Goal: Task Accomplishment & Management: Use online tool/utility

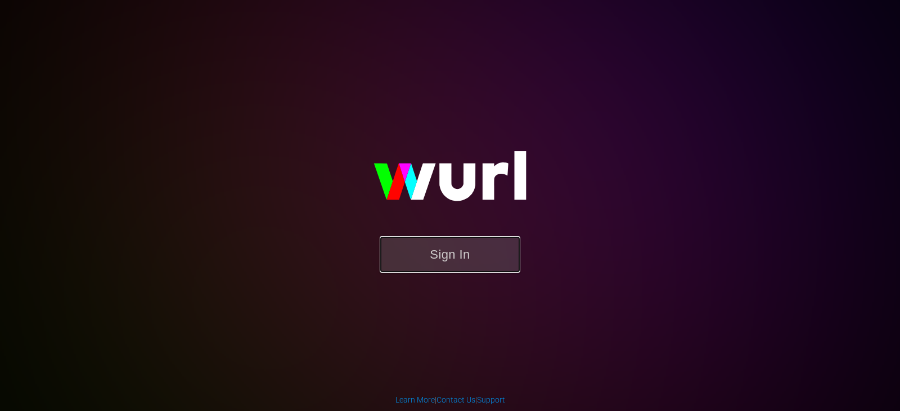
click at [484, 264] on button "Sign In" at bounding box center [450, 254] width 141 height 37
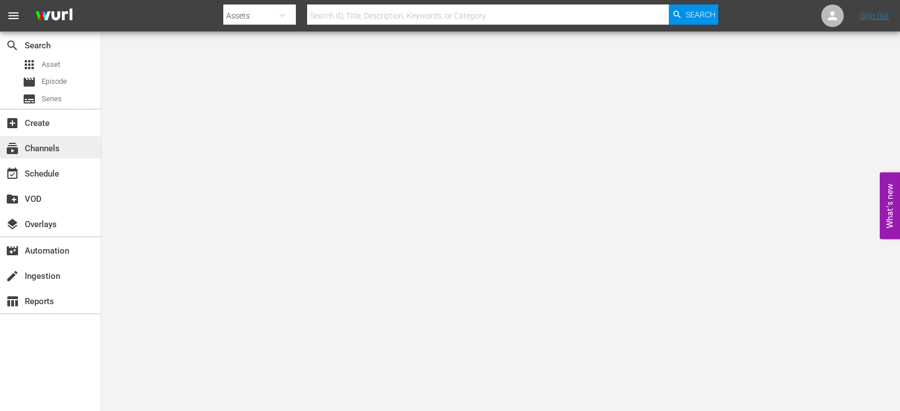
click at [68, 147] on div "subscriptions Channels" at bounding box center [50, 147] width 101 height 23
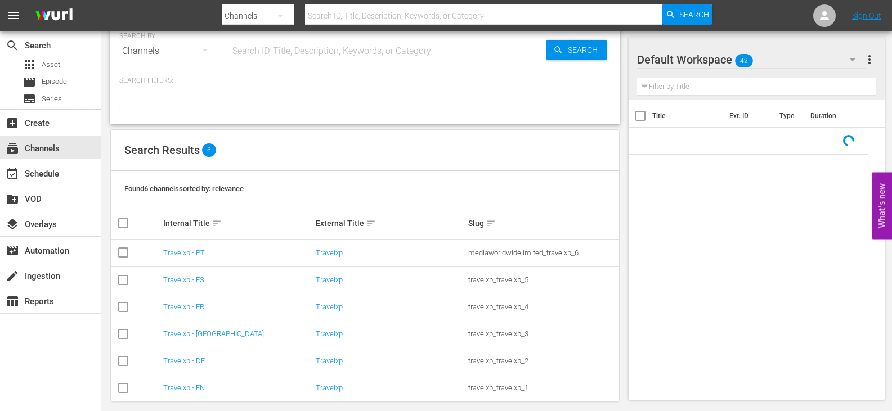
scroll to position [32, 0]
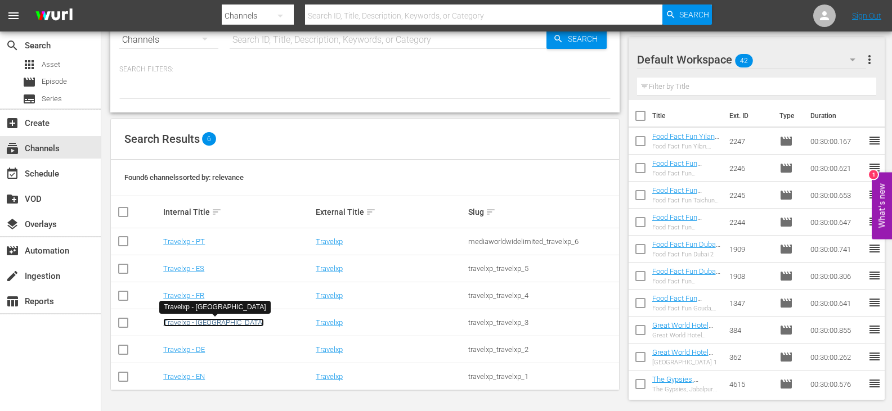
click at [191, 321] on link "Travelxp - [GEOGRAPHIC_DATA]" at bounding box center [213, 322] width 101 height 8
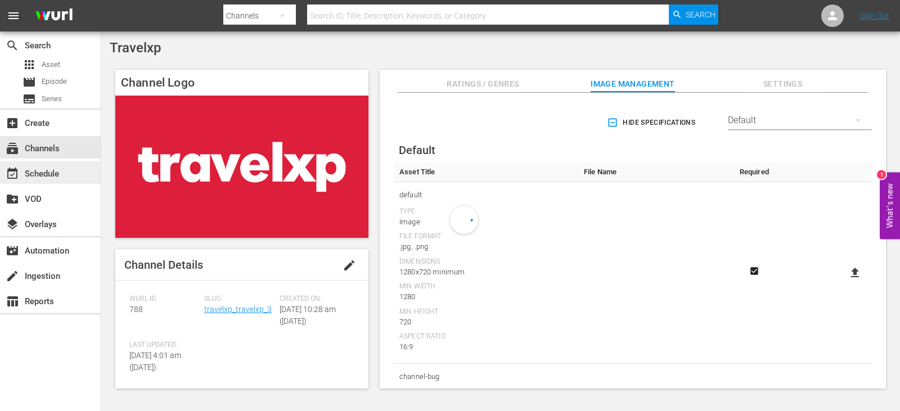
click at [39, 170] on div "event_available Schedule" at bounding box center [31, 172] width 63 height 10
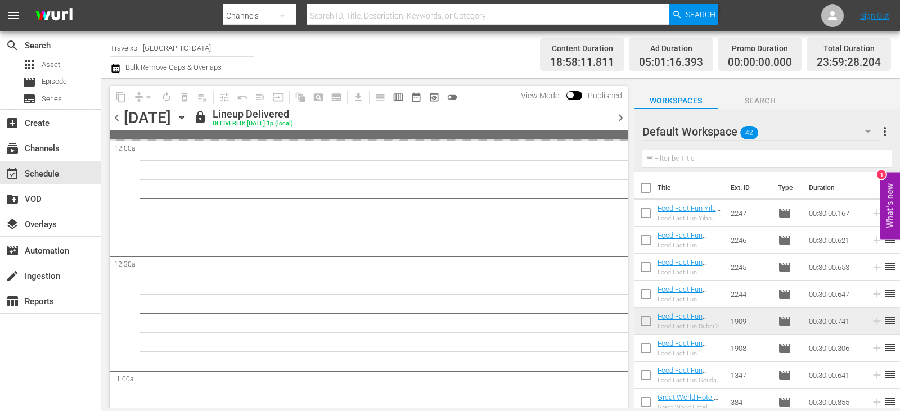
click at [619, 115] on span "chevron_right" at bounding box center [621, 118] width 14 height 14
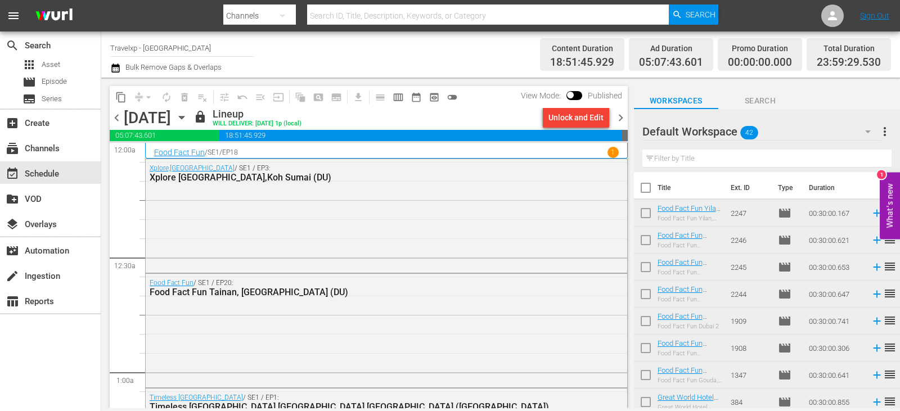
click at [621, 116] on span "chevron_right" at bounding box center [621, 118] width 14 height 14
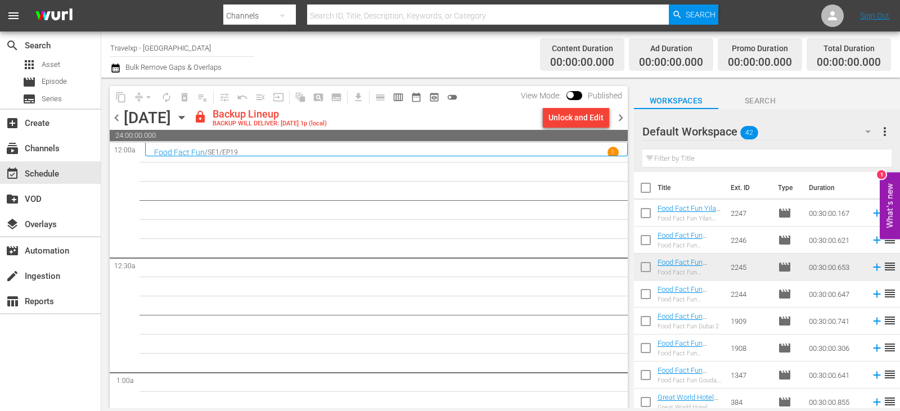
click at [551, 116] on div "Unlock and Edit" at bounding box center [575, 117] width 55 height 20
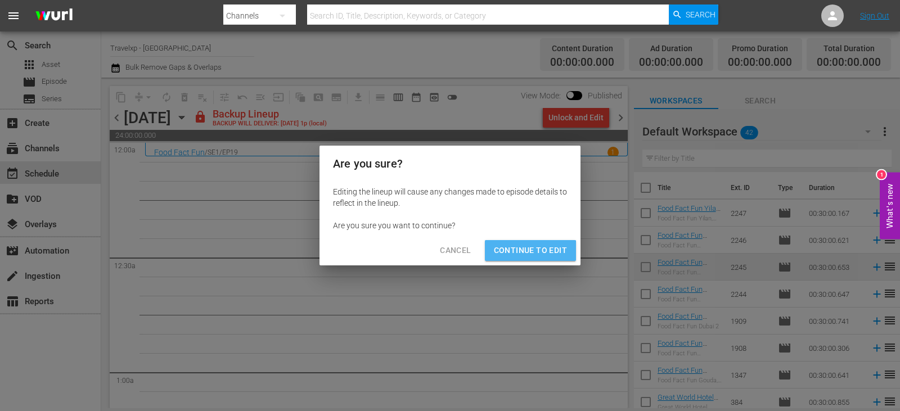
click at [522, 258] on button "Continue to Edit" at bounding box center [530, 250] width 91 height 21
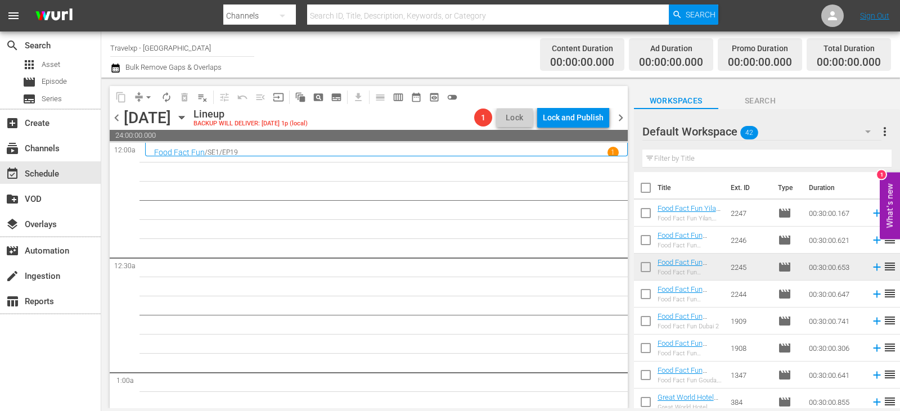
click at [700, 163] on input "text" at bounding box center [766, 159] width 249 height 18
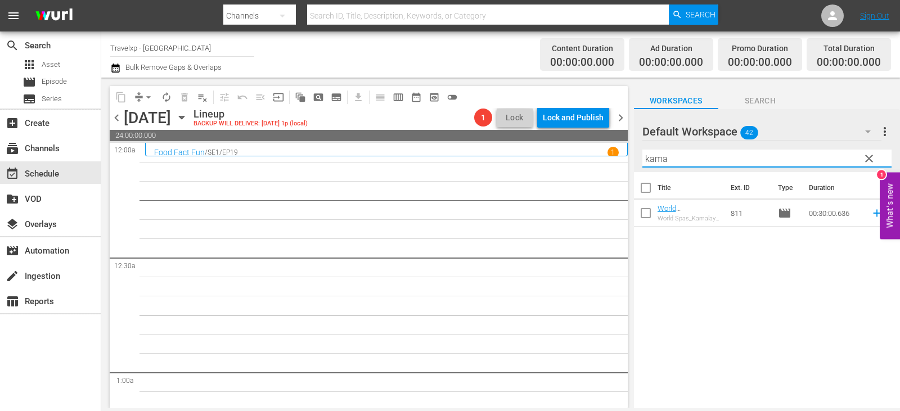
type input "kama"
click at [883, 216] on span "reorder" at bounding box center [890, 213] width 14 height 14
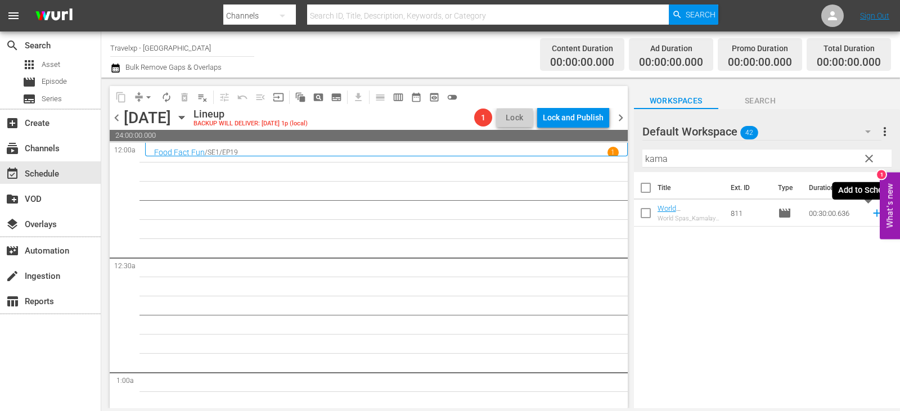
click at [873, 214] on icon at bounding box center [876, 213] width 7 height 7
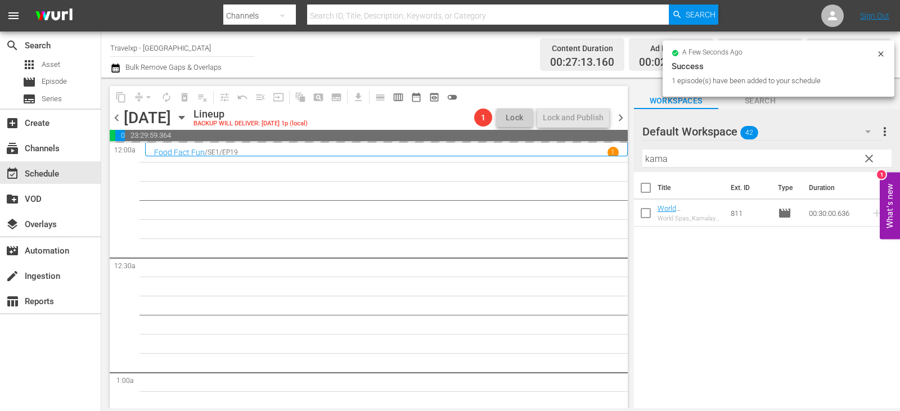
click at [869, 162] on span "clear" at bounding box center [869, 159] width 14 height 14
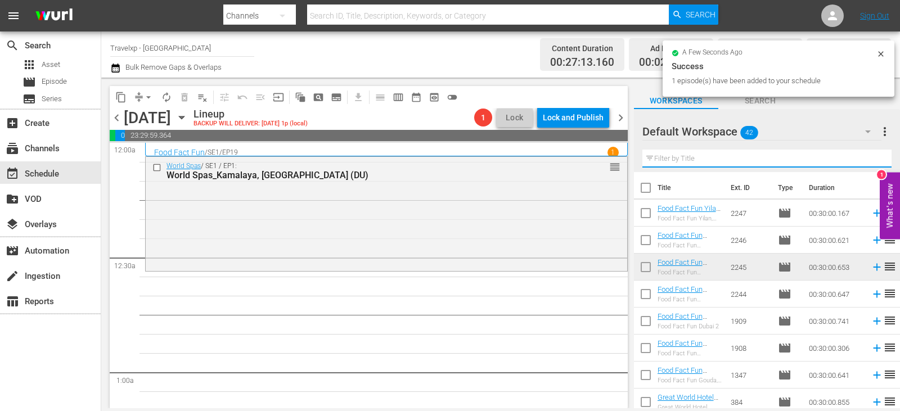
click at [869, 162] on input "text" at bounding box center [766, 159] width 249 height 18
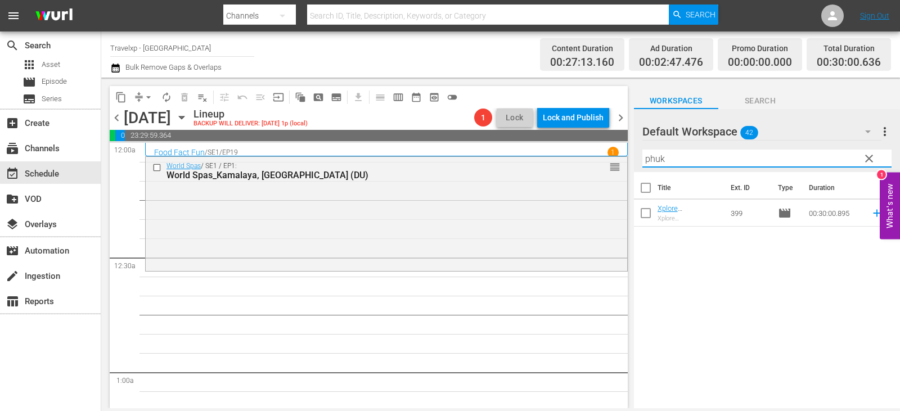
type input "phuk"
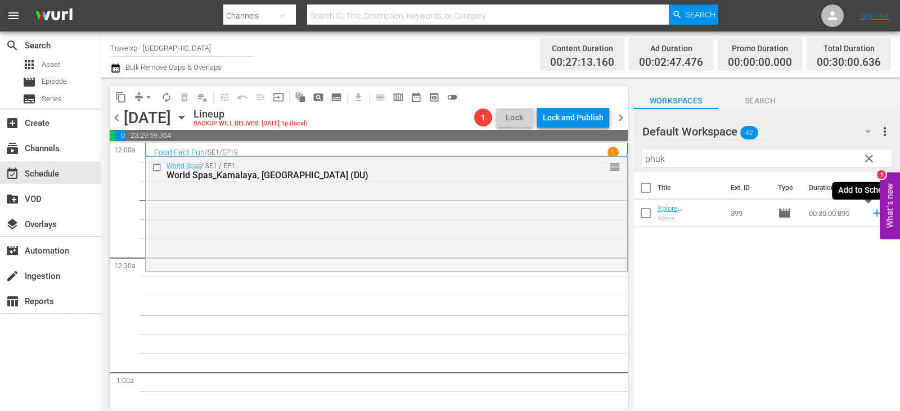
click at [871, 213] on icon at bounding box center [877, 213] width 12 height 12
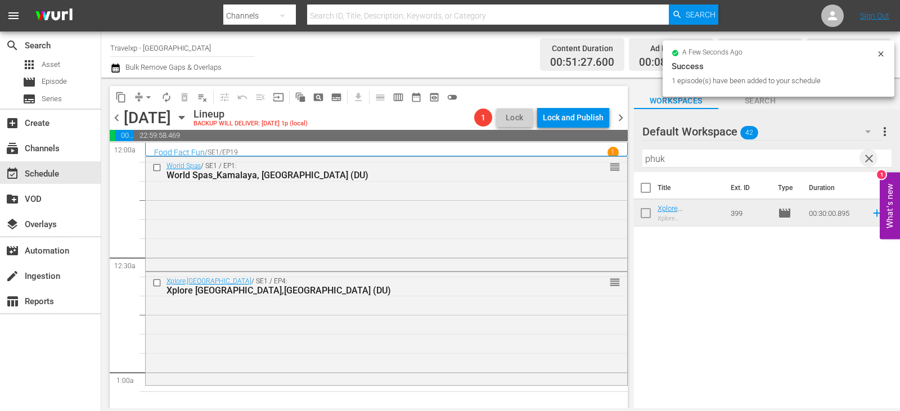
click at [870, 164] on span "clear" at bounding box center [869, 159] width 14 height 14
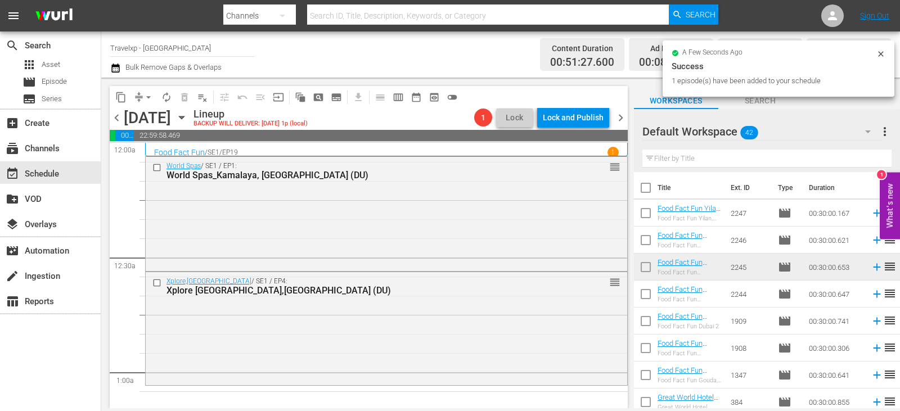
click at [870, 164] on input "text" at bounding box center [766, 159] width 249 height 18
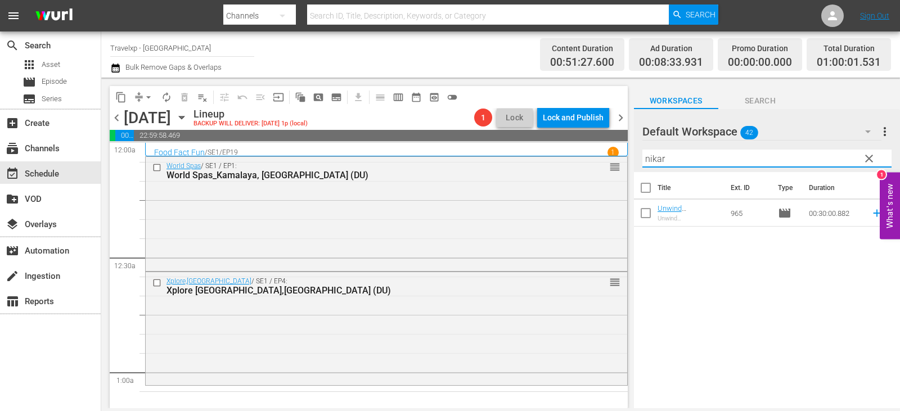
type input "nikar"
click at [871, 214] on icon at bounding box center [877, 213] width 12 height 12
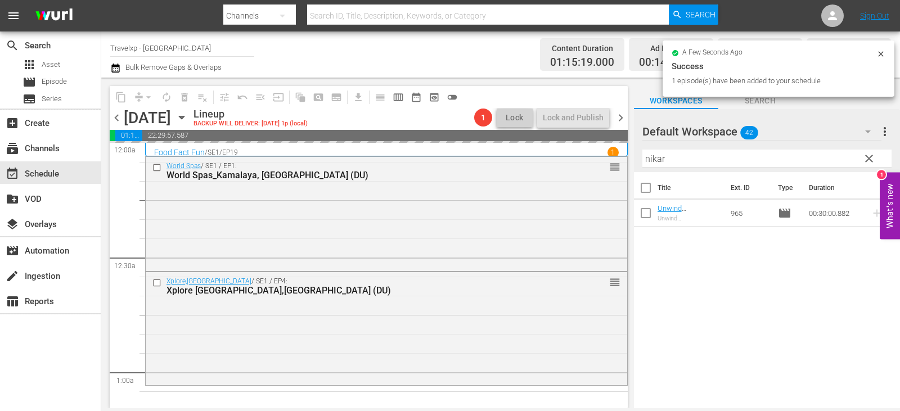
click at [871, 158] on span "clear" at bounding box center [869, 159] width 14 height 14
click at [871, 158] on input "nikar" at bounding box center [766, 159] width 249 height 18
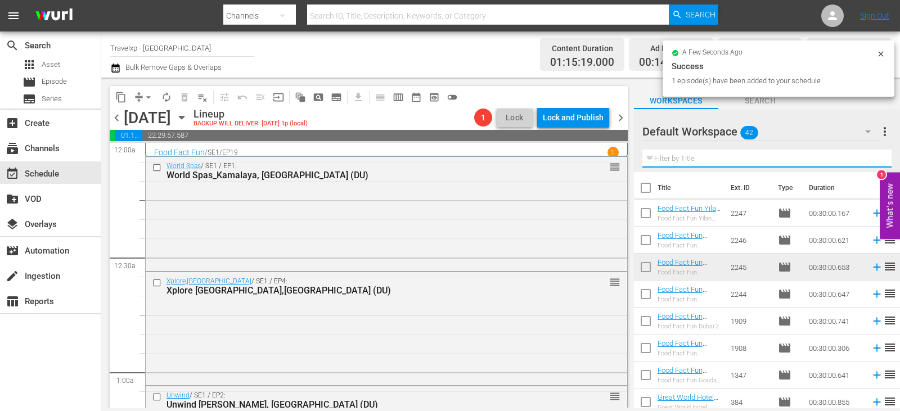
click at [871, 158] on input "text" at bounding box center [766, 159] width 249 height 18
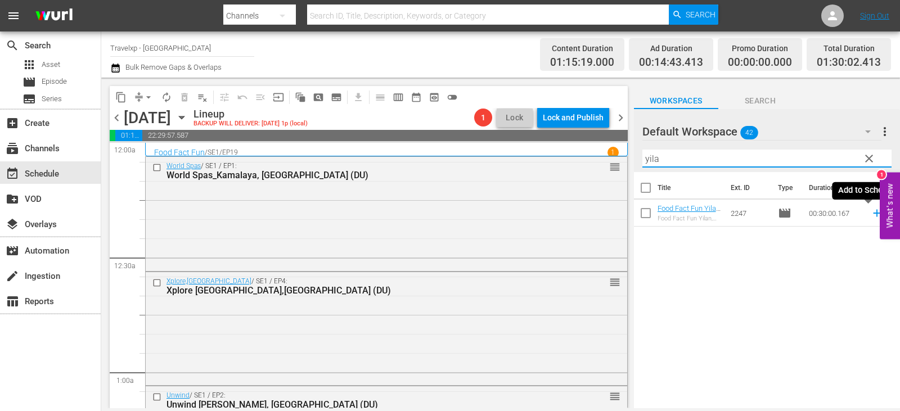
type input "yila"
click at [873, 214] on icon at bounding box center [876, 213] width 7 height 7
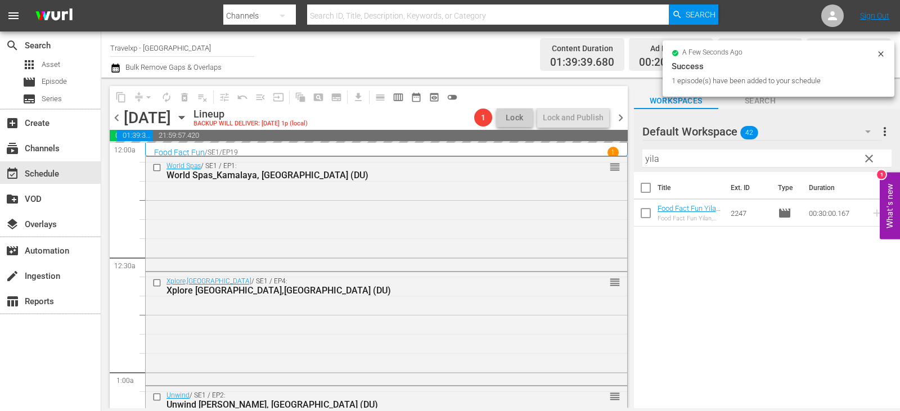
click at [876, 157] on button "clear" at bounding box center [869, 158] width 18 height 18
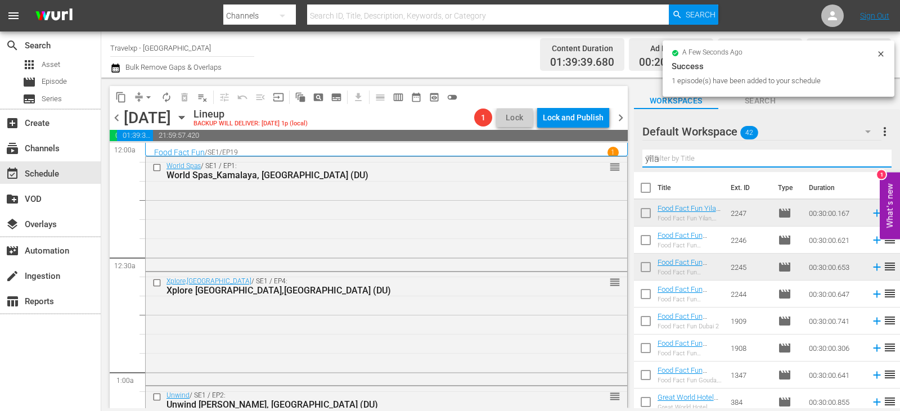
click at [876, 157] on input "yila" at bounding box center [766, 159] width 249 height 18
click at [876, 157] on input "text" at bounding box center [766, 159] width 249 height 18
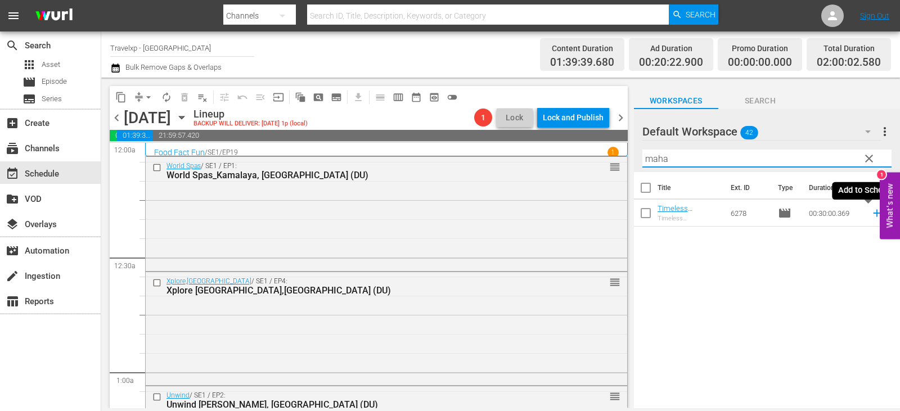
type input "maha"
click at [871, 214] on icon at bounding box center [877, 213] width 12 height 12
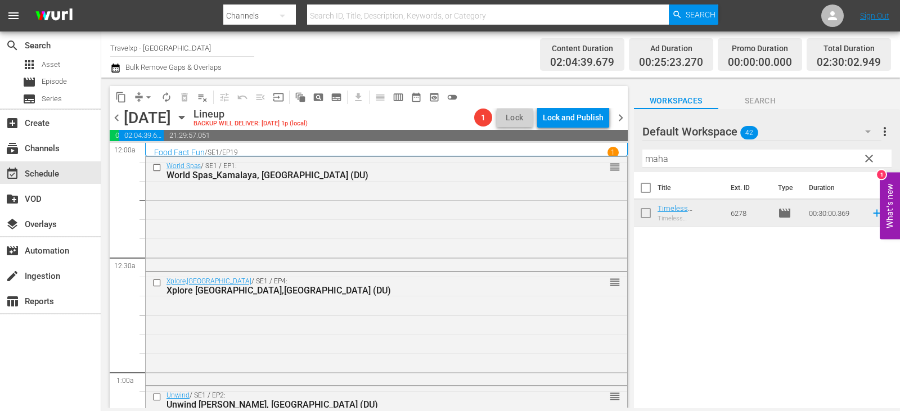
click at [870, 160] on span "clear" at bounding box center [869, 159] width 14 height 14
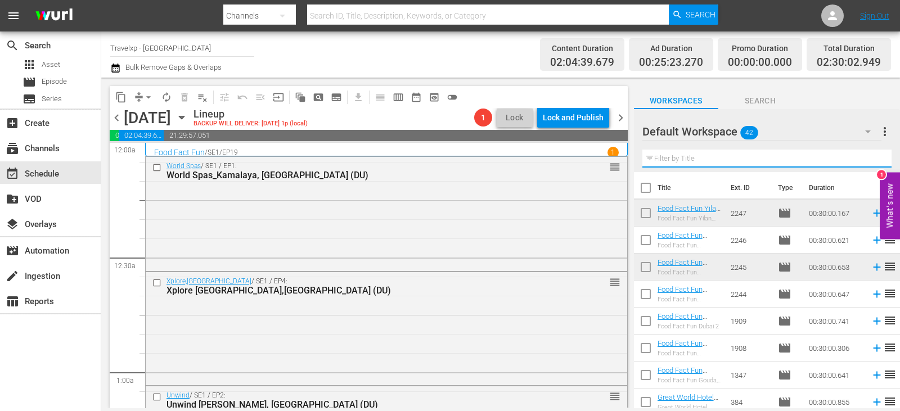
click at [870, 160] on input "text" at bounding box center [766, 159] width 249 height 18
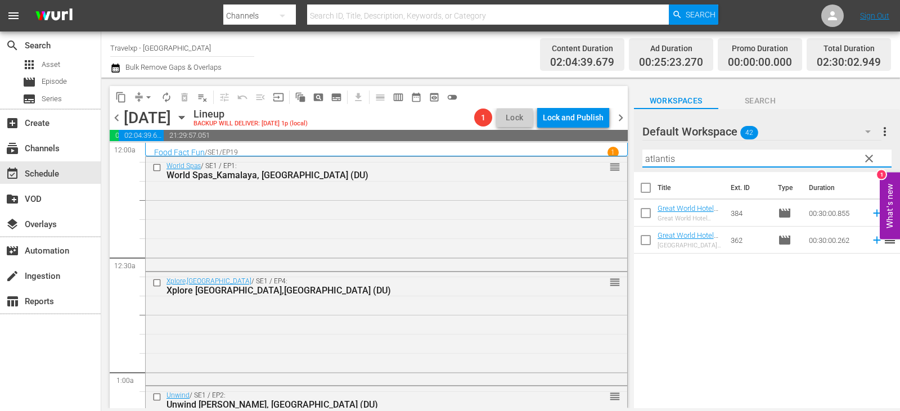
type input "atlantis"
click at [873, 215] on icon at bounding box center [876, 213] width 7 height 7
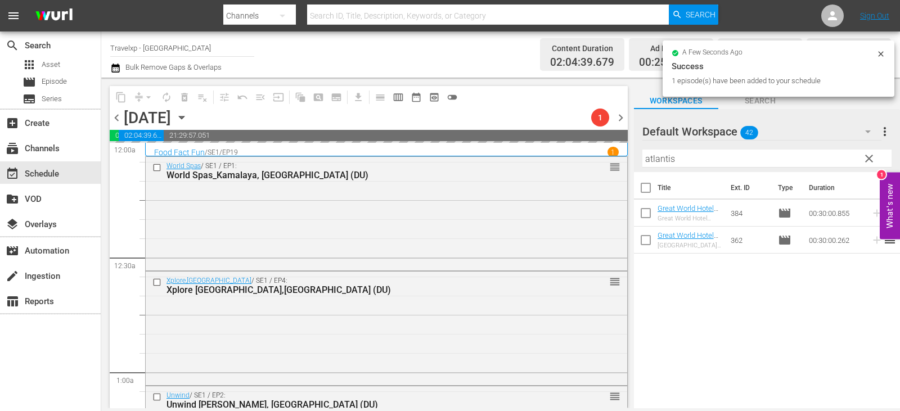
click at [867, 159] on span "clear" at bounding box center [869, 159] width 14 height 14
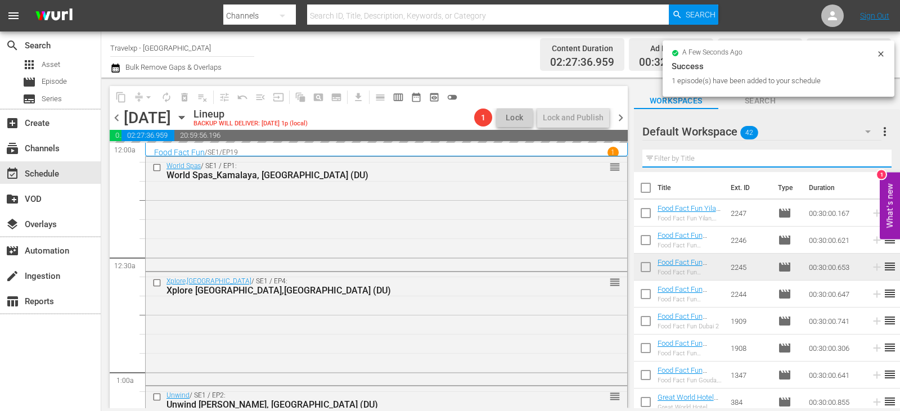
click at [867, 159] on input "text" at bounding box center [766, 159] width 249 height 18
drag, startPoint x: 867, startPoint y: 159, endPoint x: 859, endPoint y: 160, distance: 8.1
click at [867, 159] on input "text" at bounding box center [766, 159] width 249 height 18
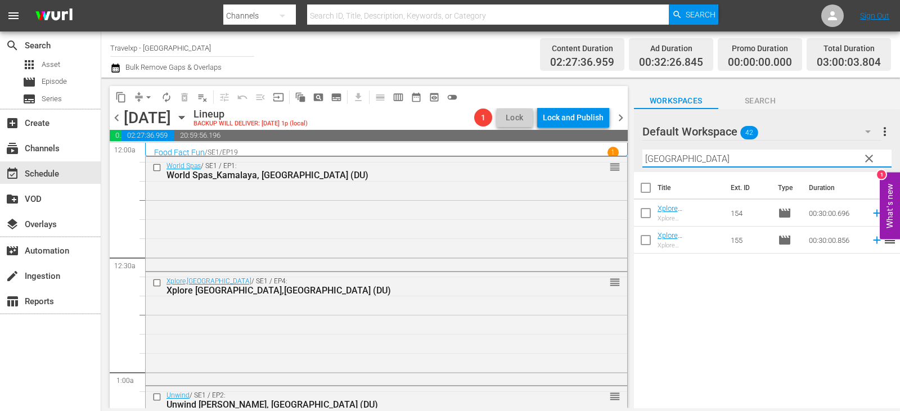
type input "[GEOGRAPHIC_DATA]"
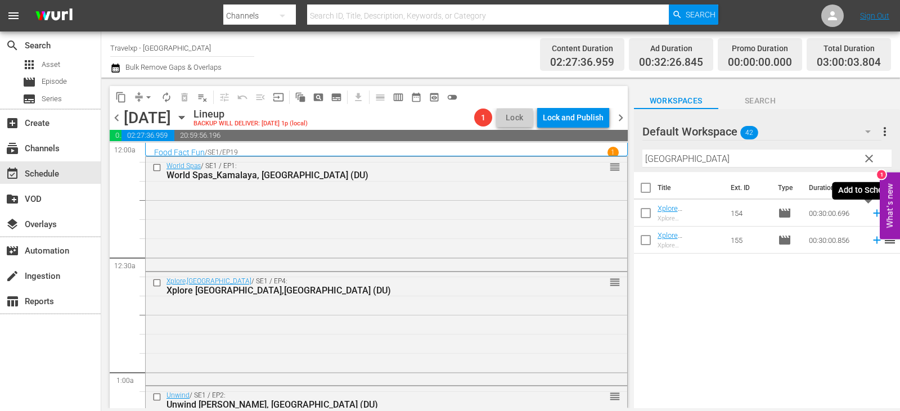
click at [871, 210] on icon at bounding box center [877, 213] width 12 height 12
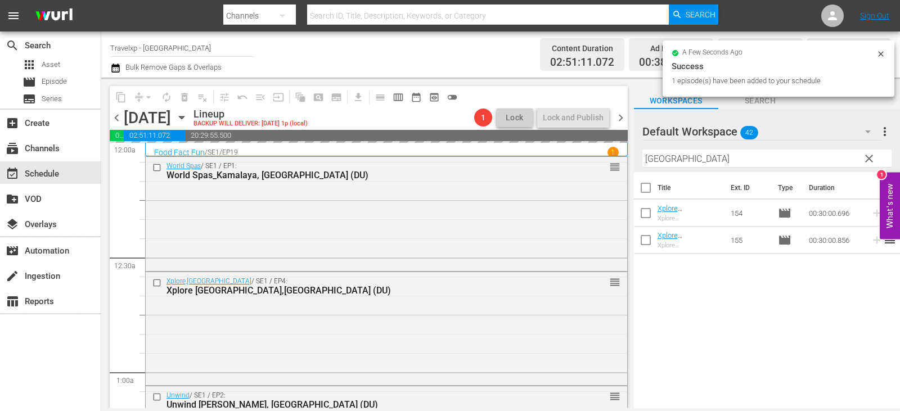
click at [863, 157] on span "clear" at bounding box center [869, 159] width 14 height 14
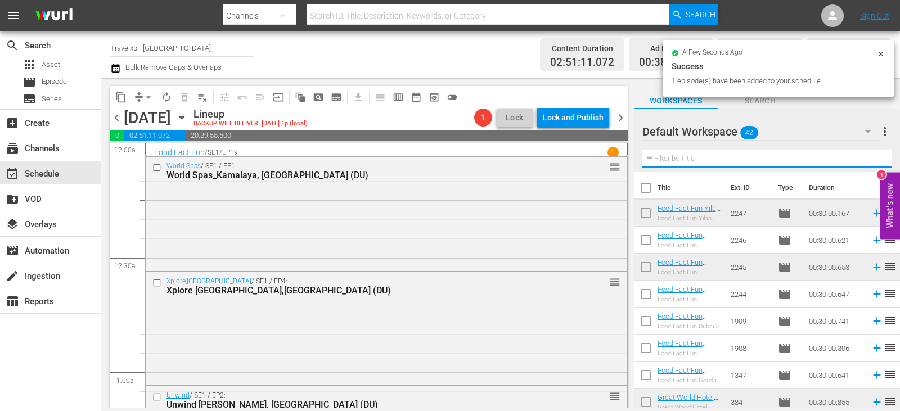
click at [863, 157] on input "text" at bounding box center [766, 159] width 249 height 18
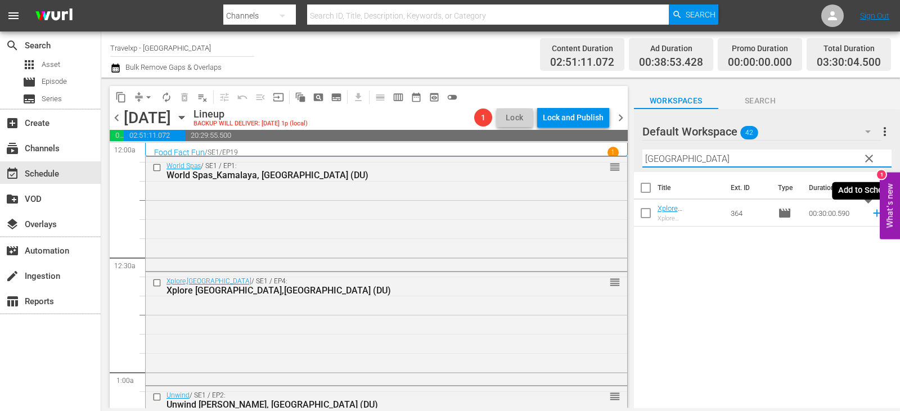
type input "[GEOGRAPHIC_DATA]"
click at [873, 215] on icon at bounding box center [876, 213] width 7 height 7
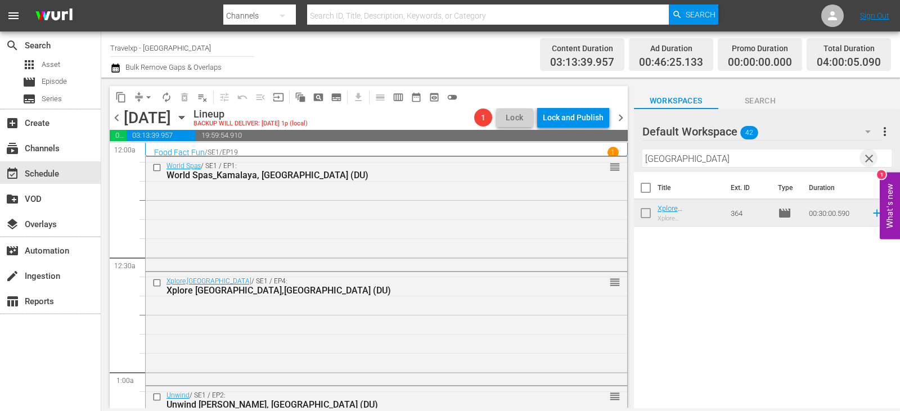
click at [866, 158] on span "clear" at bounding box center [869, 159] width 14 height 14
click at [866, 158] on input "text" at bounding box center [766, 159] width 249 height 18
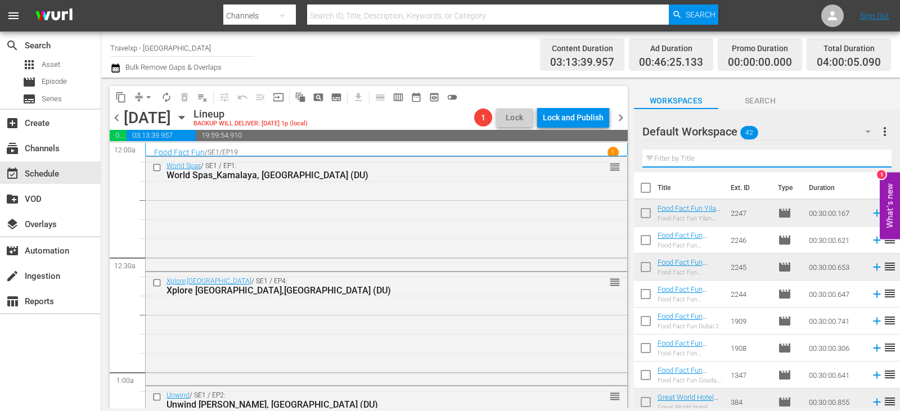
click at [866, 158] on input "text" at bounding box center [766, 159] width 249 height 18
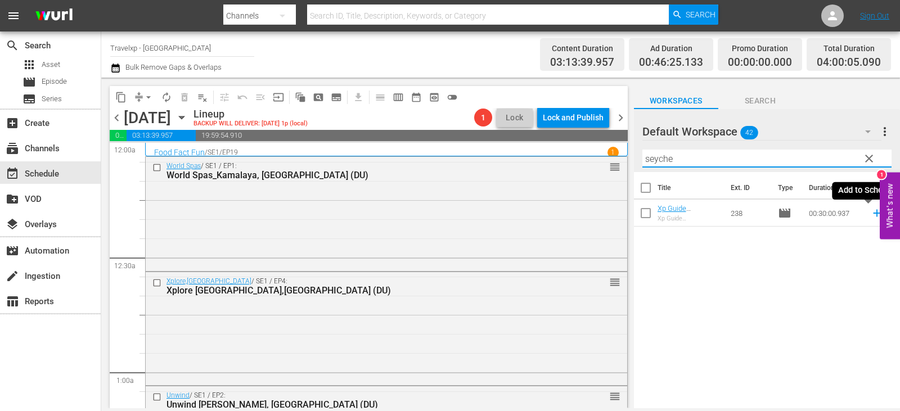
type input "seyche"
click at [871, 210] on icon at bounding box center [877, 213] width 12 height 12
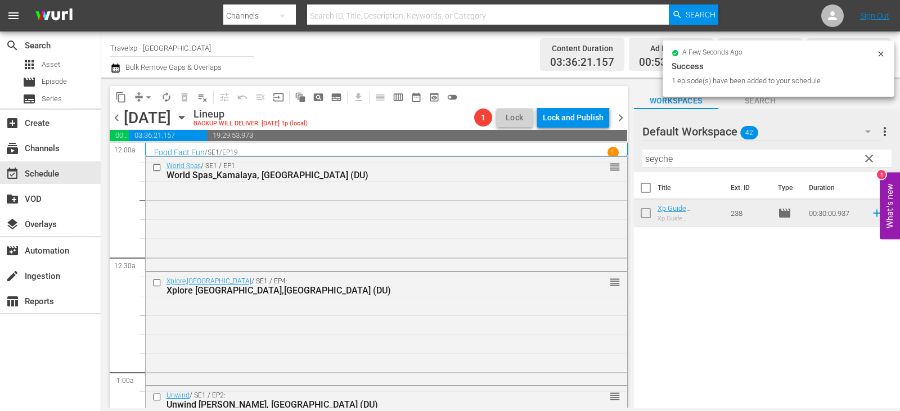
click at [869, 160] on span "clear" at bounding box center [869, 159] width 14 height 14
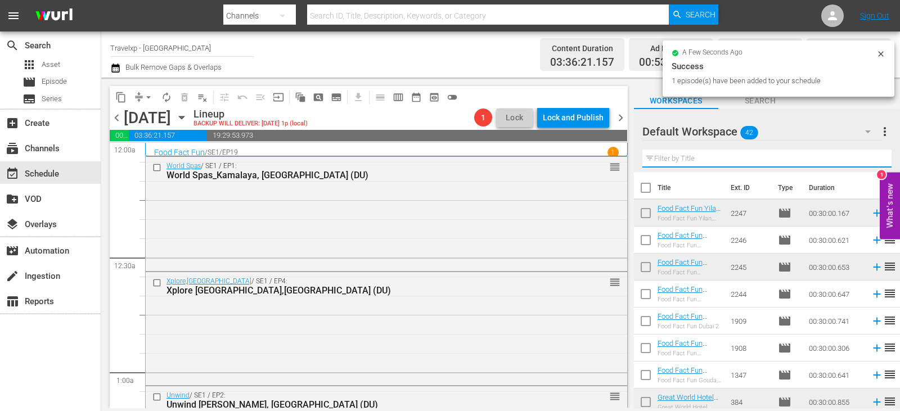
click at [869, 160] on input "text" at bounding box center [766, 159] width 249 height 18
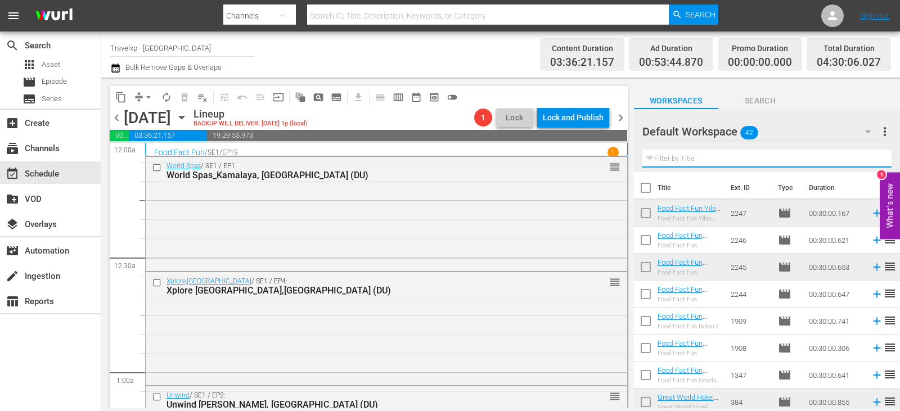
click at [869, 160] on input "text" at bounding box center [766, 159] width 249 height 18
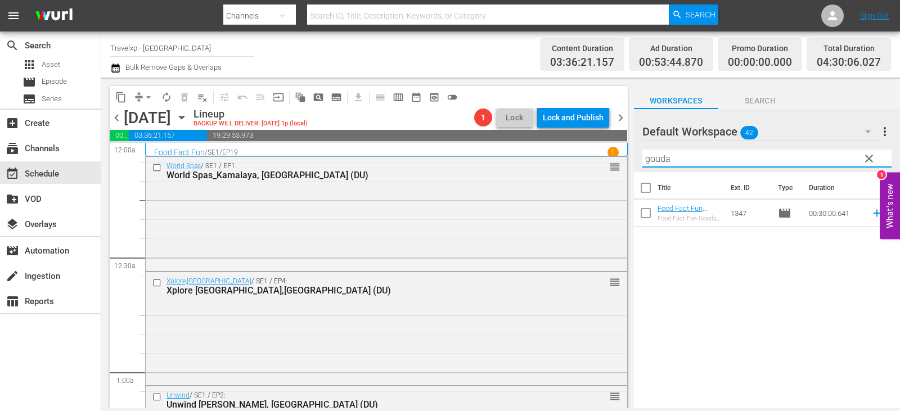
type input "gouda"
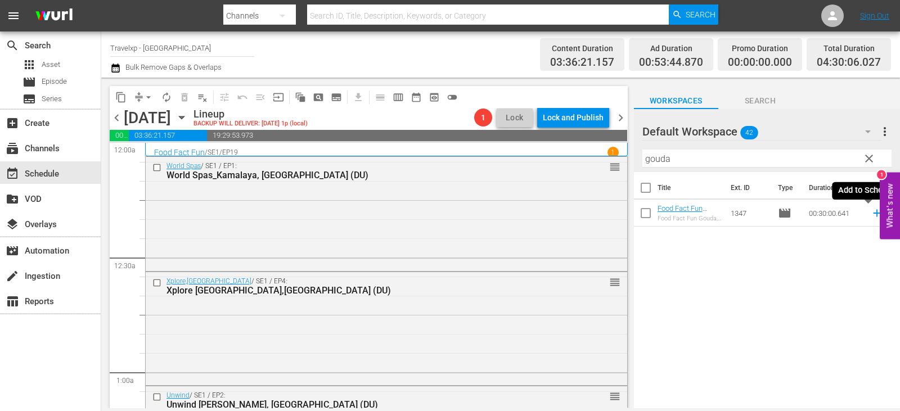
click at [871, 211] on icon at bounding box center [877, 213] width 12 height 12
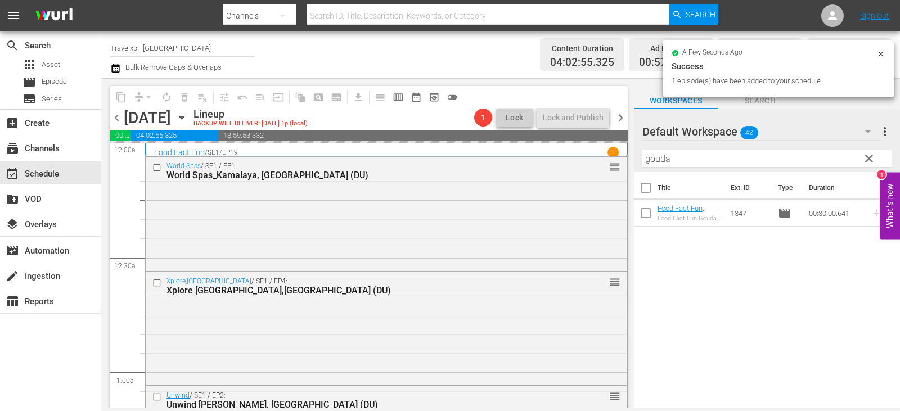
click at [877, 161] on button "clear" at bounding box center [869, 158] width 18 height 18
click at [877, 161] on input "text" at bounding box center [766, 159] width 249 height 18
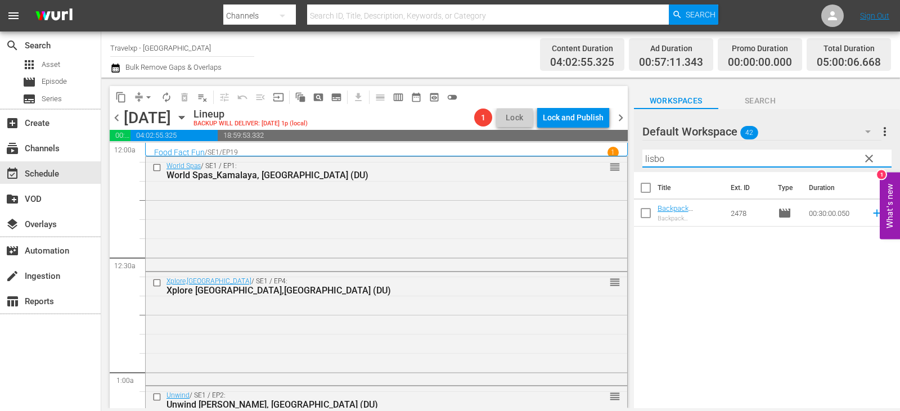
type input "lisbo"
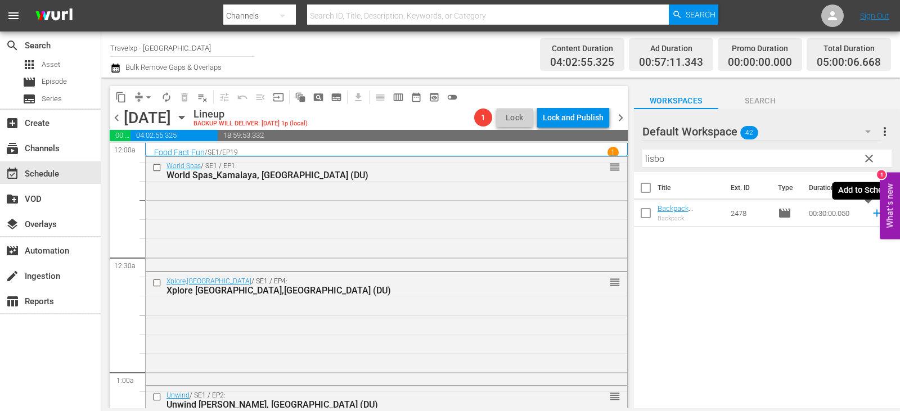
click at [871, 215] on icon at bounding box center [877, 213] width 12 height 12
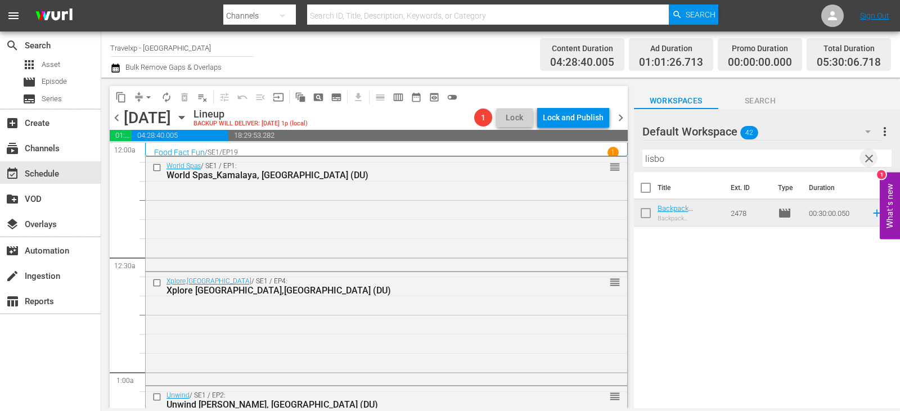
click at [869, 154] on span "clear" at bounding box center [869, 159] width 14 height 14
click at [869, 154] on input "text" at bounding box center [766, 159] width 249 height 18
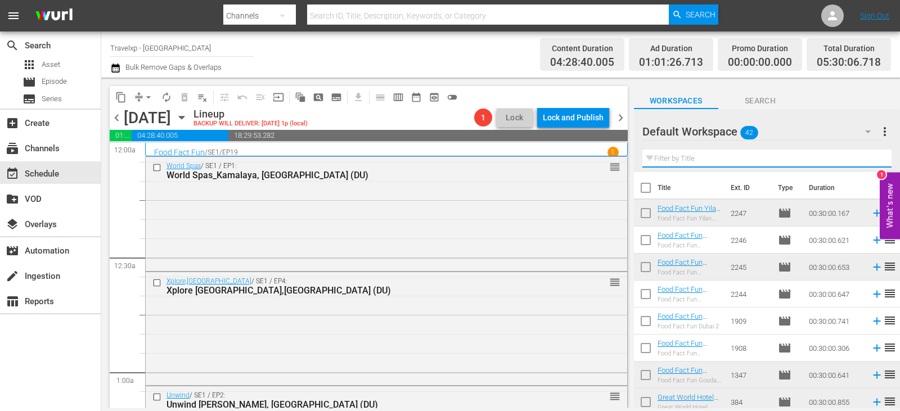
click at [869, 154] on input "text" at bounding box center [766, 159] width 249 height 18
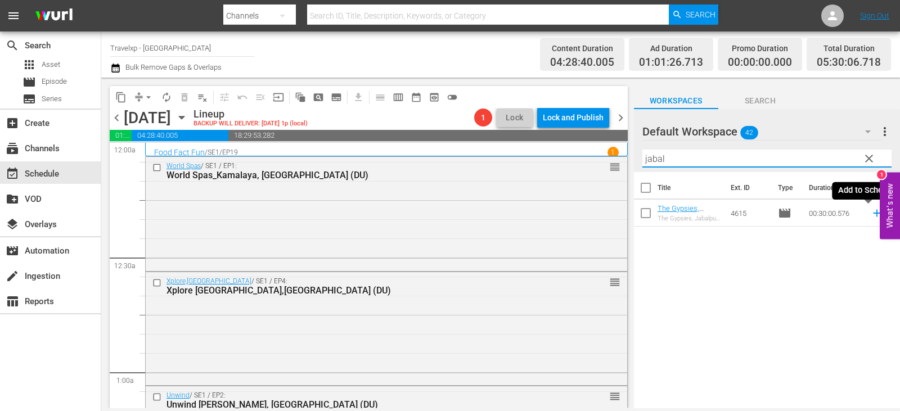
type input "jabal"
click at [871, 217] on icon at bounding box center [877, 213] width 12 height 12
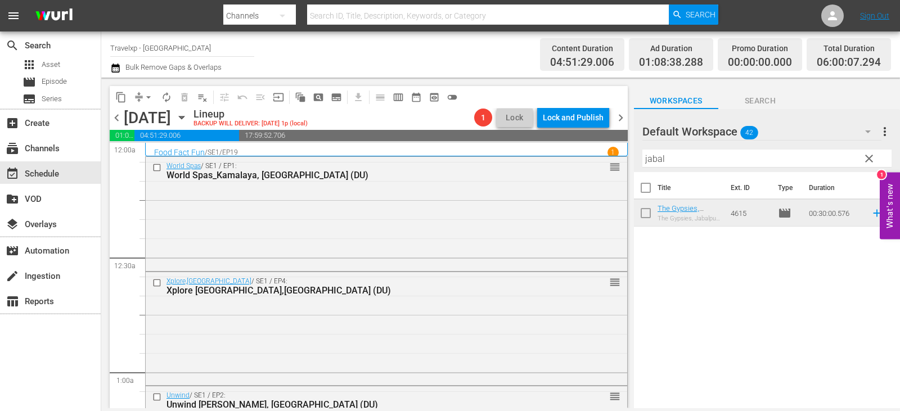
drag, startPoint x: 757, startPoint y: 214, endPoint x: 751, endPoint y: 326, distance: 112.1
click at [751, 326] on div "Title Ext. ID Type Duration The Gypsies, [GEOGRAPHIC_DATA] [GEOGRAPHIC_DATA] (D…" at bounding box center [767, 291] width 266 height 238
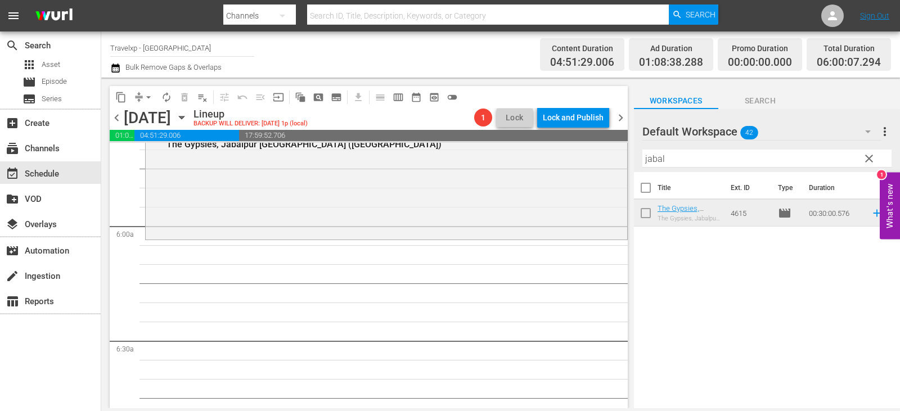
scroll to position [1238, 0]
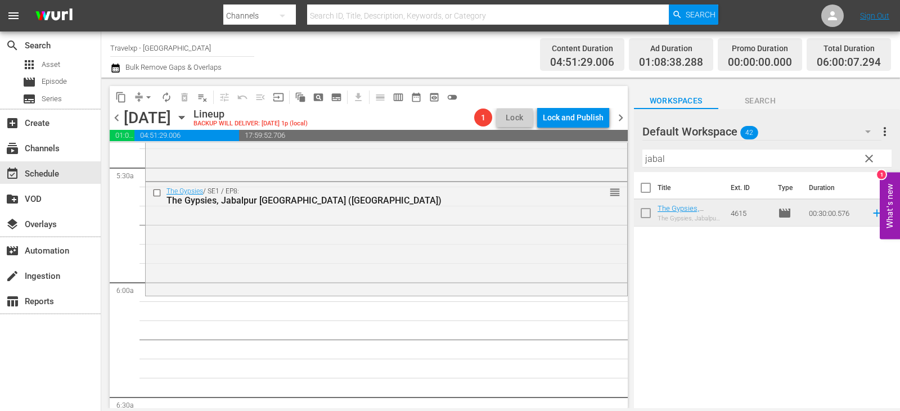
click at [872, 155] on span "clear" at bounding box center [869, 159] width 14 height 14
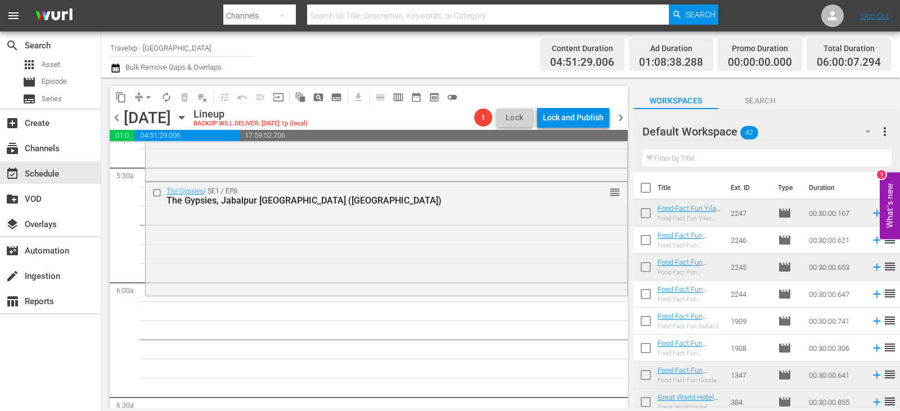
click at [872, 155] on input "text" at bounding box center [766, 159] width 249 height 18
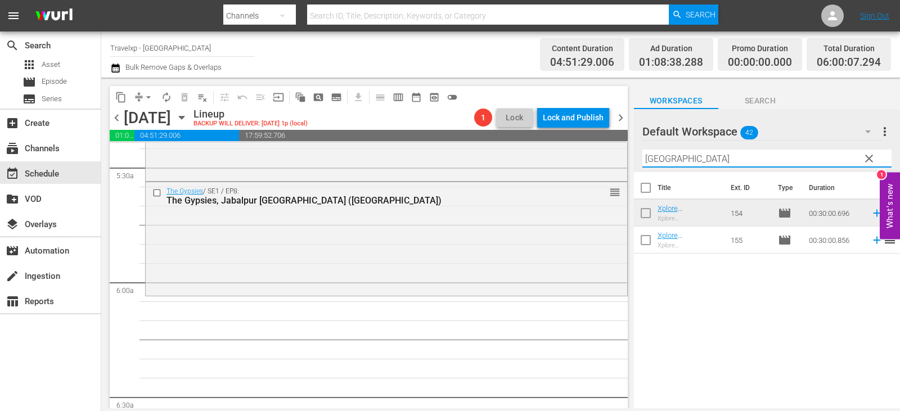
type input "[GEOGRAPHIC_DATA]"
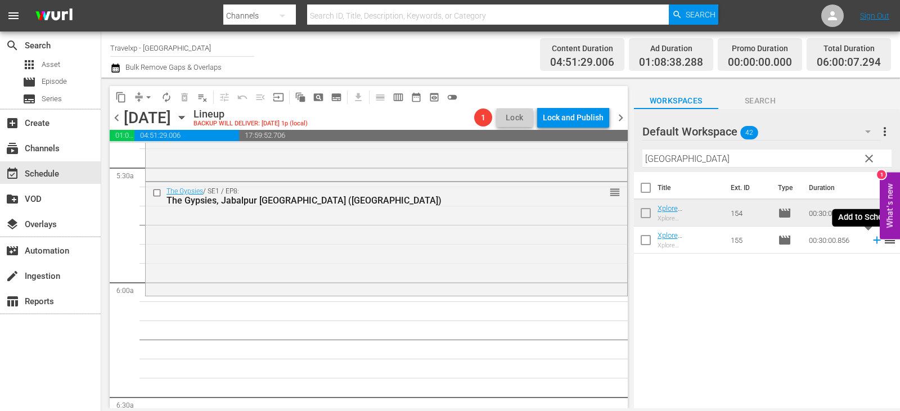
click at [871, 240] on icon at bounding box center [877, 240] width 12 height 12
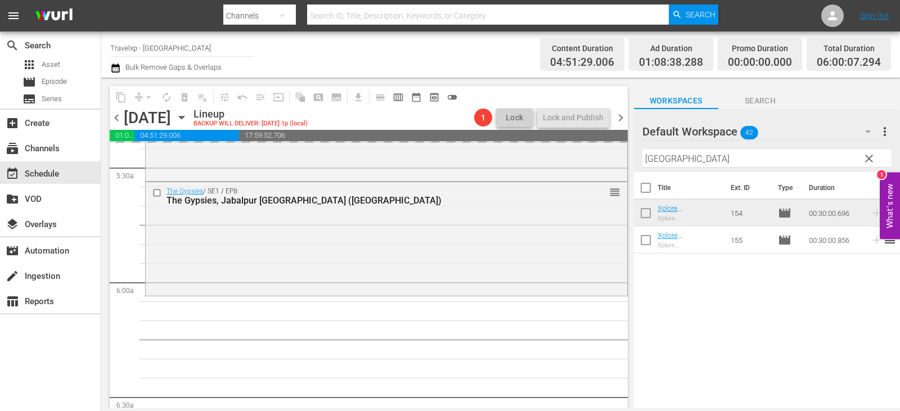
click at [863, 161] on span "clear" at bounding box center [869, 159] width 14 height 14
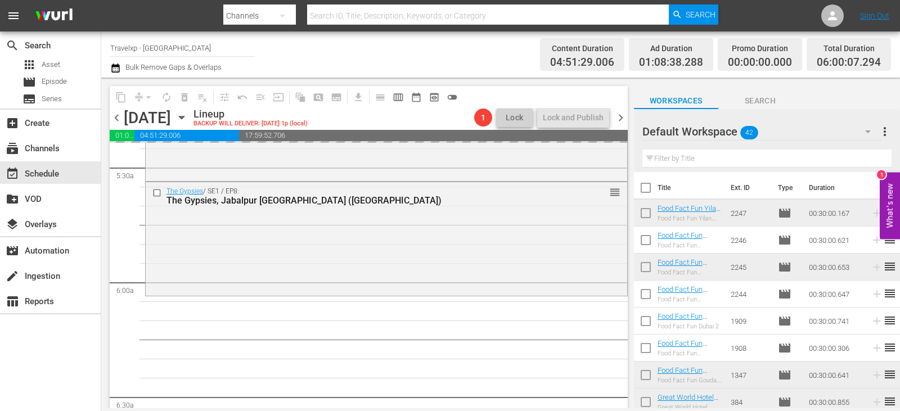
click at [863, 161] on input "text" at bounding box center [766, 159] width 249 height 18
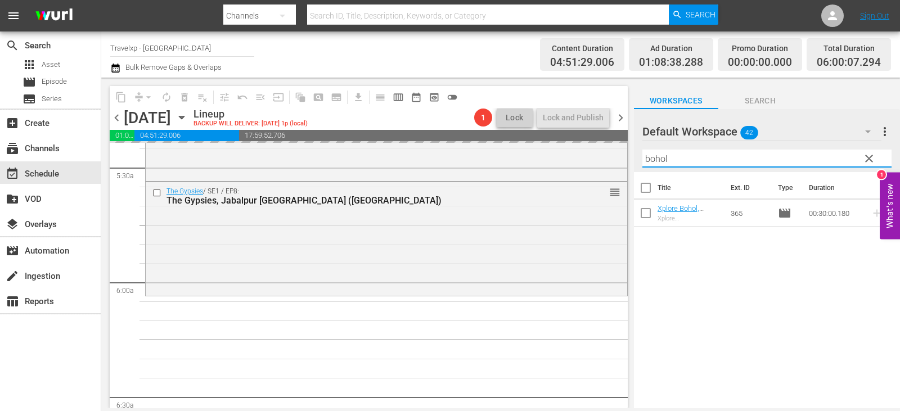
type input "bohol"
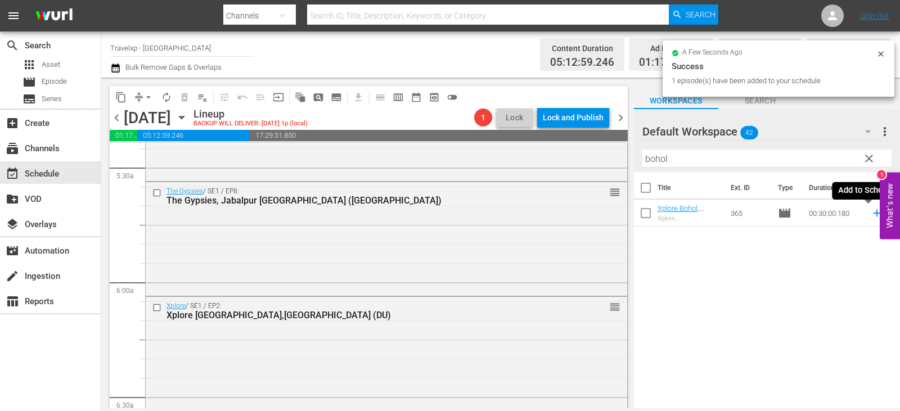
click at [873, 214] on icon at bounding box center [876, 213] width 7 height 7
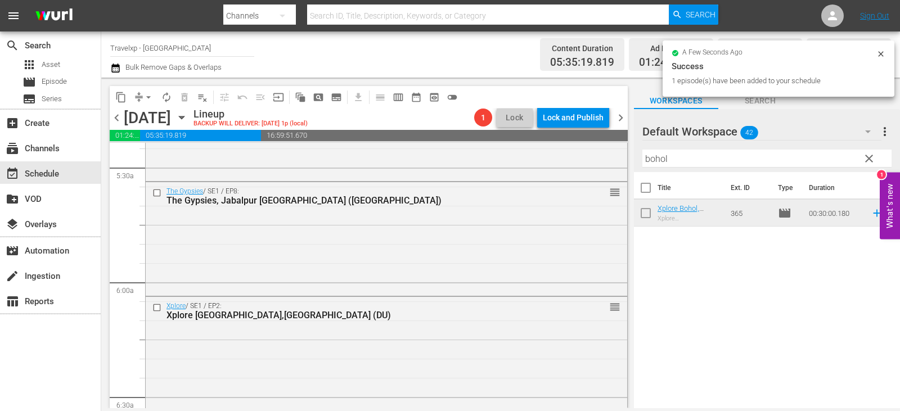
click at [871, 163] on span "clear" at bounding box center [869, 159] width 14 height 14
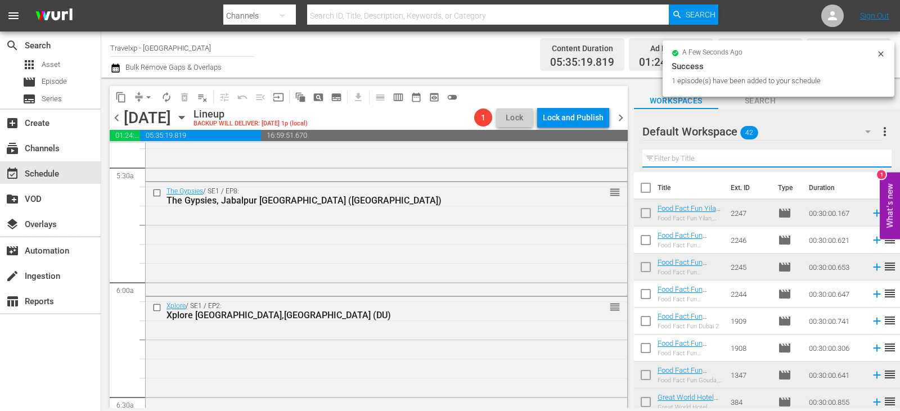
click at [871, 163] on input "text" at bounding box center [766, 159] width 249 height 18
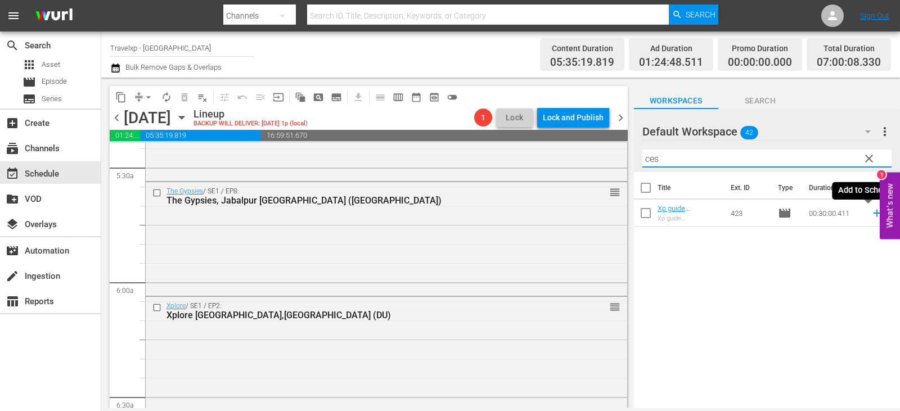
type input "ces"
click at [871, 215] on icon at bounding box center [877, 213] width 12 height 12
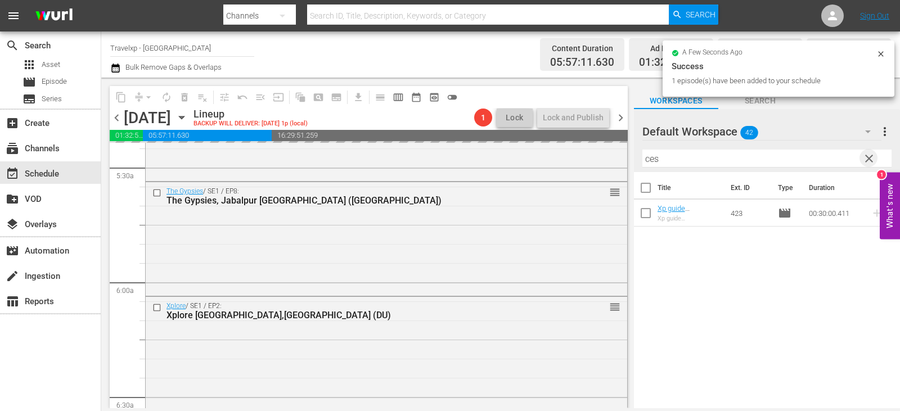
click at [864, 160] on span "clear" at bounding box center [869, 159] width 14 height 14
click at [864, 160] on input "text" at bounding box center [766, 159] width 249 height 18
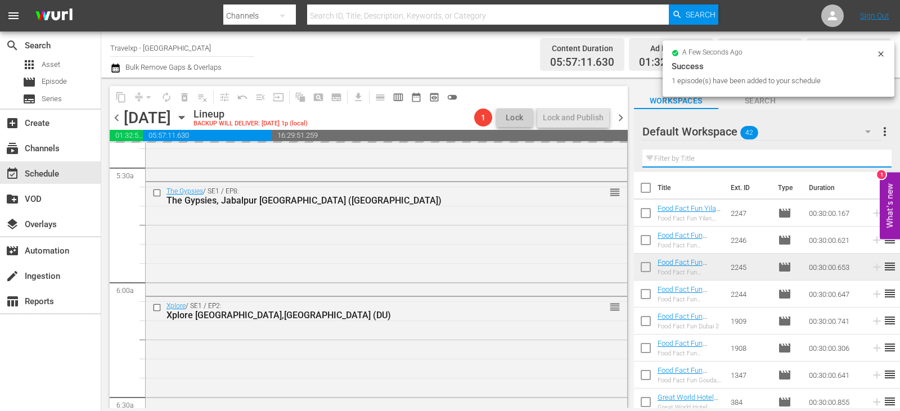
click at [864, 160] on input "text" at bounding box center [766, 159] width 249 height 18
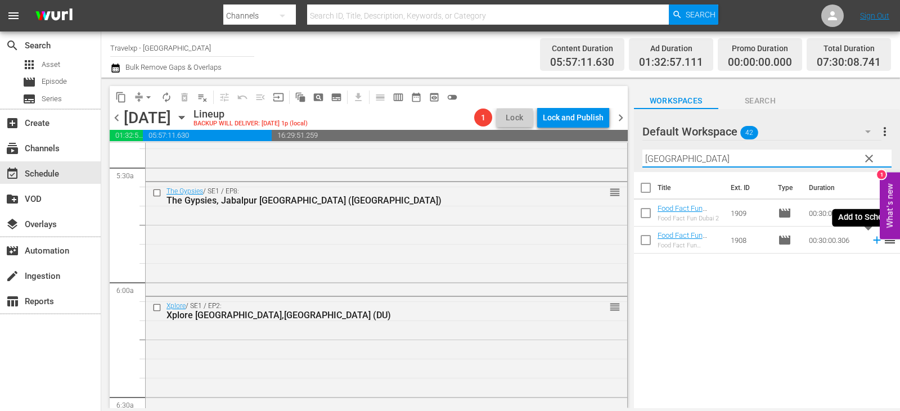
type input "[GEOGRAPHIC_DATA]"
click at [871, 242] on icon at bounding box center [877, 240] width 12 height 12
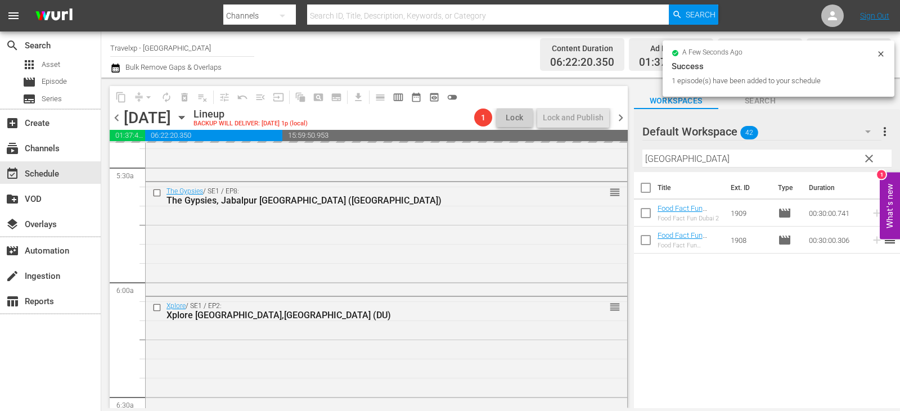
click at [867, 162] on span "clear" at bounding box center [869, 159] width 14 height 14
click at [867, 162] on input "text" at bounding box center [766, 159] width 249 height 18
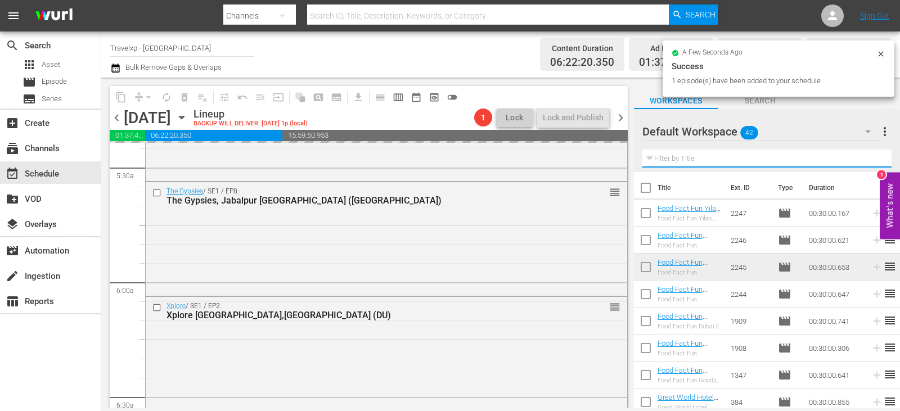
click at [867, 162] on input "text" at bounding box center [766, 159] width 249 height 18
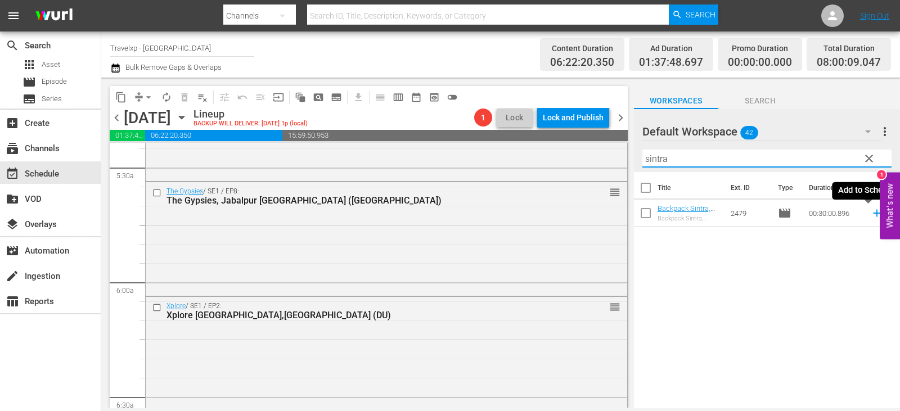
type input "sintra"
click at [871, 212] on icon at bounding box center [877, 213] width 12 height 12
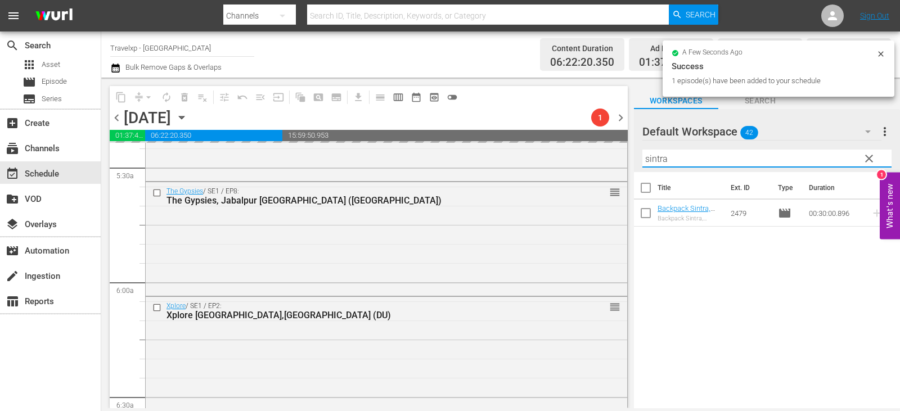
click at [858, 161] on input "sintra" at bounding box center [766, 159] width 249 height 18
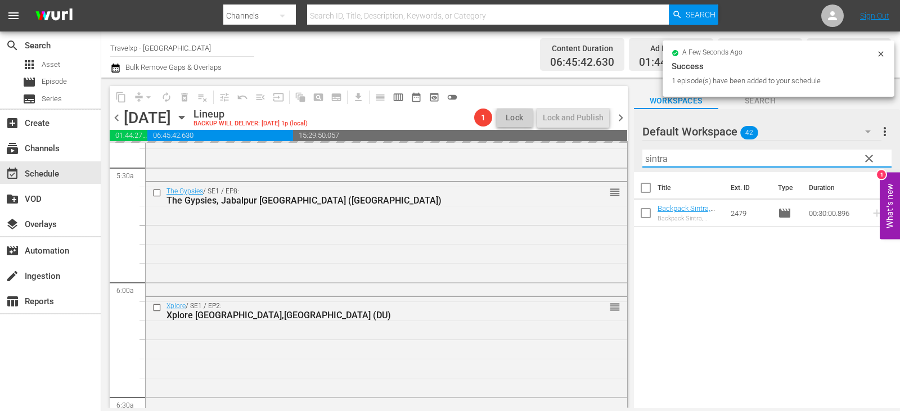
click at [858, 161] on input "sintra" at bounding box center [766, 159] width 249 height 18
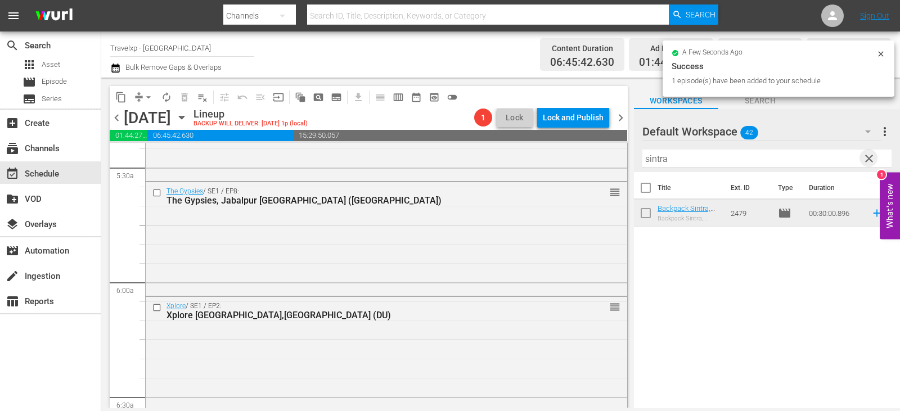
click at [869, 159] on span "clear" at bounding box center [869, 159] width 14 height 14
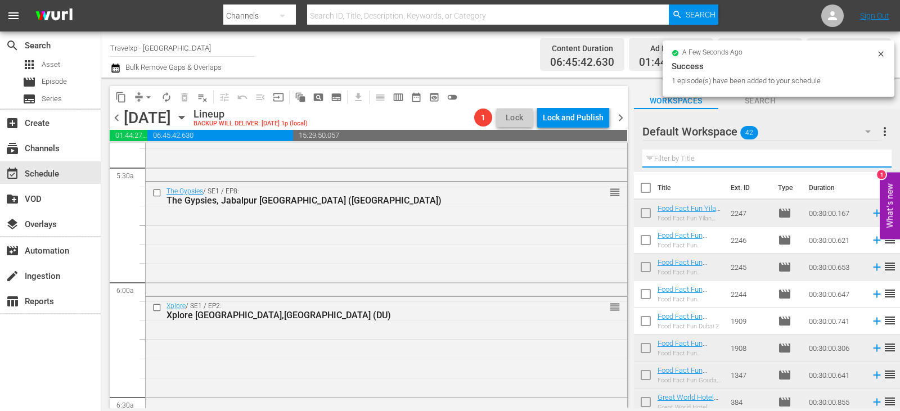
click at [869, 159] on input "text" at bounding box center [766, 159] width 249 height 18
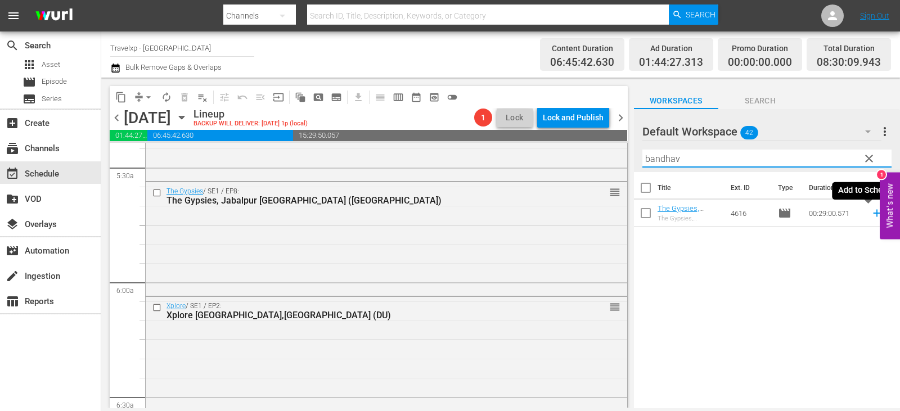
type input "bandhav"
click at [873, 214] on icon at bounding box center [876, 213] width 7 height 7
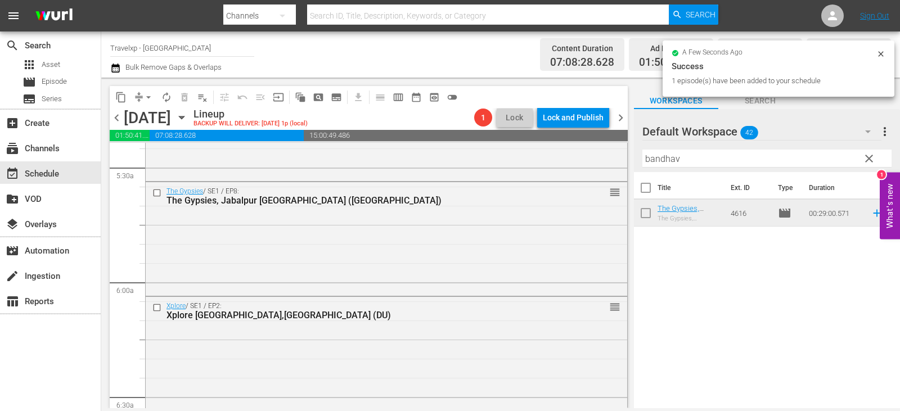
click at [867, 157] on span "clear" at bounding box center [869, 159] width 14 height 14
click at [867, 157] on input "bandhav" at bounding box center [766, 159] width 249 height 18
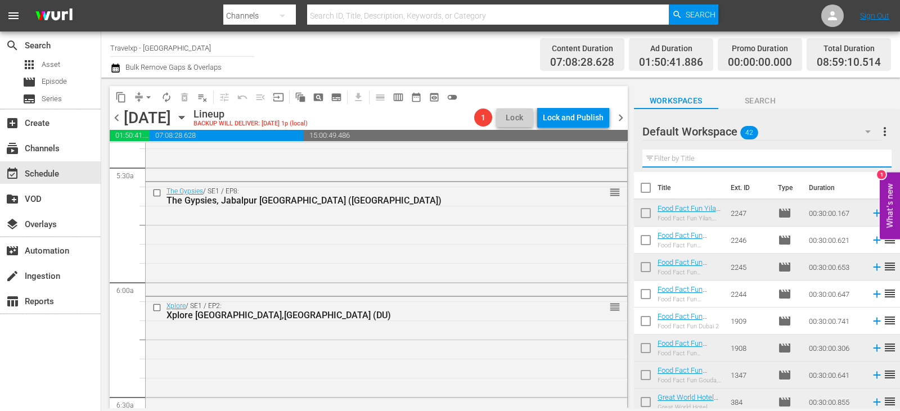
click at [867, 157] on input "text" at bounding box center [766, 159] width 249 height 18
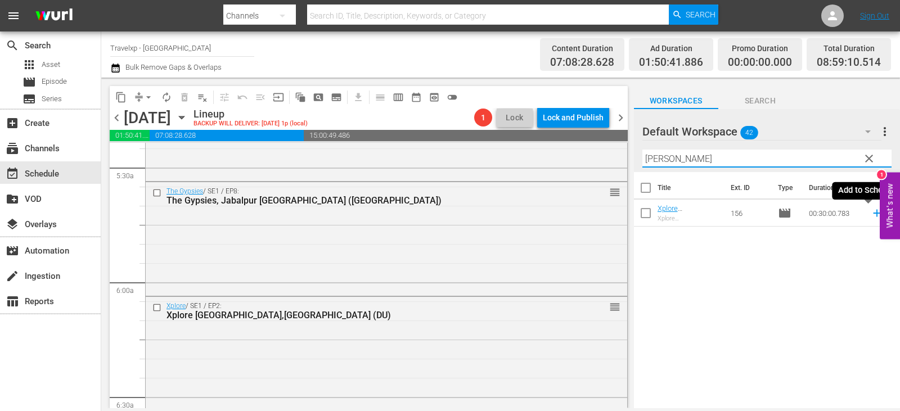
type input "[PERSON_NAME]"
click at [871, 215] on icon at bounding box center [877, 213] width 12 height 12
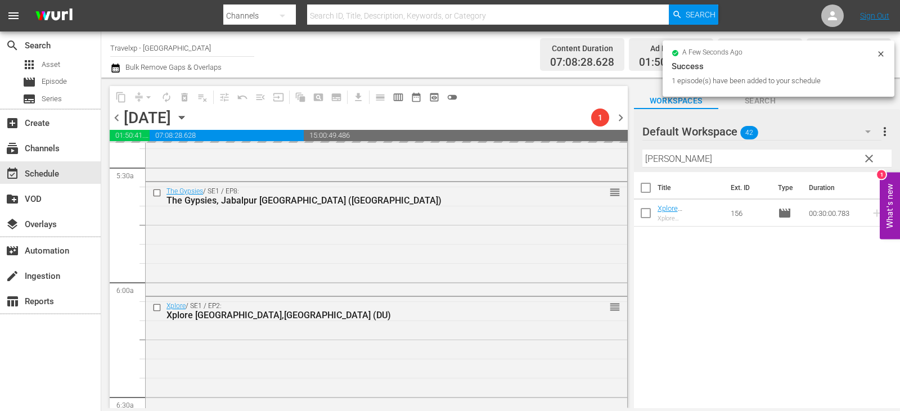
click at [868, 158] on span "clear" at bounding box center [869, 159] width 14 height 14
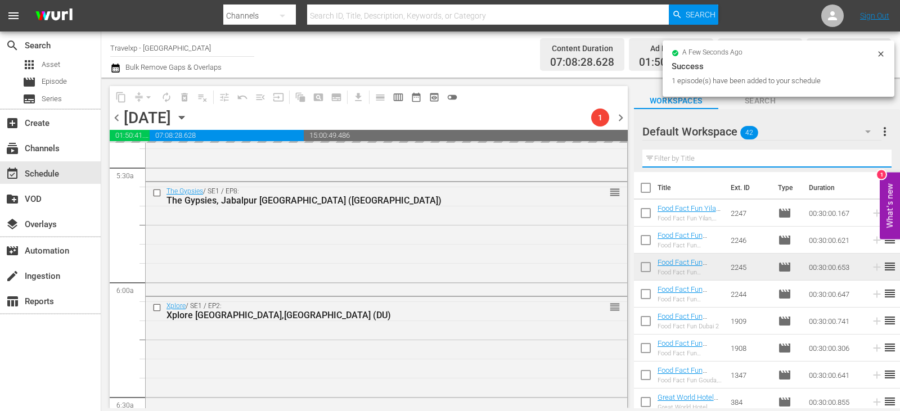
click at [868, 158] on input "text" at bounding box center [766, 159] width 249 height 18
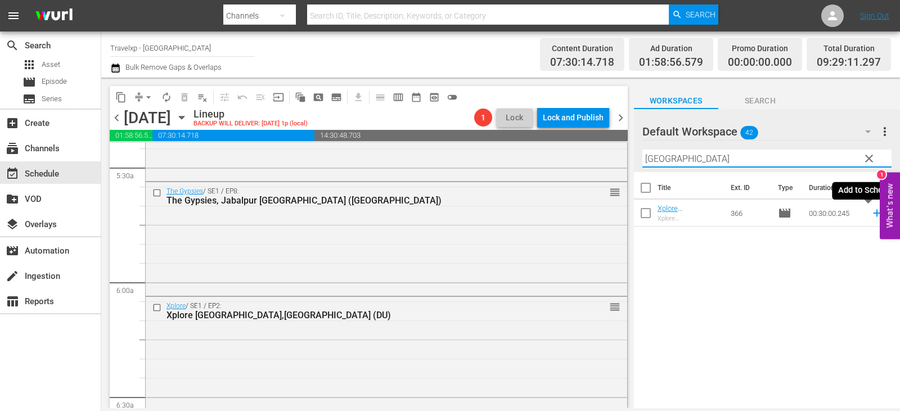
type input "[GEOGRAPHIC_DATA]"
click at [871, 212] on icon at bounding box center [877, 213] width 12 height 12
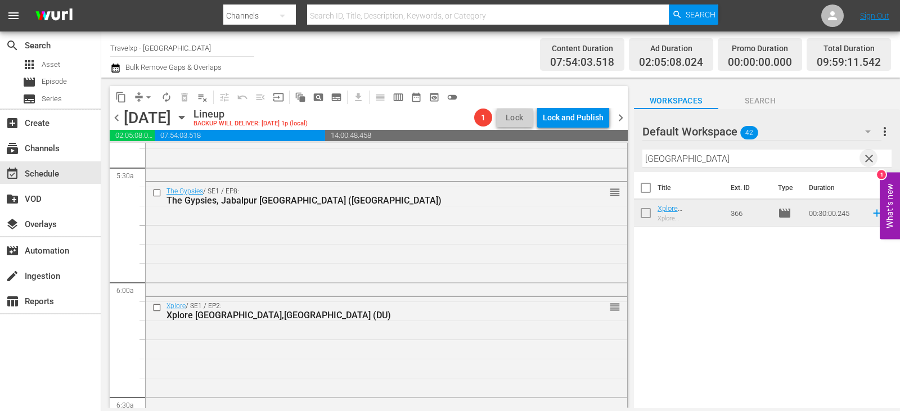
click at [870, 156] on span "clear" at bounding box center [869, 159] width 14 height 14
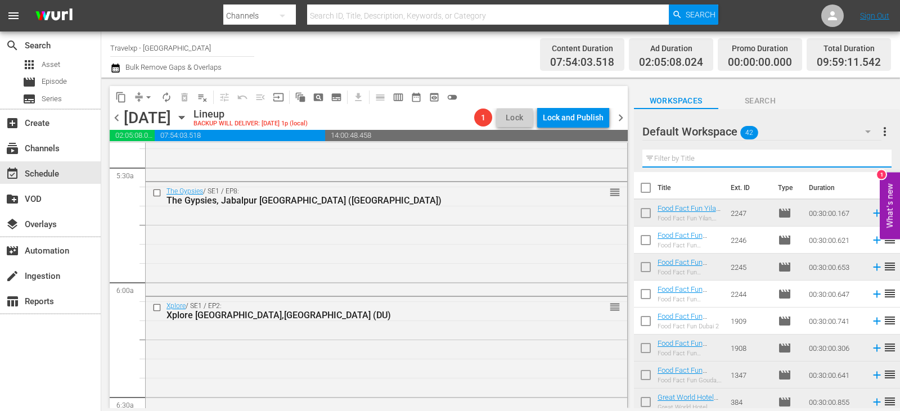
click at [870, 156] on input "text" at bounding box center [766, 159] width 249 height 18
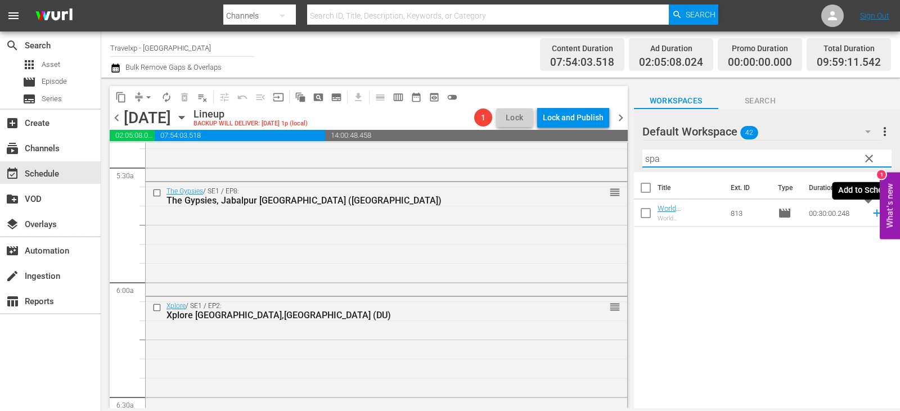
type input "spa"
click at [871, 217] on icon at bounding box center [877, 213] width 12 height 12
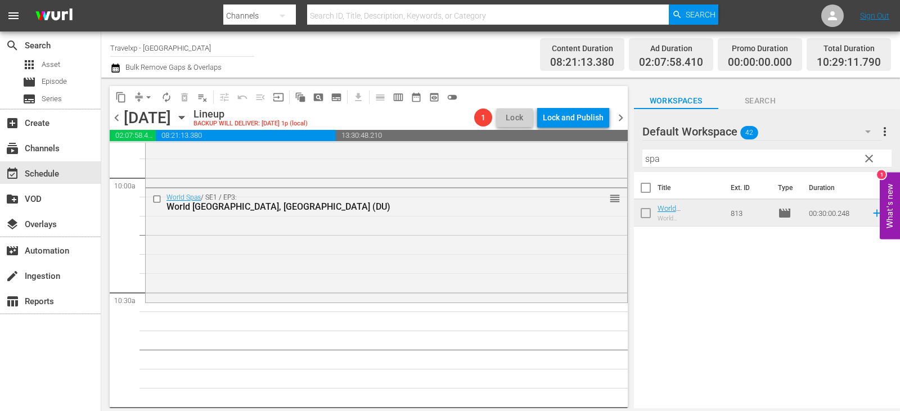
scroll to position [2250, 0]
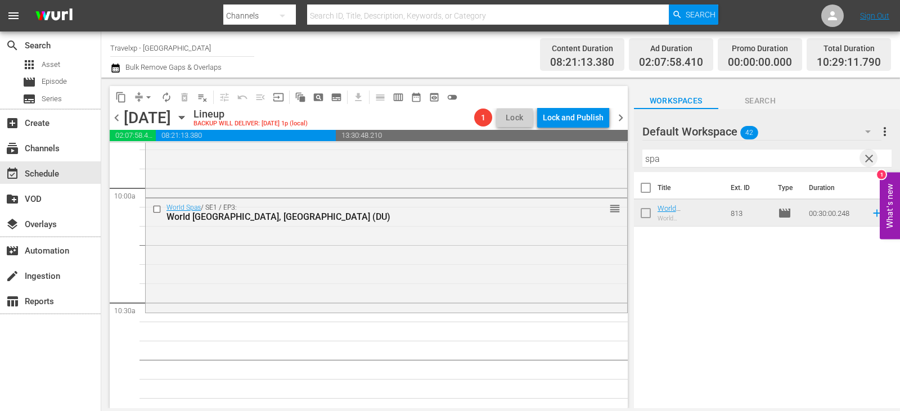
click at [869, 164] on span "clear" at bounding box center [869, 159] width 14 height 14
click at [869, 164] on input "text" at bounding box center [766, 159] width 249 height 18
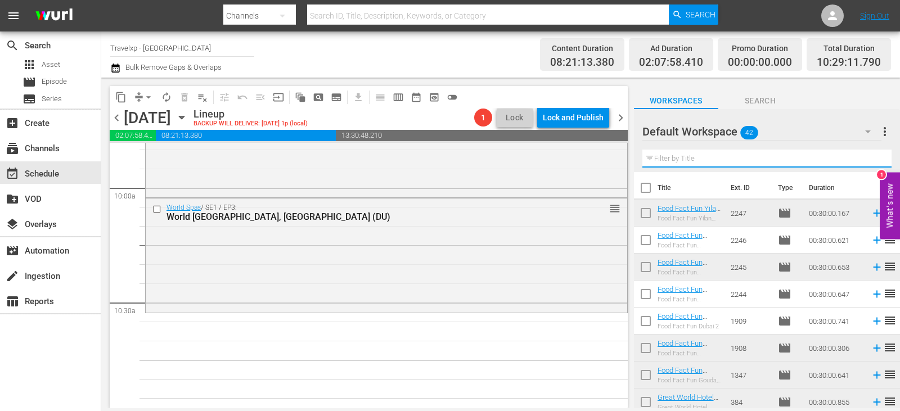
click at [869, 164] on input "text" at bounding box center [766, 159] width 249 height 18
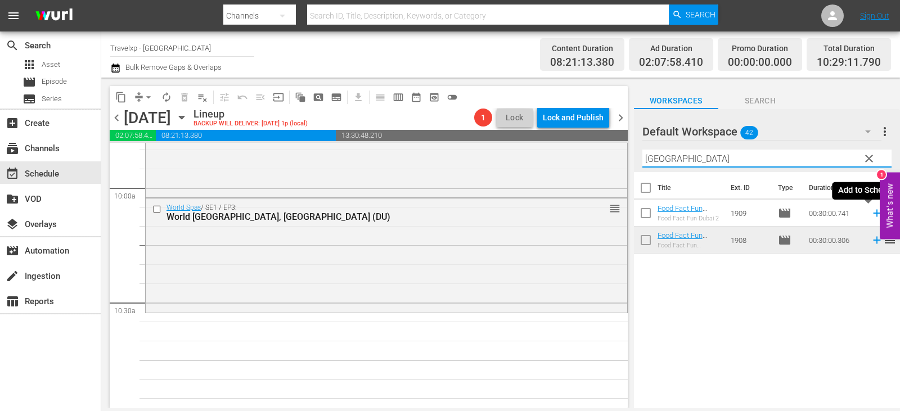
type input "[GEOGRAPHIC_DATA]"
click at [872, 216] on icon at bounding box center [877, 213] width 12 height 12
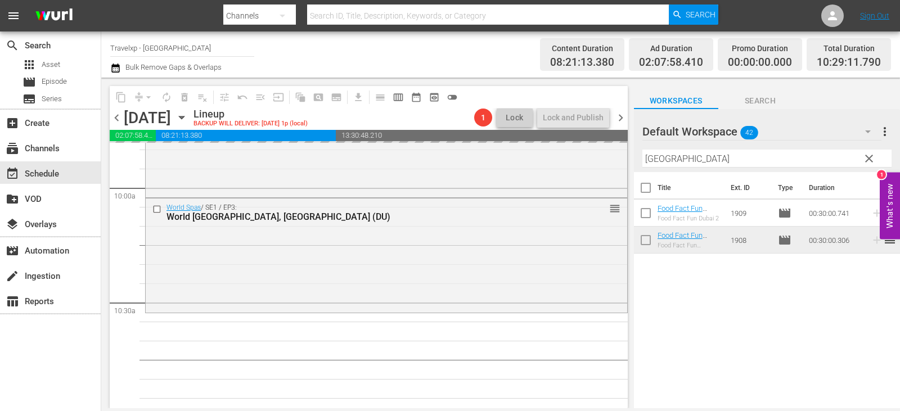
click at [874, 159] on span "clear" at bounding box center [869, 159] width 14 height 14
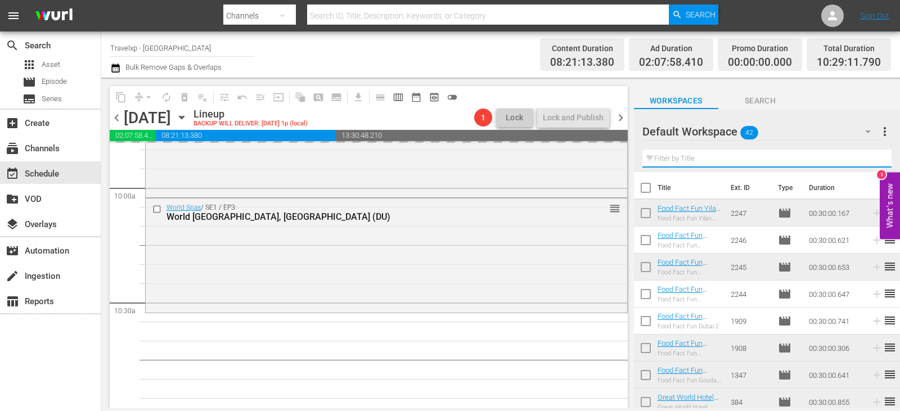
click at [874, 159] on input "text" at bounding box center [766, 159] width 249 height 18
click at [871, 161] on input "text" at bounding box center [766, 159] width 249 height 18
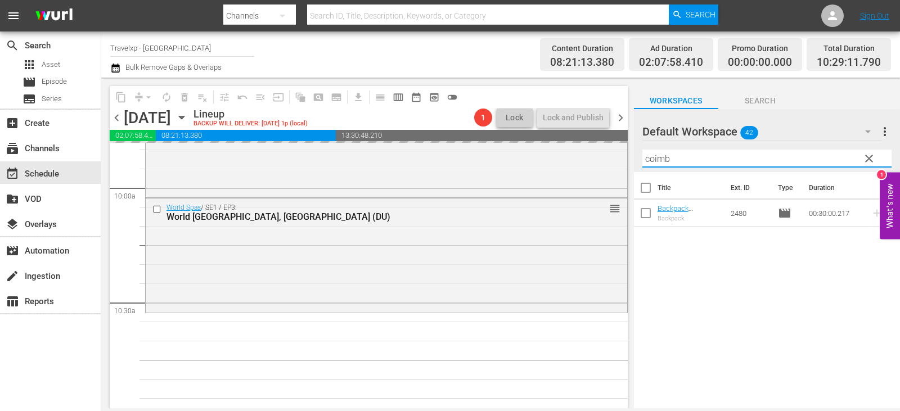
type input "coimb"
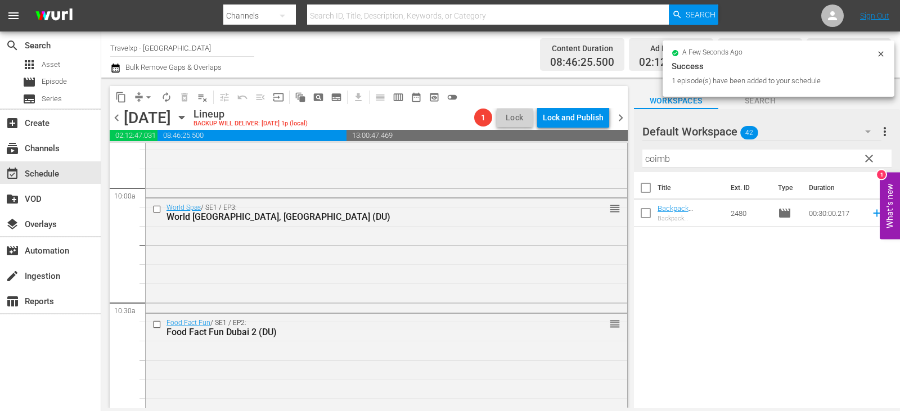
click at [872, 213] on icon at bounding box center [877, 213] width 12 height 12
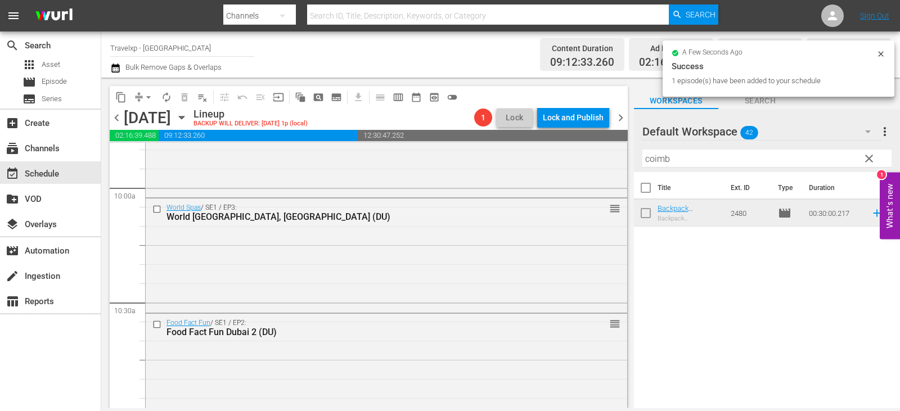
click at [862, 160] on span "clear" at bounding box center [869, 159] width 14 height 14
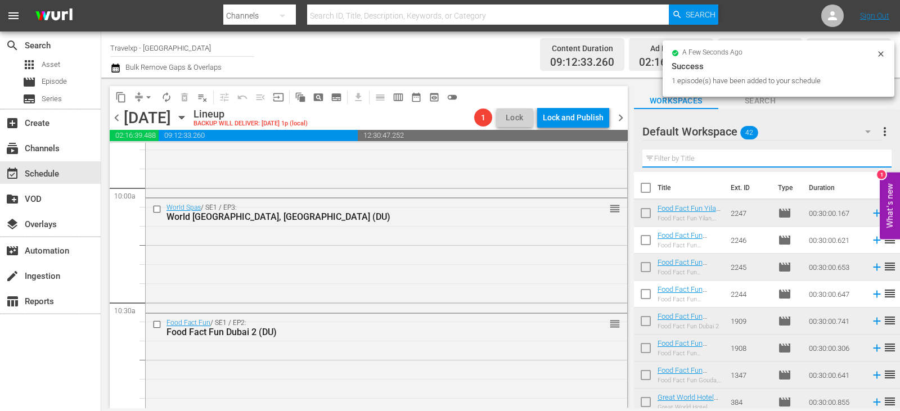
click at [862, 160] on input "text" at bounding box center [766, 159] width 249 height 18
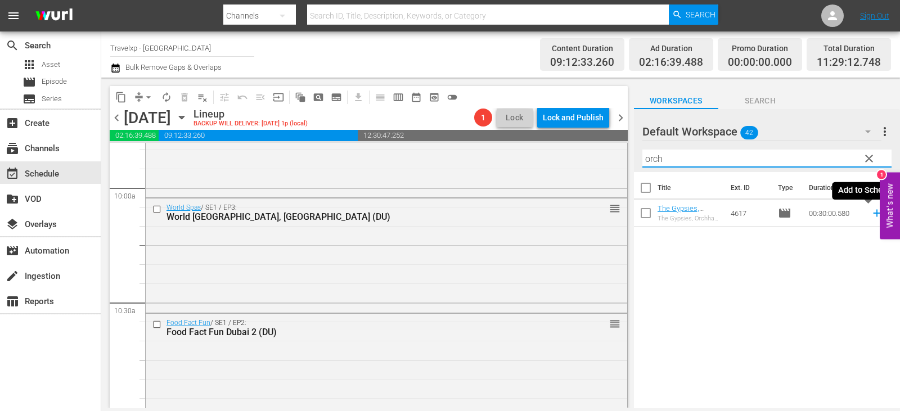
type input "orch"
click at [873, 214] on icon at bounding box center [876, 213] width 7 height 7
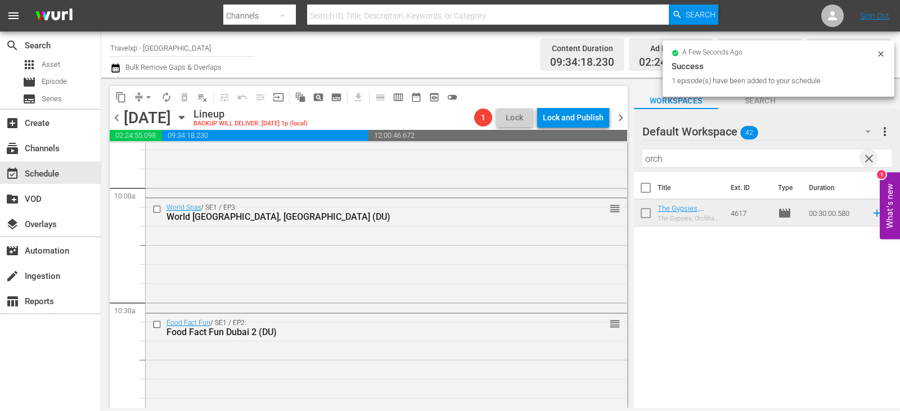
click at [863, 158] on span "clear" at bounding box center [869, 159] width 14 height 14
click at [863, 158] on input "text" at bounding box center [766, 159] width 249 height 18
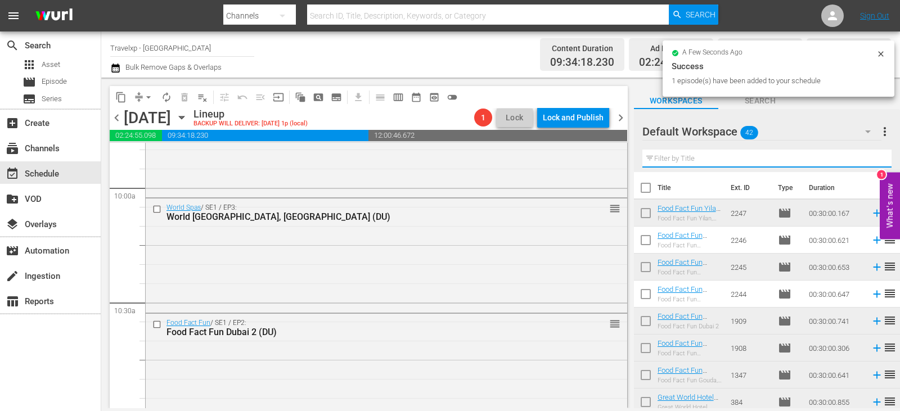
click at [863, 158] on input "text" at bounding box center [766, 159] width 249 height 18
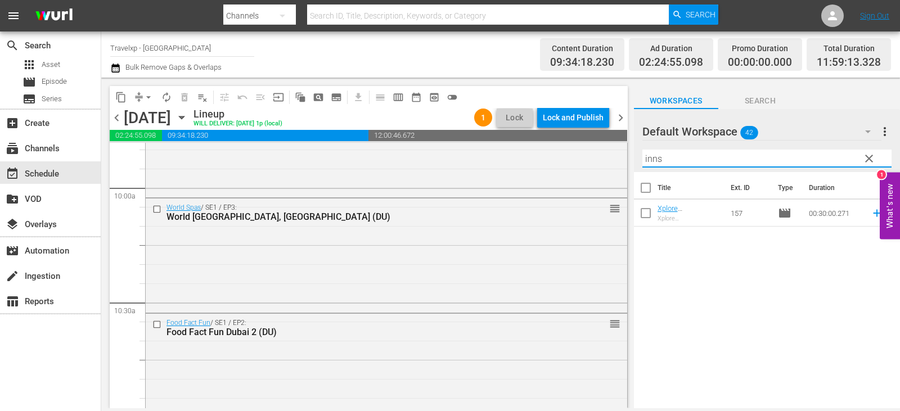
type input "inns"
click at [871, 215] on icon at bounding box center [877, 213] width 12 height 12
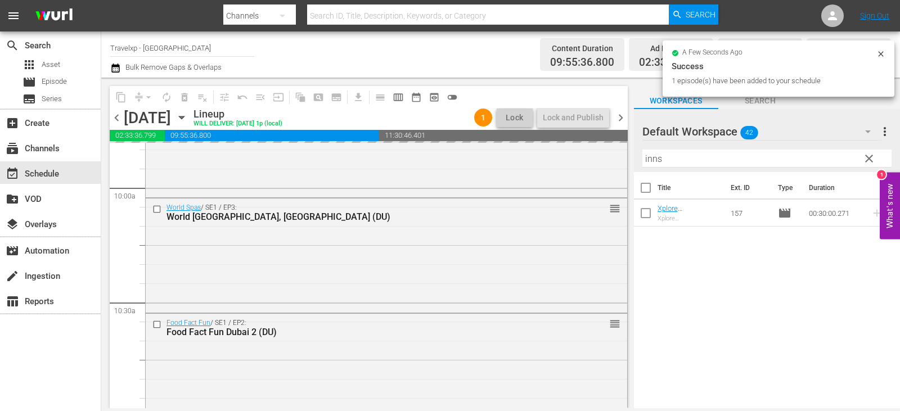
click at [875, 160] on span "clear" at bounding box center [869, 159] width 14 height 14
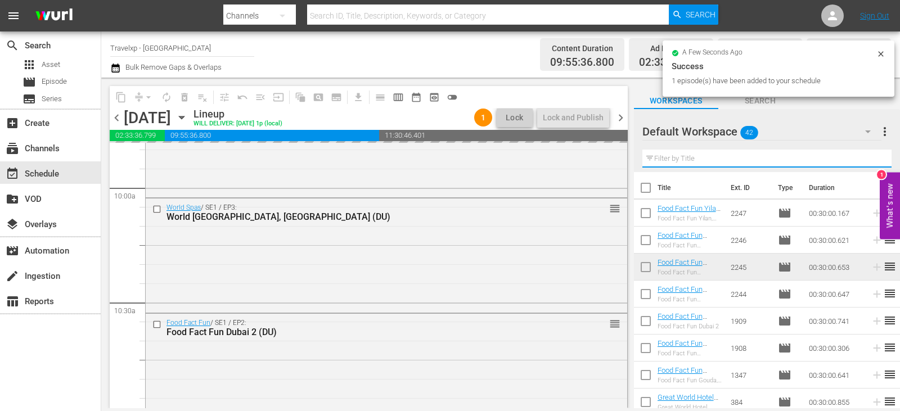
click at [875, 160] on input "text" at bounding box center [766, 159] width 249 height 18
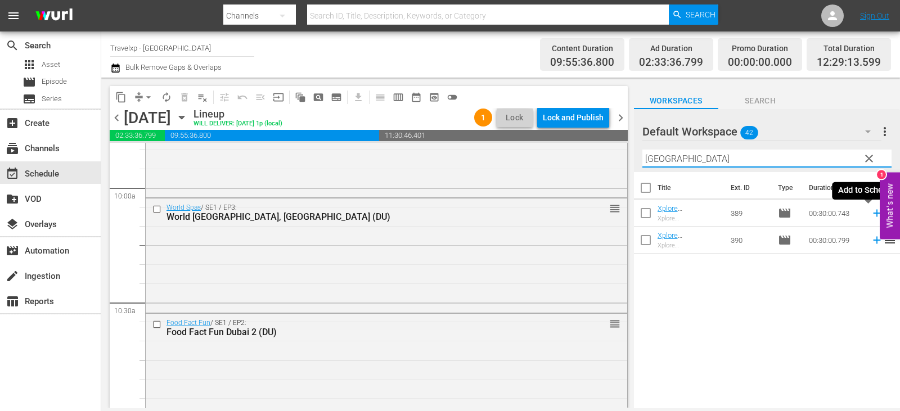
type input "[GEOGRAPHIC_DATA]"
click at [871, 215] on icon at bounding box center [877, 213] width 12 height 12
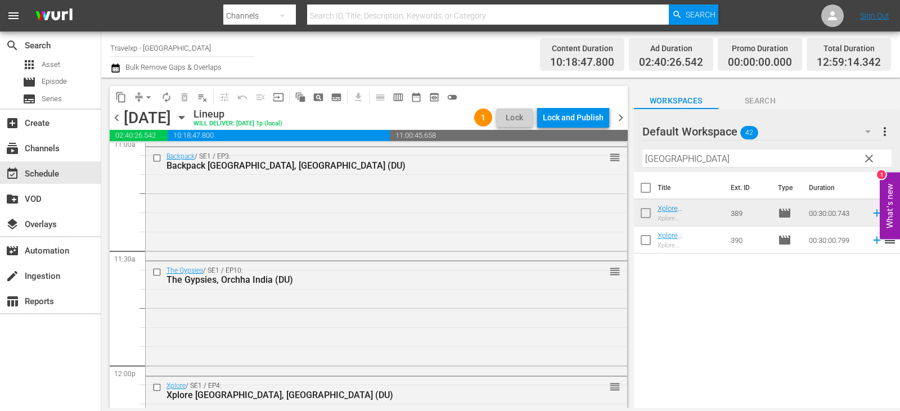
scroll to position [2869, 0]
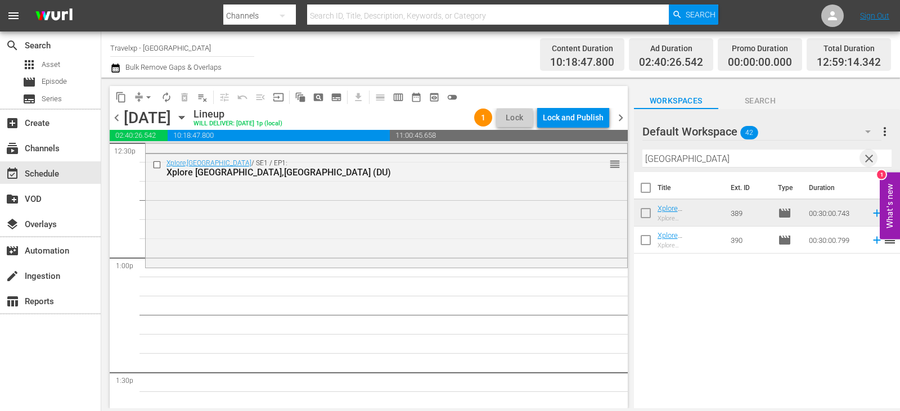
click at [870, 161] on span "clear" at bounding box center [869, 159] width 14 height 14
click at [870, 161] on input "text" at bounding box center [766, 159] width 249 height 18
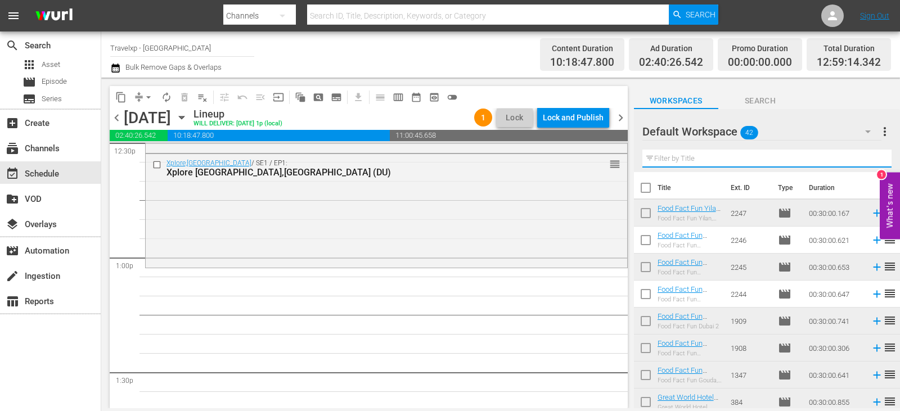
click at [870, 161] on input "text" at bounding box center [766, 159] width 249 height 18
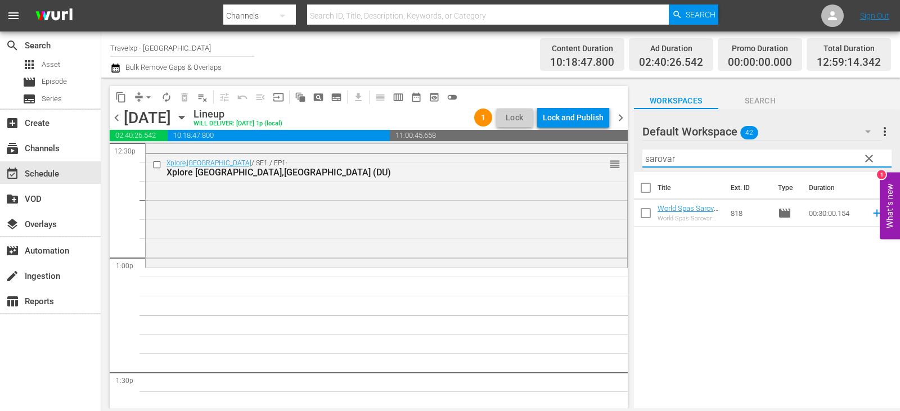
type input "sarovar"
click at [883, 215] on span "reorder" at bounding box center [890, 213] width 14 height 14
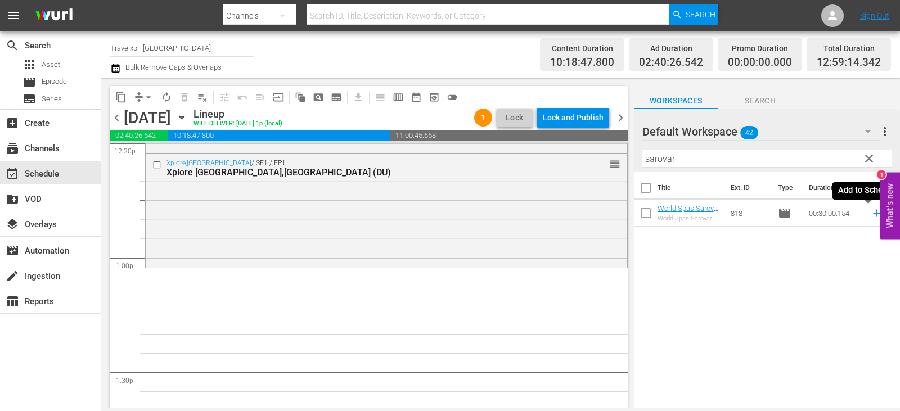
click at [873, 212] on icon at bounding box center [876, 213] width 7 height 7
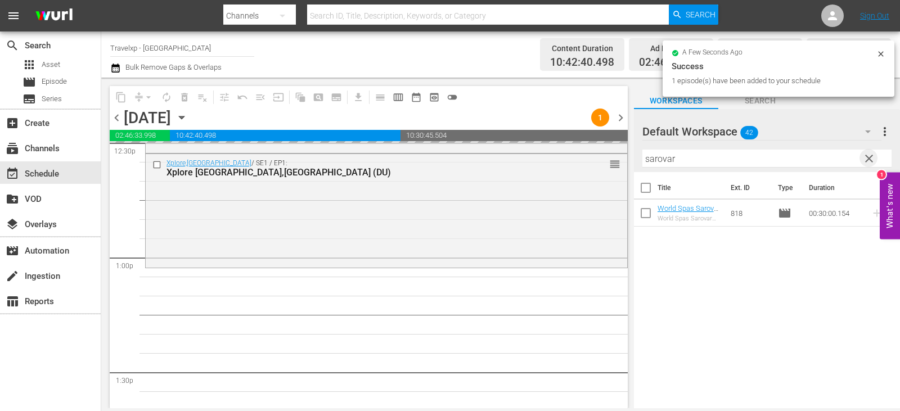
click at [862, 161] on span "clear" at bounding box center [869, 159] width 14 height 14
click at [862, 161] on input "sarovar" at bounding box center [766, 159] width 249 height 18
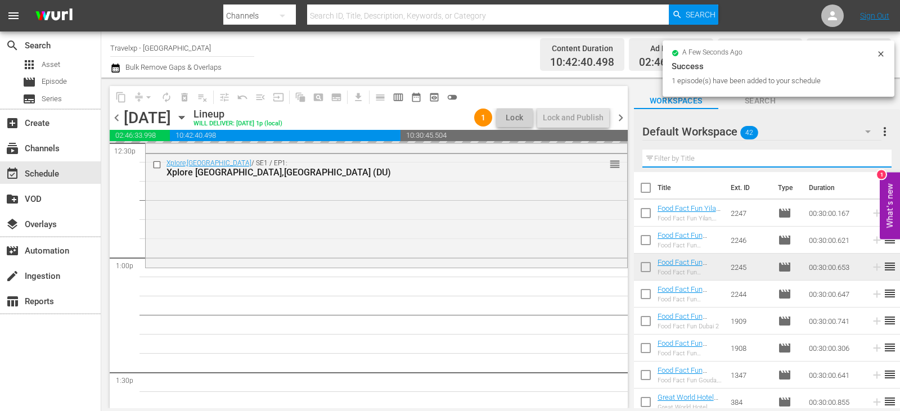
click at [862, 161] on input "text" at bounding box center [766, 159] width 249 height 18
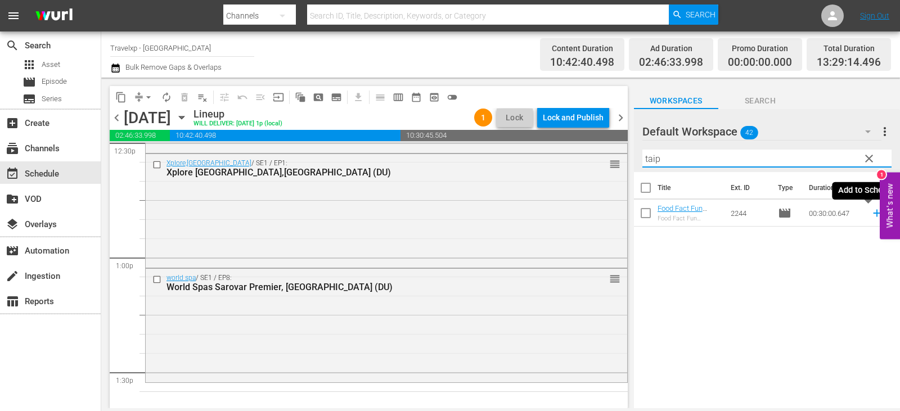
type input "taip"
click at [871, 215] on icon at bounding box center [877, 213] width 12 height 12
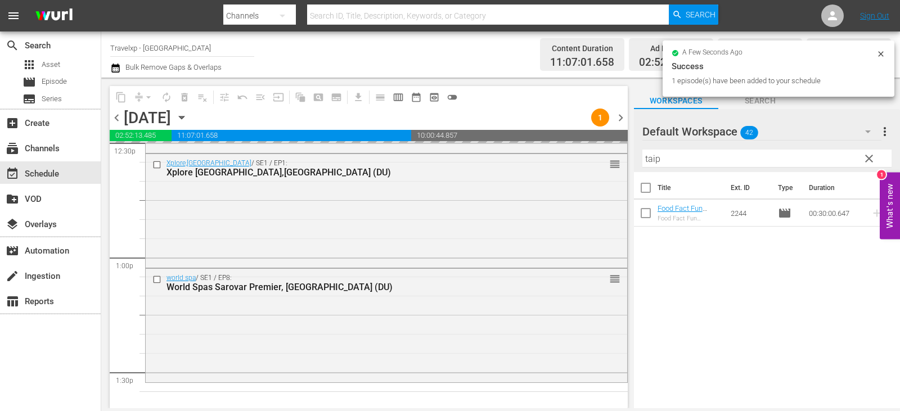
click at [866, 158] on span "clear" at bounding box center [869, 159] width 14 height 14
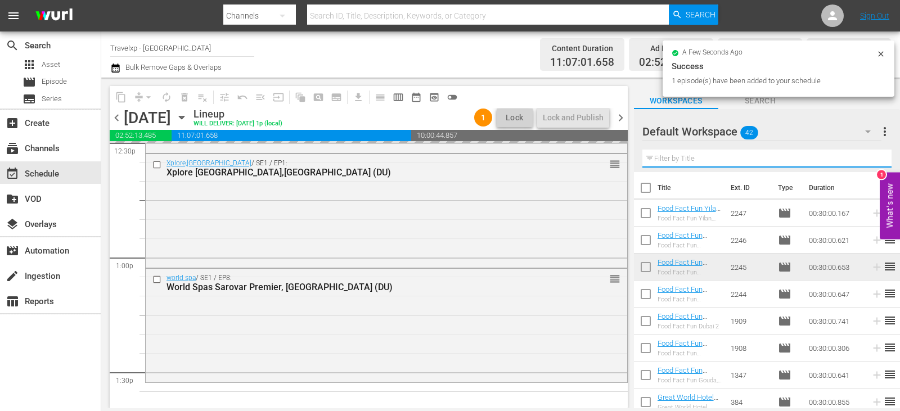
click at [866, 158] on input "text" at bounding box center [766, 159] width 249 height 18
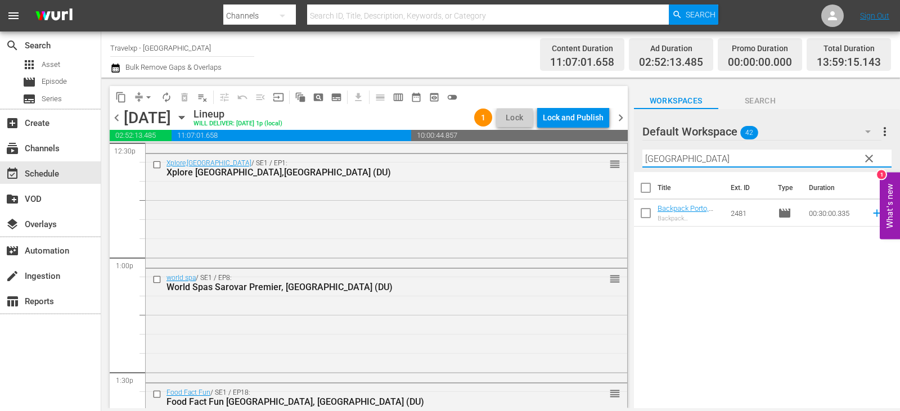
type input "[GEOGRAPHIC_DATA]"
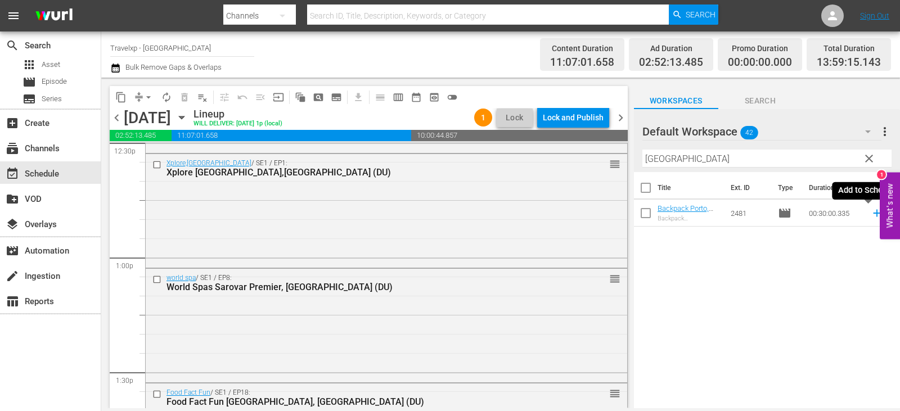
click at [871, 218] on icon at bounding box center [877, 213] width 12 height 12
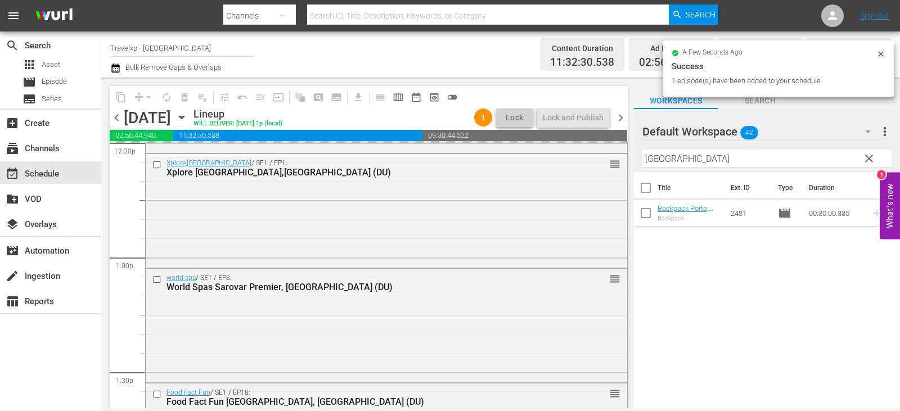
click at [877, 154] on button "clear" at bounding box center [869, 158] width 18 height 18
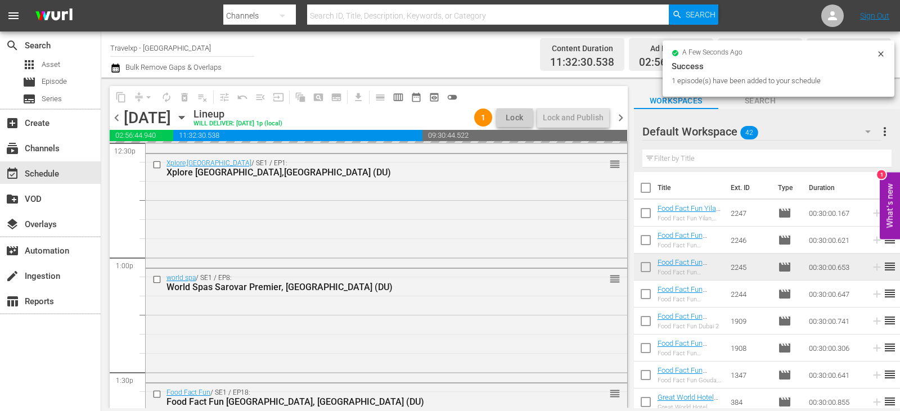
click at [877, 157] on input "text" at bounding box center [766, 159] width 249 height 18
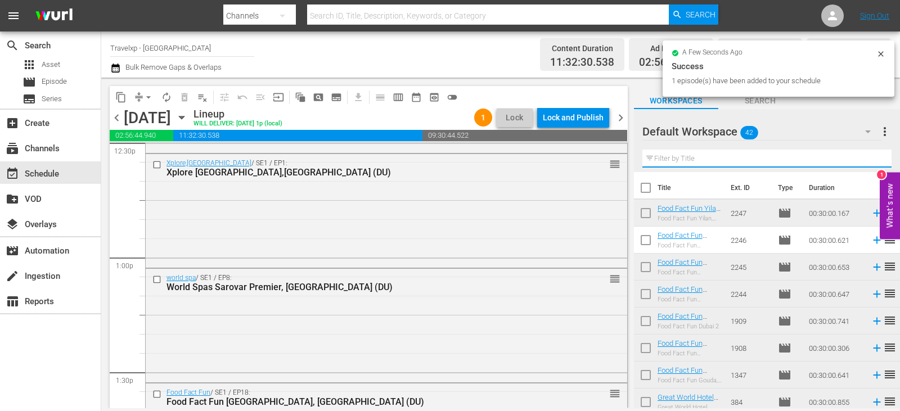
click at [877, 157] on input "text" at bounding box center [766, 159] width 249 height 18
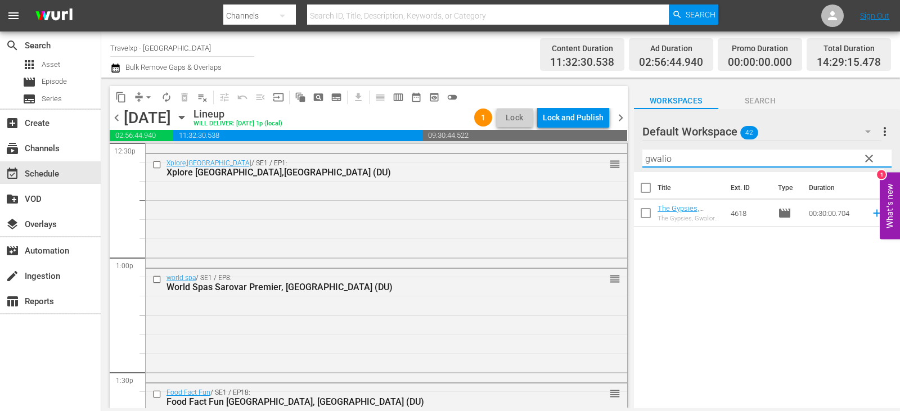
type input "gwalio"
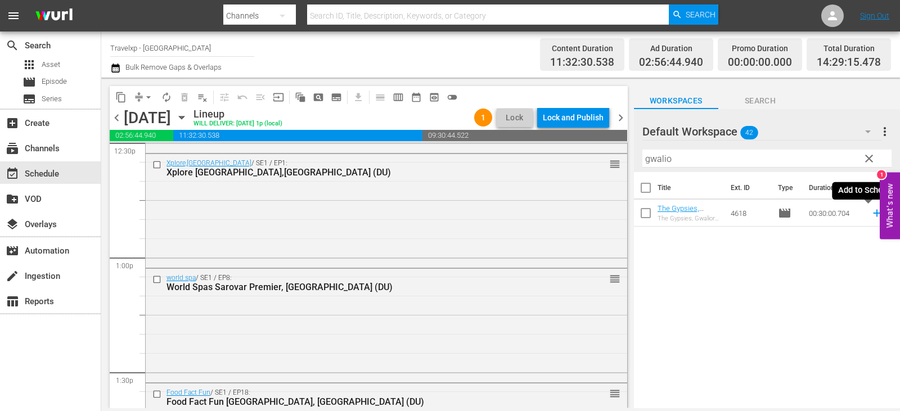
click at [872, 212] on icon at bounding box center [877, 213] width 12 height 12
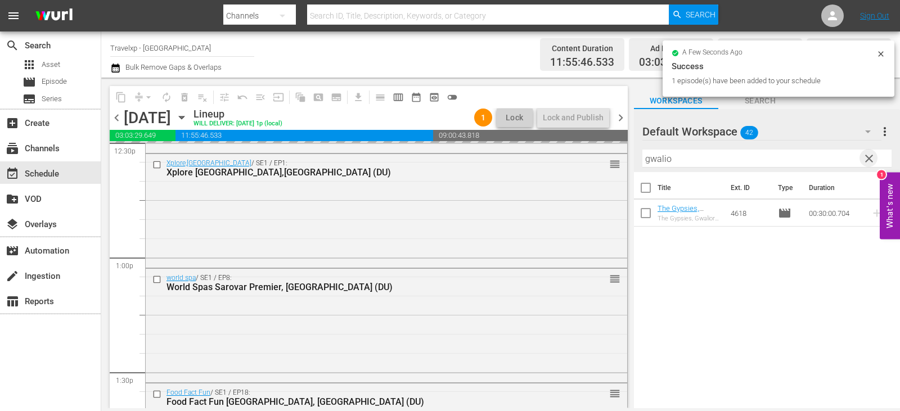
click at [869, 161] on span "clear" at bounding box center [869, 159] width 14 height 14
click at [869, 161] on input "text" at bounding box center [766, 159] width 249 height 18
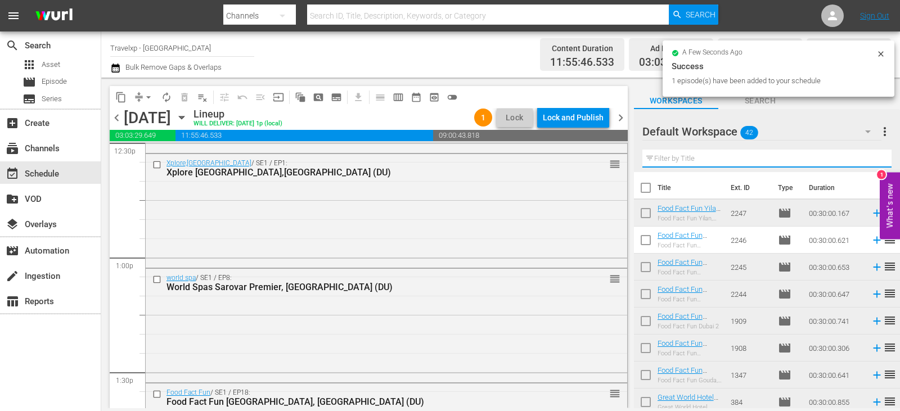
type input "s"
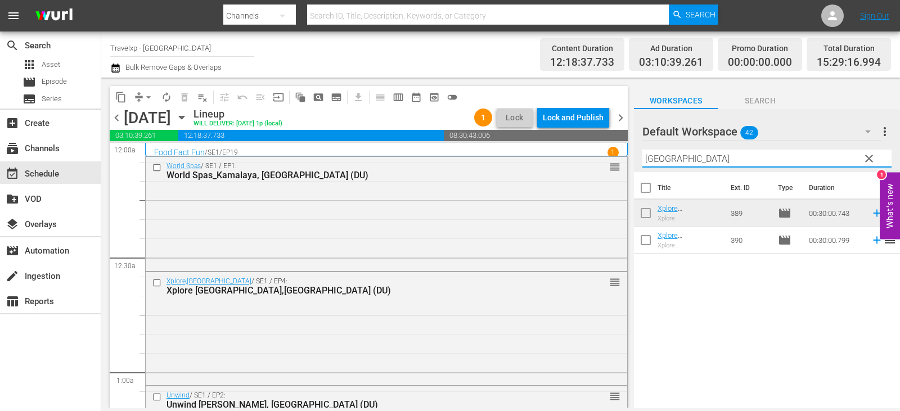
scroll to position [2869, 0]
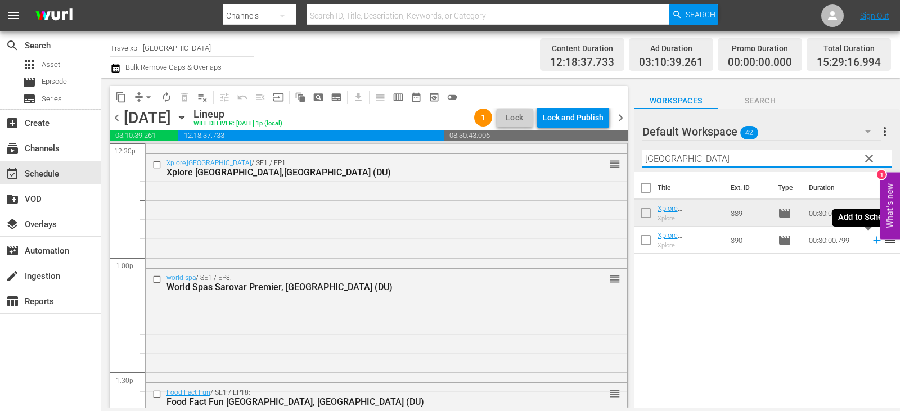
click at [873, 241] on icon at bounding box center [876, 240] width 7 height 7
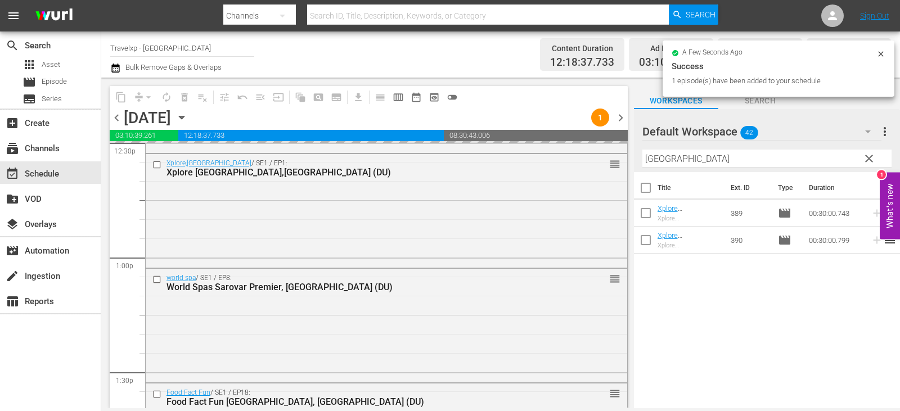
click at [869, 161] on span "clear" at bounding box center [869, 159] width 14 height 14
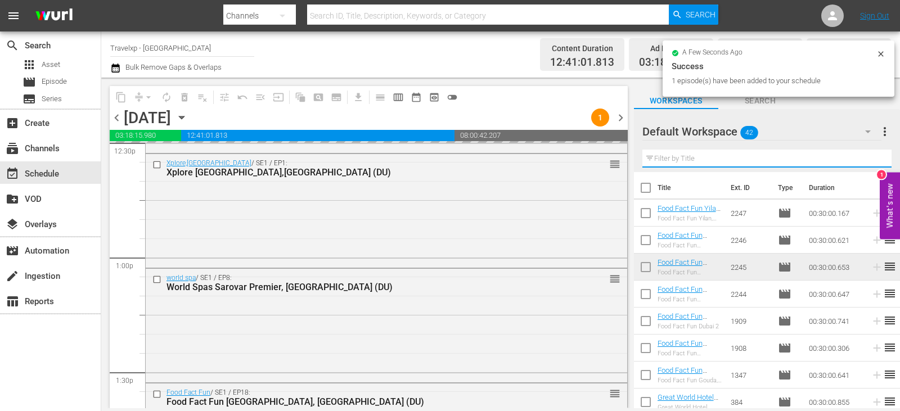
click at [869, 161] on input "text" at bounding box center [766, 159] width 249 height 18
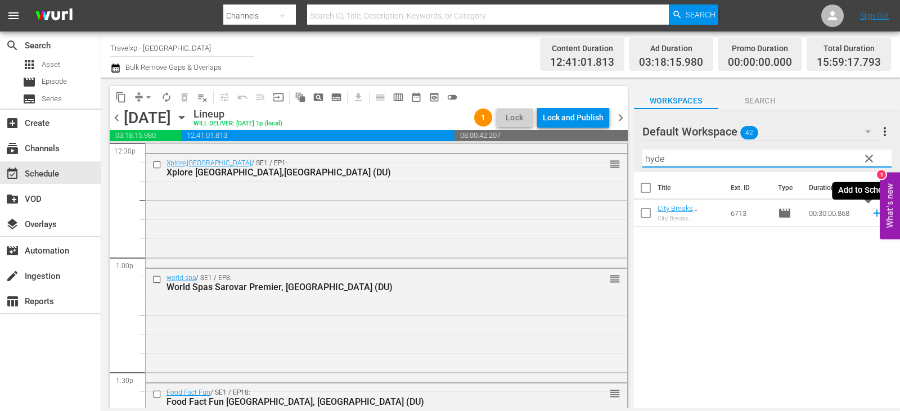
type input "hyde"
click at [873, 215] on icon at bounding box center [876, 213] width 7 height 7
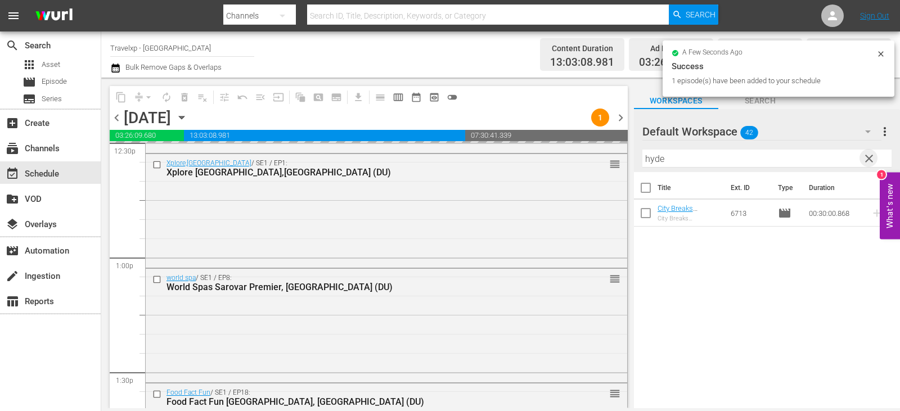
click at [872, 157] on span "clear" at bounding box center [869, 159] width 14 height 14
click at [872, 157] on input "text" at bounding box center [766, 159] width 249 height 18
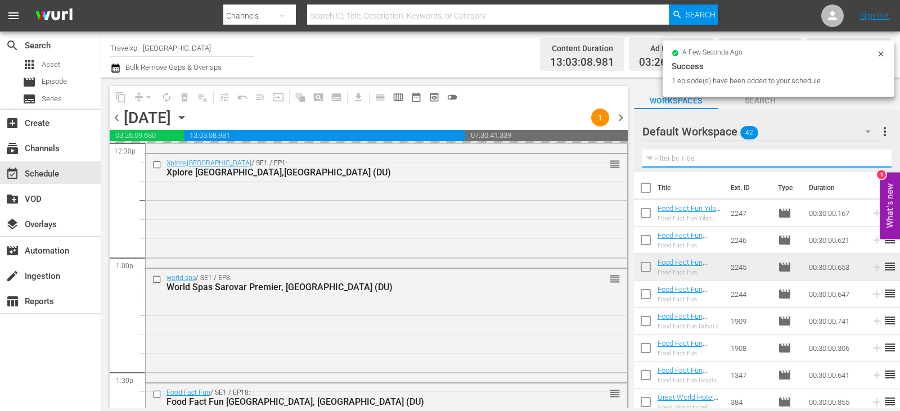
click at [872, 157] on input "text" at bounding box center [766, 159] width 249 height 18
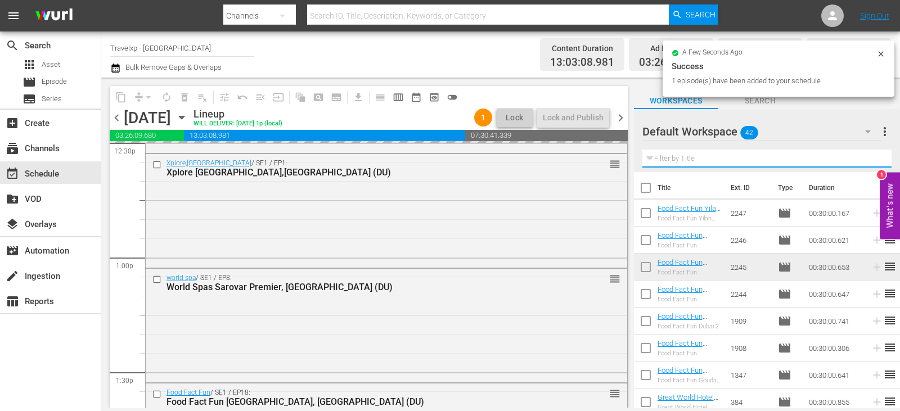
click at [872, 157] on input "text" at bounding box center [766, 159] width 249 height 18
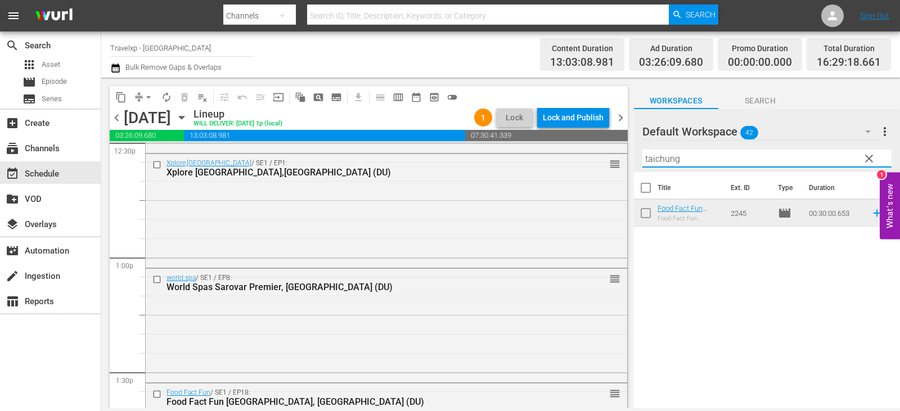
type input "taichung"
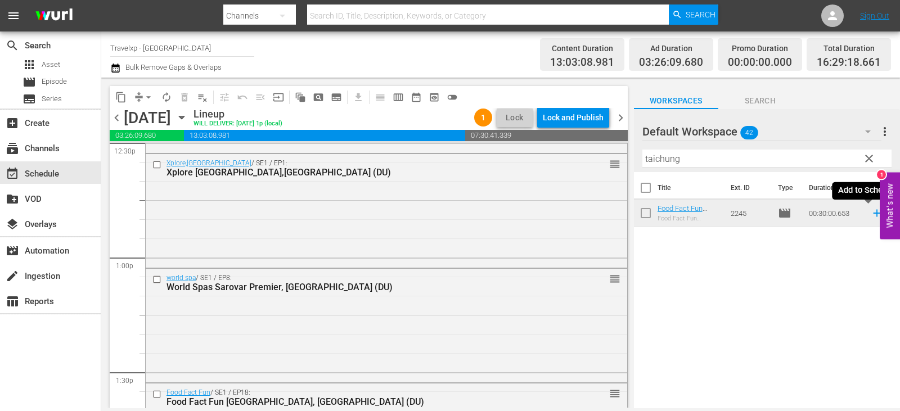
click at [871, 210] on icon at bounding box center [877, 213] width 12 height 12
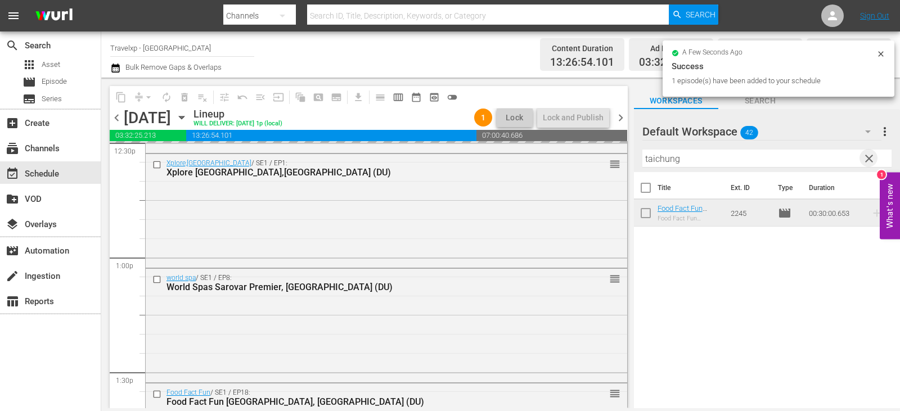
click at [867, 156] on span "clear" at bounding box center [869, 159] width 14 height 14
click at [867, 156] on input "taichung" at bounding box center [766, 159] width 249 height 18
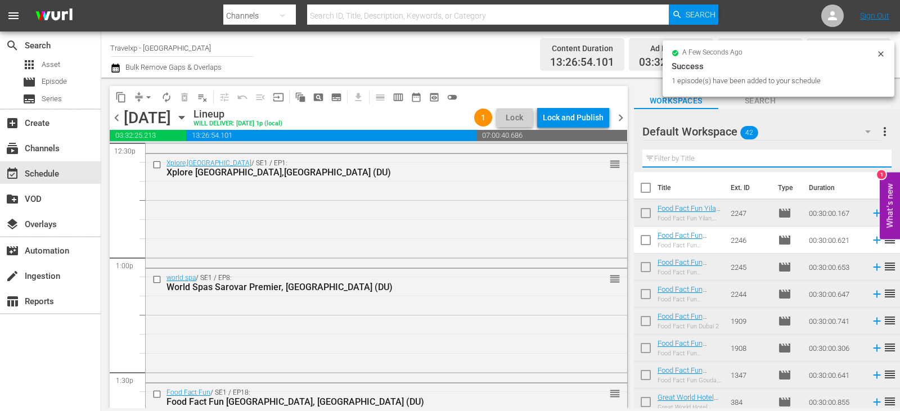
click at [867, 156] on input "text" at bounding box center [766, 159] width 249 height 18
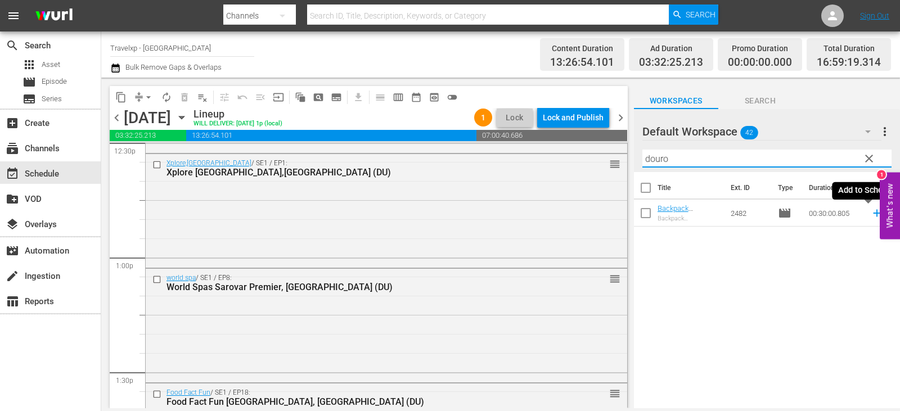
type input "douro"
click at [873, 213] on icon at bounding box center [876, 213] width 7 height 7
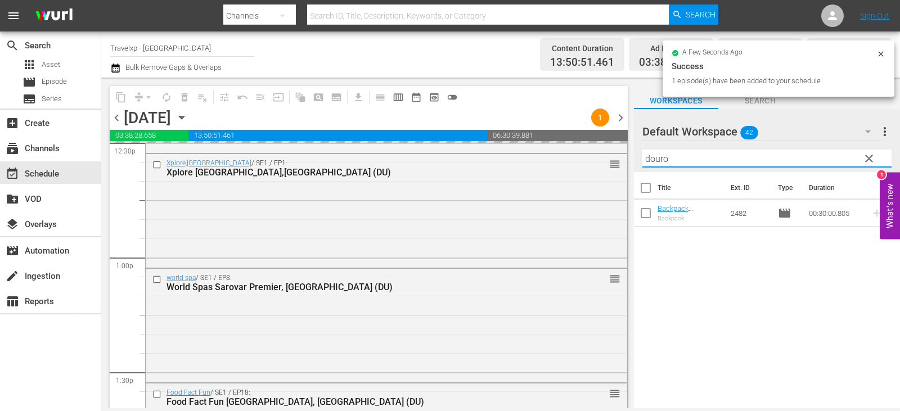
click at [879, 163] on input "douro" at bounding box center [766, 159] width 249 height 18
click at [872, 162] on span "clear" at bounding box center [869, 159] width 14 height 14
click at [872, 162] on input "douro" at bounding box center [766, 159] width 249 height 18
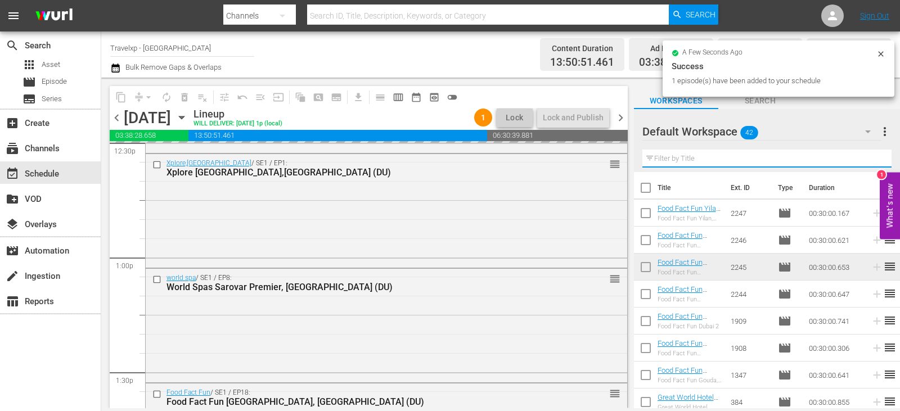
click at [872, 162] on input "text" at bounding box center [766, 159] width 249 height 18
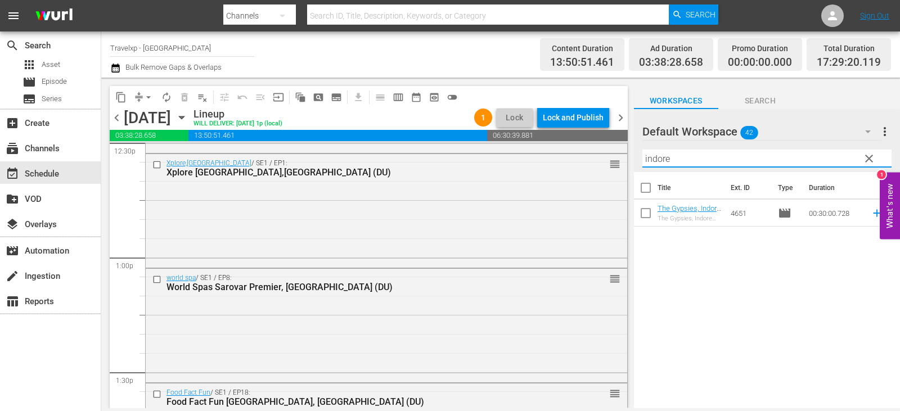
type input "indore"
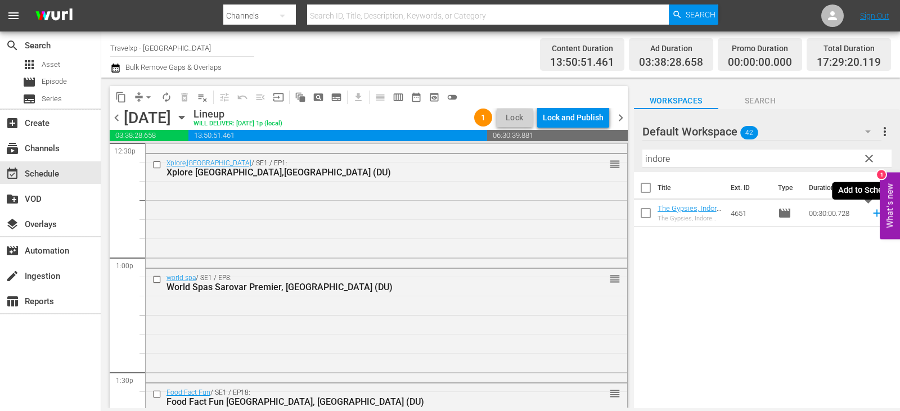
click at [873, 212] on icon at bounding box center [876, 213] width 7 height 7
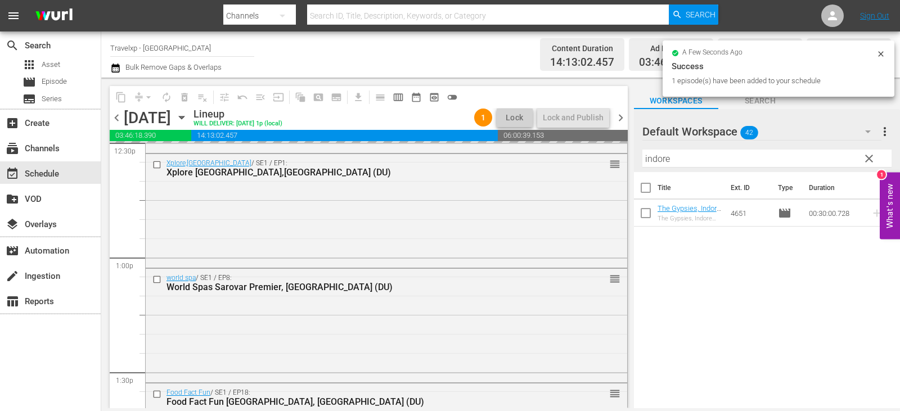
click at [865, 159] on span "clear" at bounding box center [869, 159] width 14 height 14
click at [865, 159] on input "indore" at bounding box center [766, 159] width 249 height 18
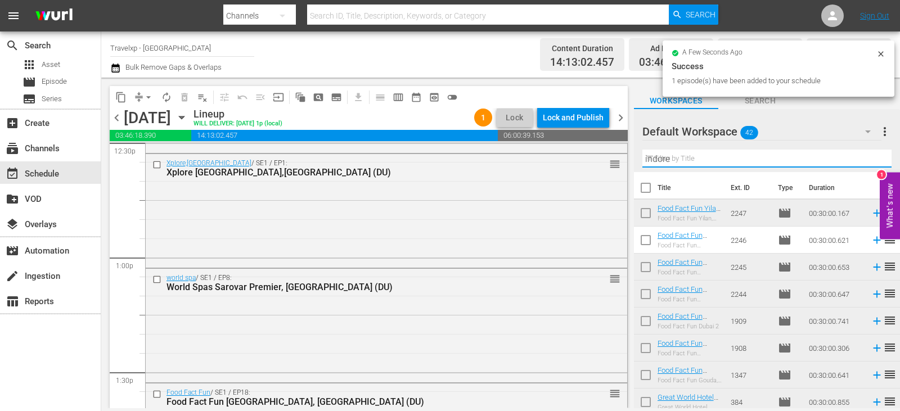
click at [865, 159] on input "indore" at bounding box center [766, 159] width 249 height 18
click at [865, 159] on input "text" at bounding box center [766, 159] width 249 height 18
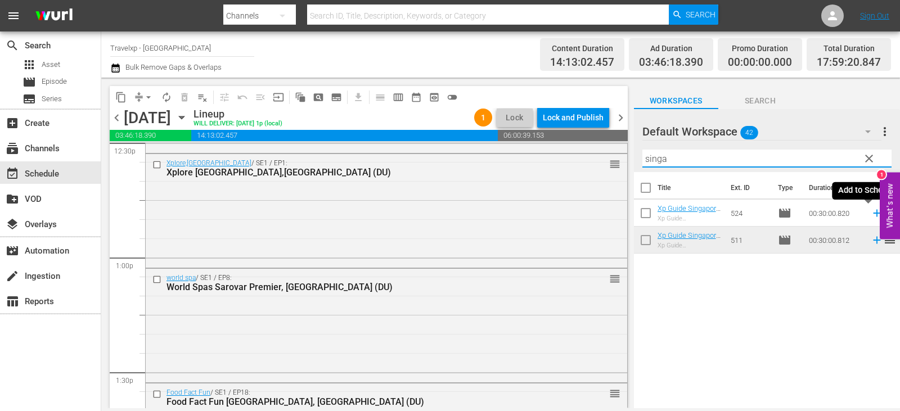
type input "singa"
click at [873, 214] on icon at bounding box center [876, 213] width 7 height 7
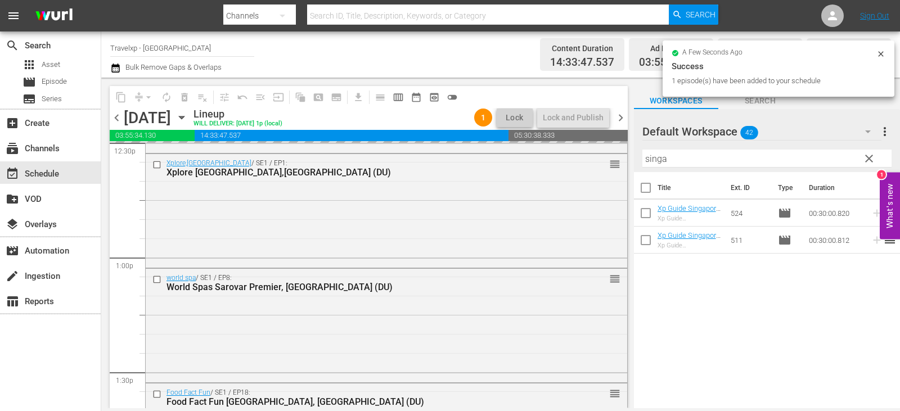
click at [870, 161] on span "clear" at bounding box center [869, 159] width 14 height 14
click at [870, 161] on input "singa" at bounding box center [766, 159] width 249 height 18
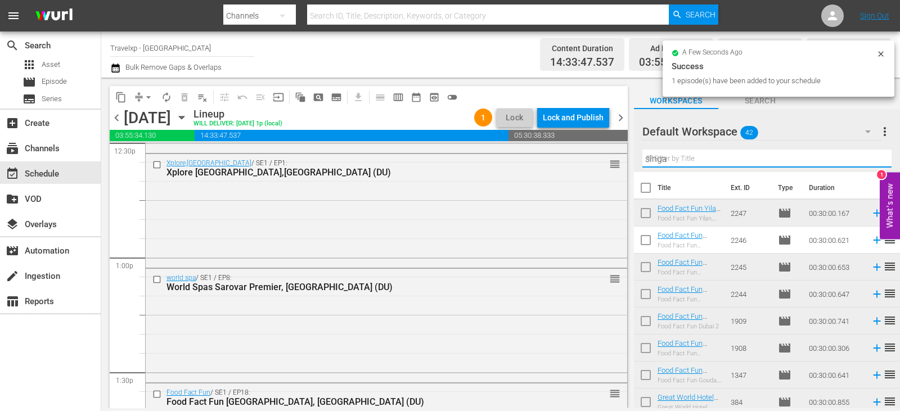
click at [870, 161] on input "singa" at bounding box center [766, 159] width 249 height 18
click at [870, 161] on input "text" at bounding box center [766, 159] width 249 height 18
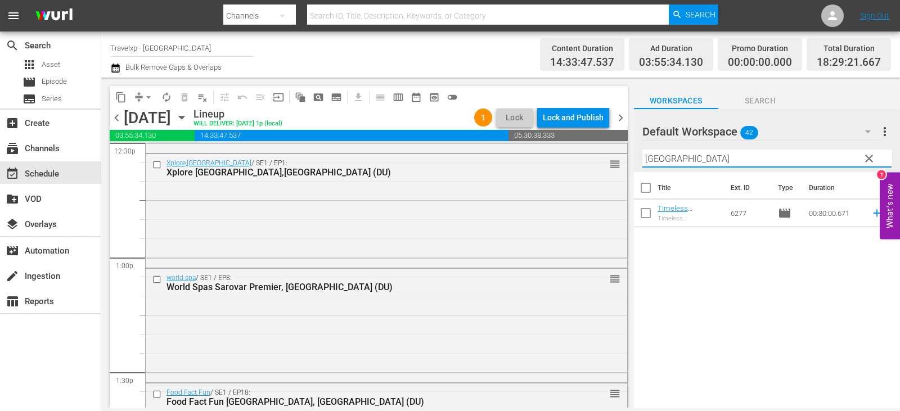
type input "chennai"
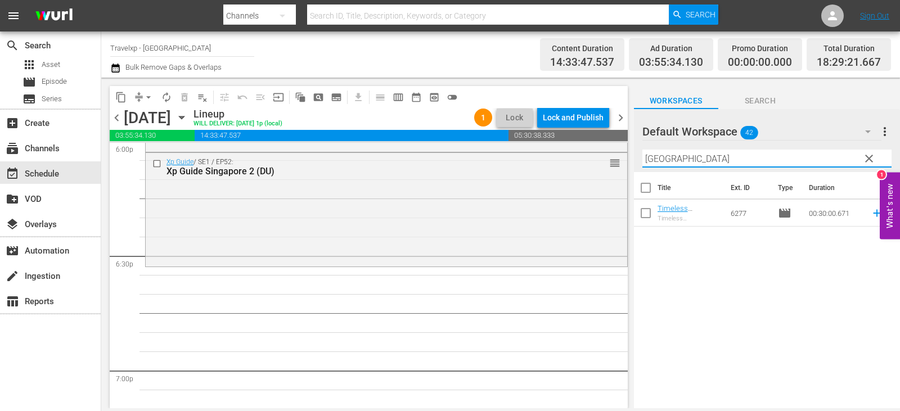
scroll to position [4107, 0]
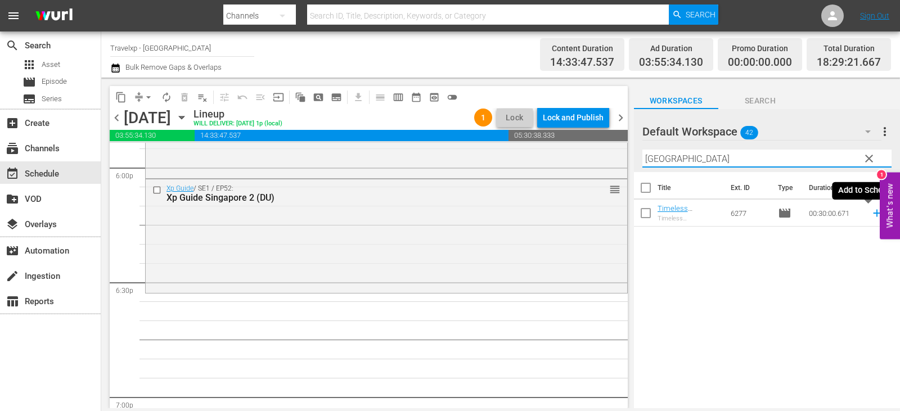
click at [871, 212] on icon at bounding box center [877, 213] width 12 height 12
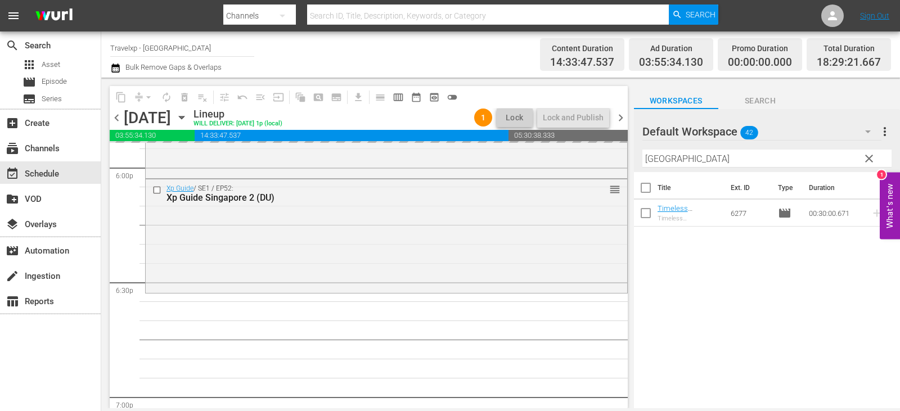
click at [871, 158] on span "clear" at bounding box center [869, 159] width 14 height 14
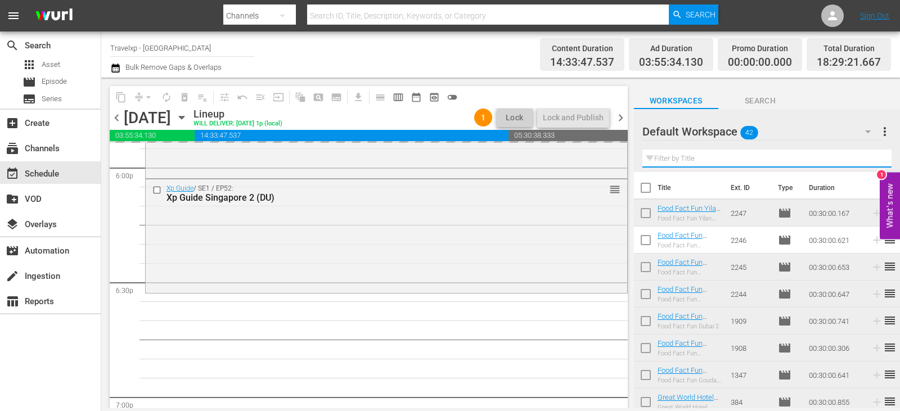
click at [871, 158] on input "text" at bounding box center [766, 159] width 249 height 18
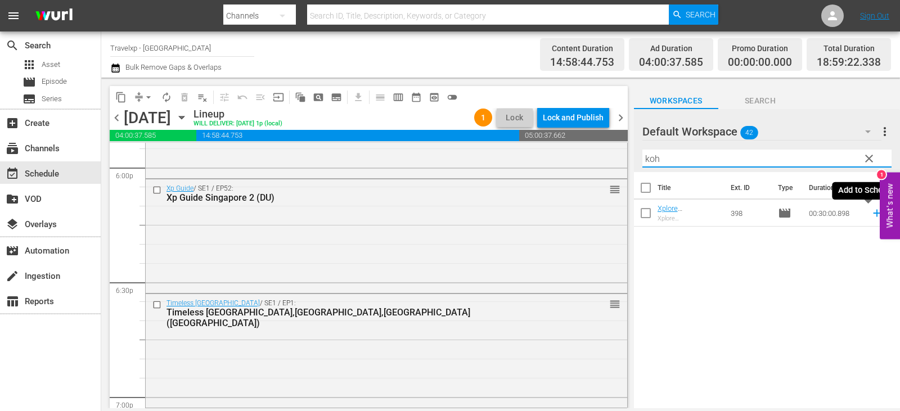
type input "koh"
click at [871, 213] on icon at bounding box center [877, 213] width 12 height 12
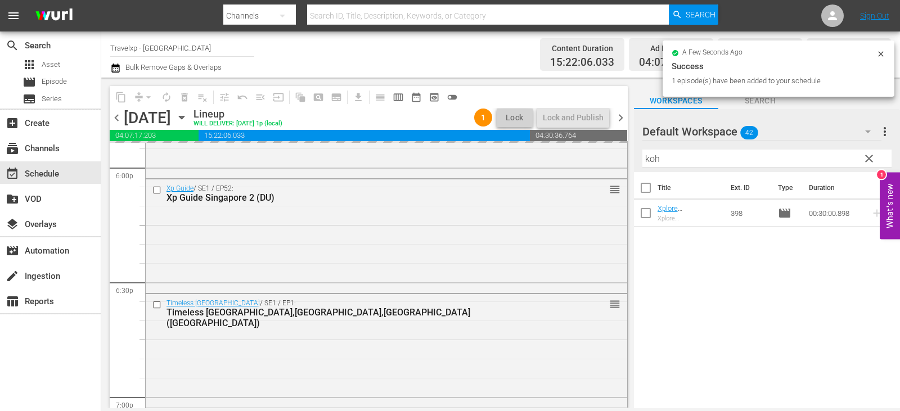
click at [868, 161] on span "clear" at bounding box center [869, 159] width 14 height 14
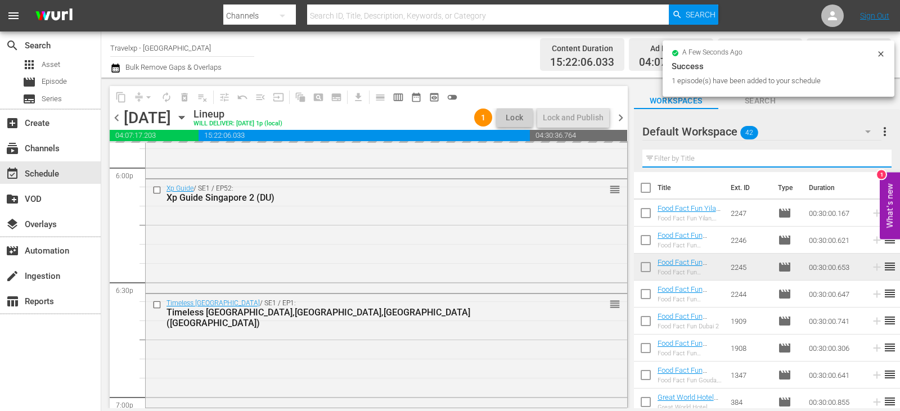
click at [868, 161] on input "text" at bounding box center [766, 159] width 249 height 18
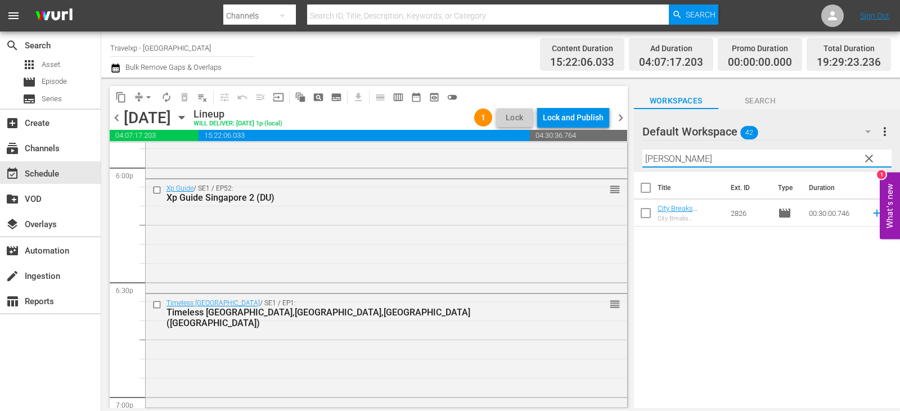
type input "frank"
click at [873, 212] on icon at bounding box center [876, 213] width 7 height 7
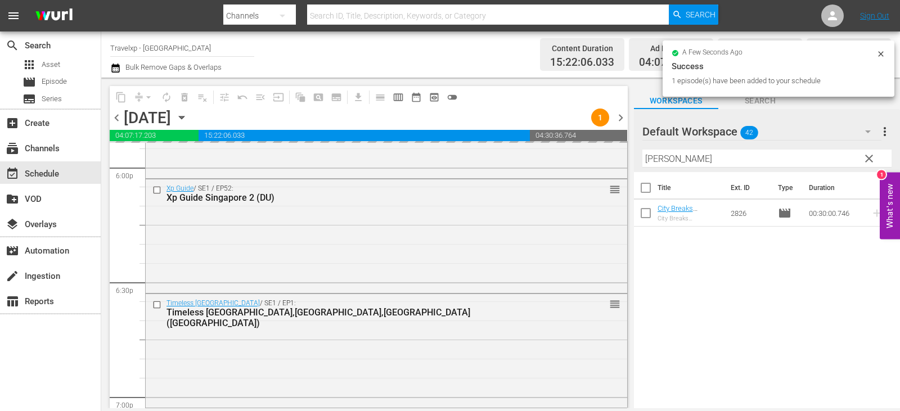
click at [864, 160] on span "clear" at bounding box center [869, 159] width 14 height 14
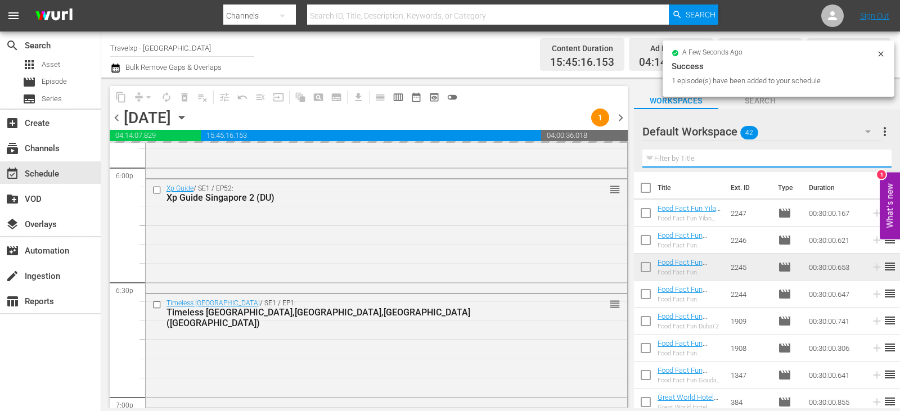
click at [864, 160] on input "text" at bounding box center [766, 159] width 249 height 18
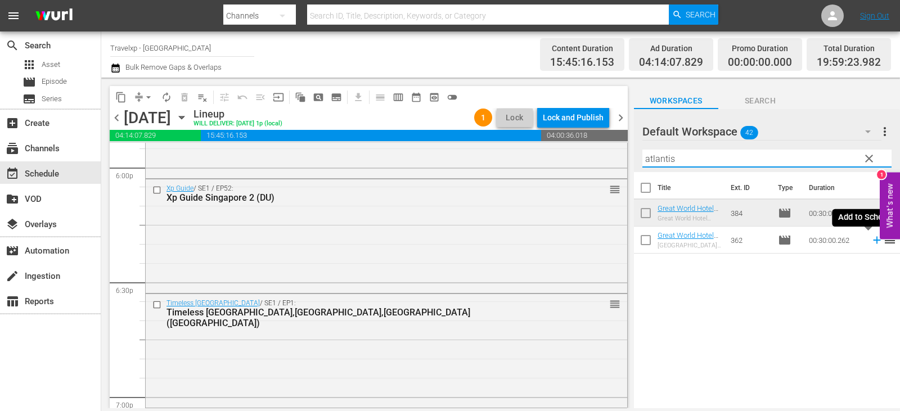
type input "atlantis"
click at [871, 241] on icon at bounding box center [877, 240] width 12 height 12
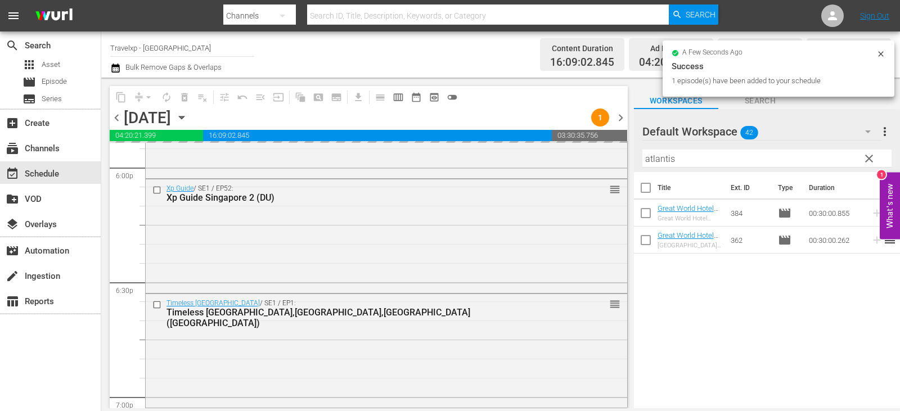
click at [861, 156] on button "clear" at bounding box center [869, 158] width 18 height 18
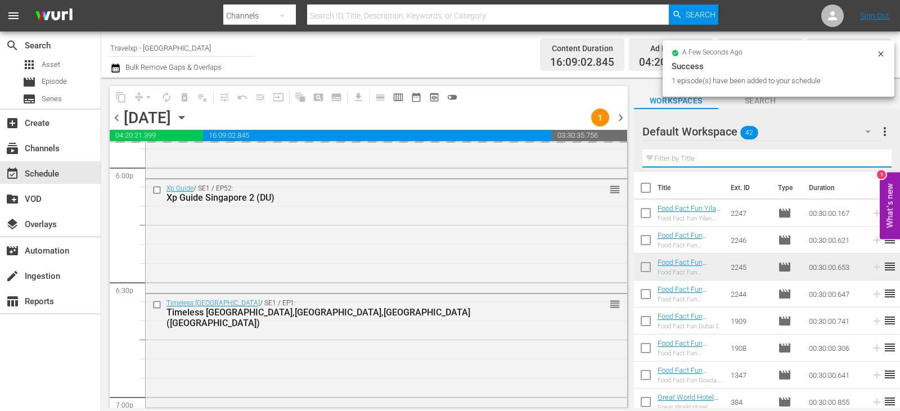
click at [861, 157] on input "text" at bounding box center [766, 159] width 249 height 18
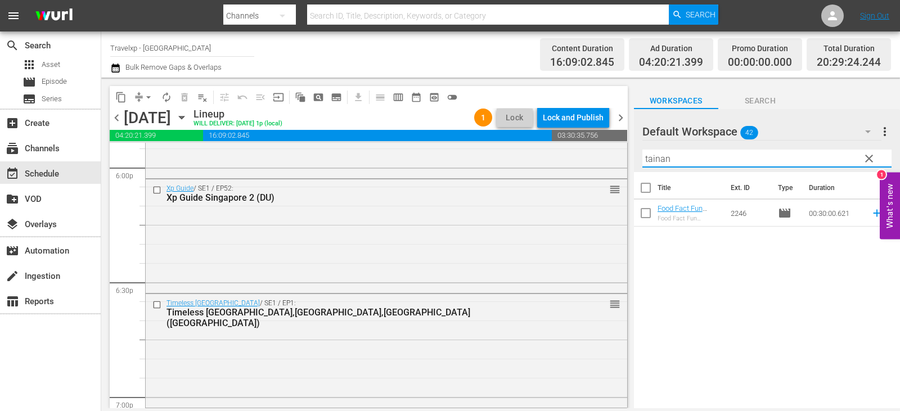
type input "tainan"
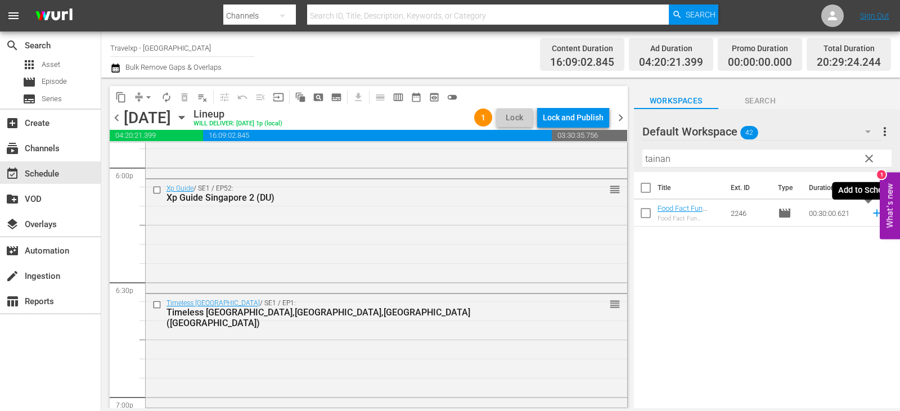
click at [872, 212] on icon at bounding box center [877, 213] width 12 height 12
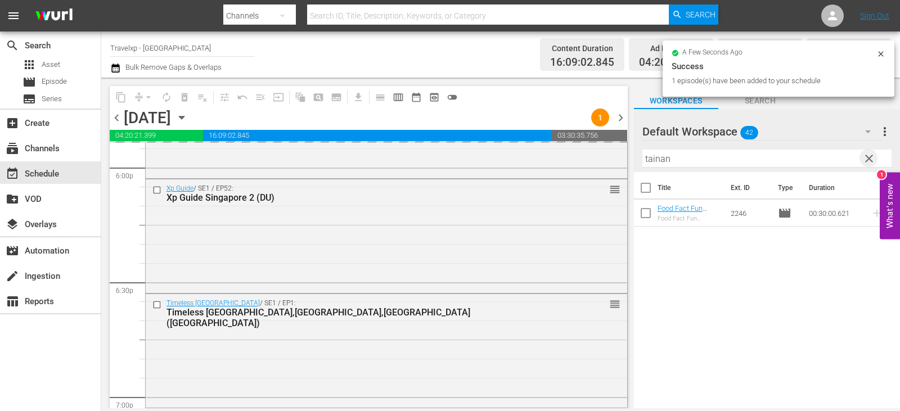
click at [862, 161] on span "clear" at bounding box center [869, 159] width 14 height 14
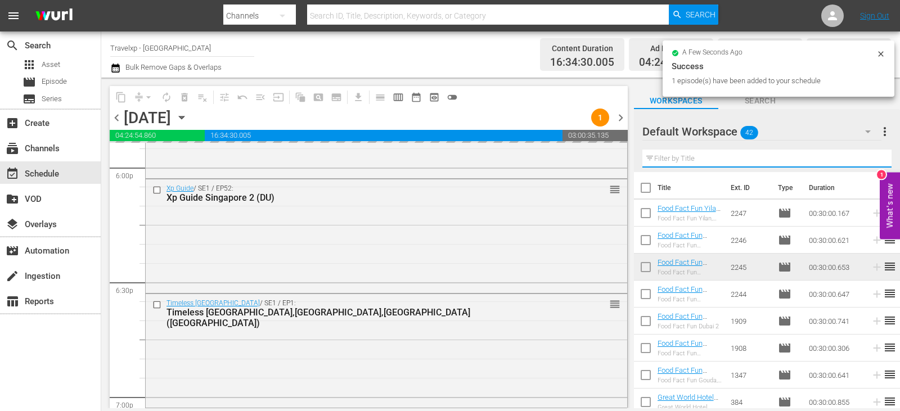
click at [862, 161] on input "text" at bounding box center [766, 159] width 249 height 18
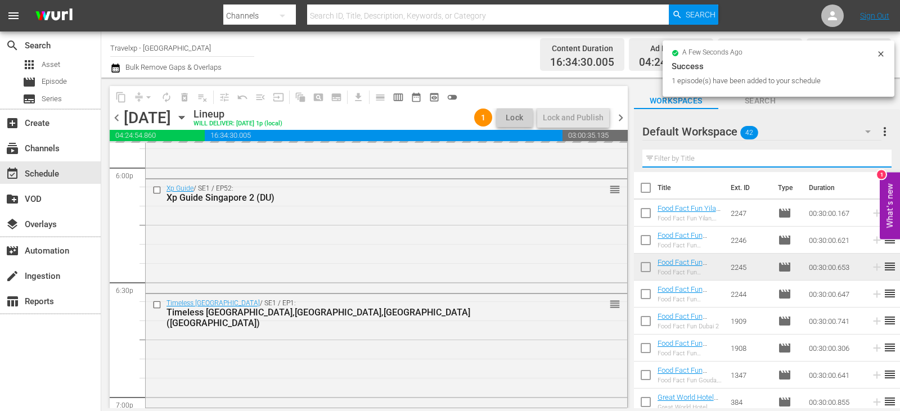
click at [862, 161] on input "text" at bounding box center [766, 159] width 249 height 18
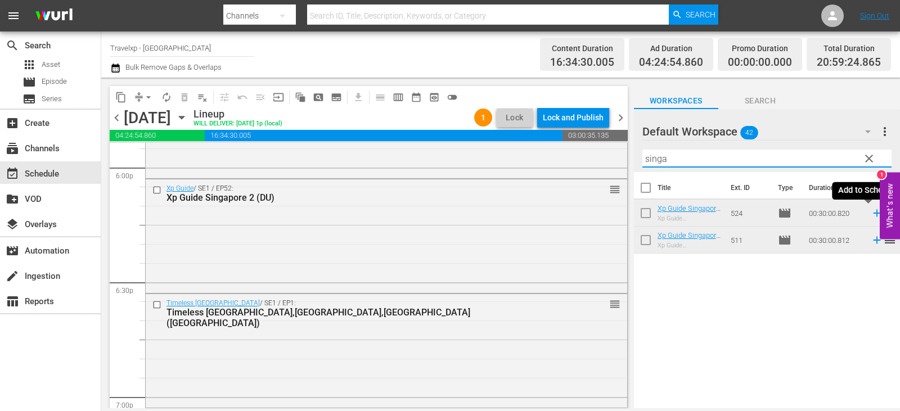
type input "singa"
click at [873, 214] on icon at bounding box center [876, 213] width 7 height 7
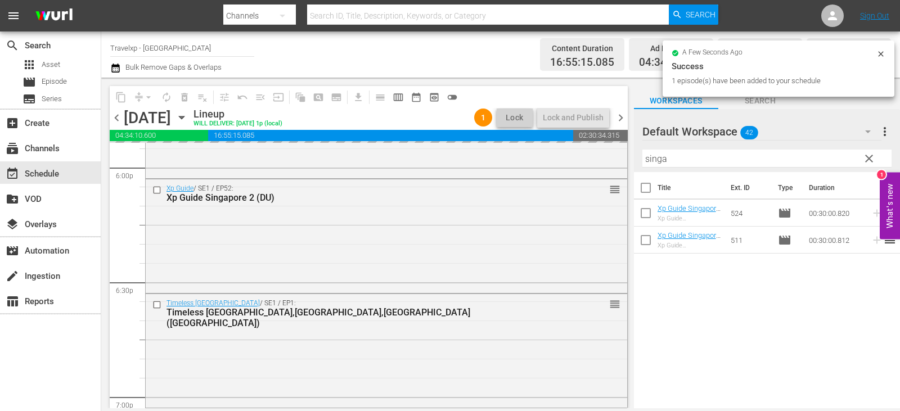
click at [860, 160] on button "clear" at bounding box center [869, 158] width 18 height 18
click at [859, 160] on input "singa" at bounding box center [766, 159] width 249 height 18
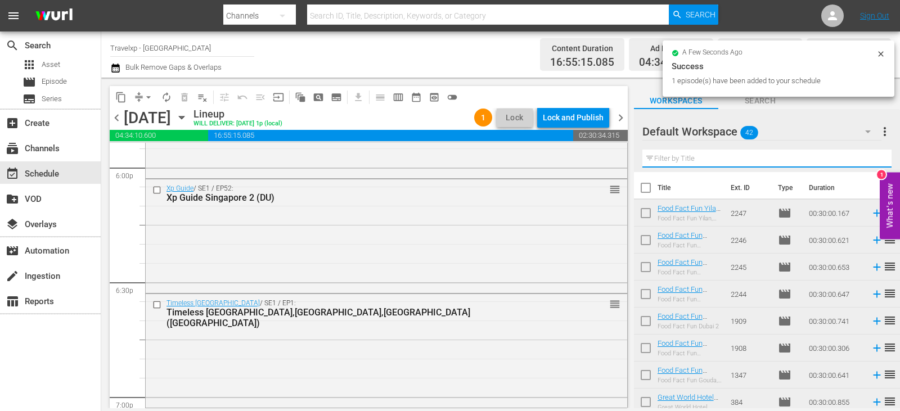
click at [859, 160] on input "text" at bounding box center [766, 159] width 249 height 18
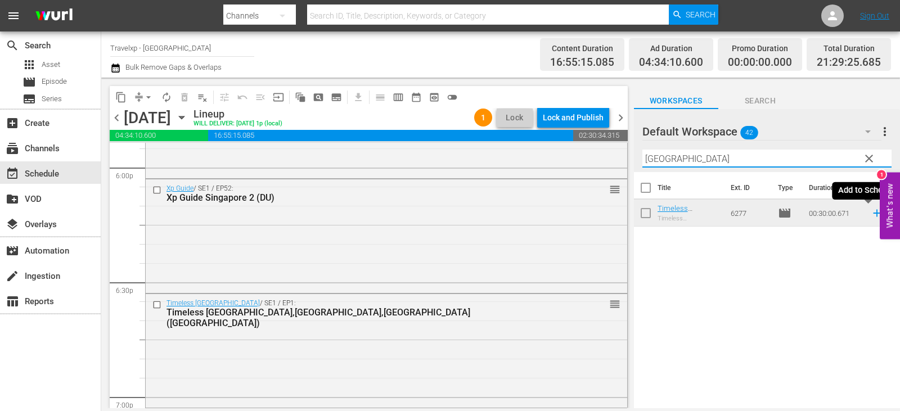
type input "chennai"
click at [871, 212] on icon at bounding box center [877, 213] width 12 height 12
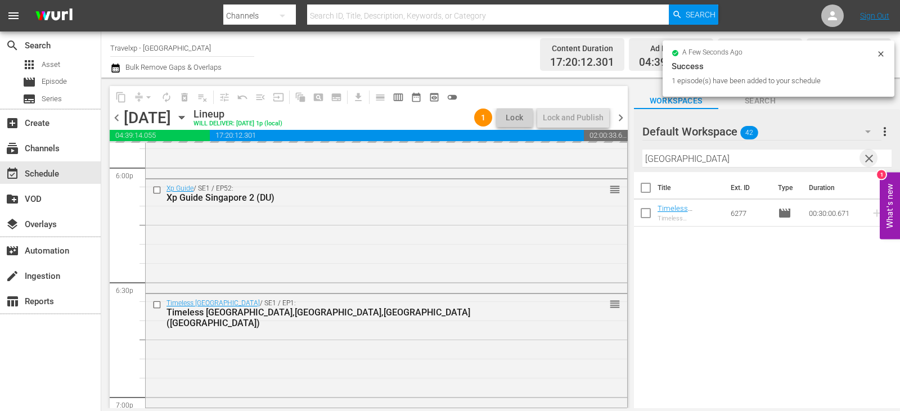
click at [872, 159] on span "clear" at bounding box center [869, 159] width 14 height 14
click at [872, 159] on input "text" at bounding box center [766, 159] width 249 height 18
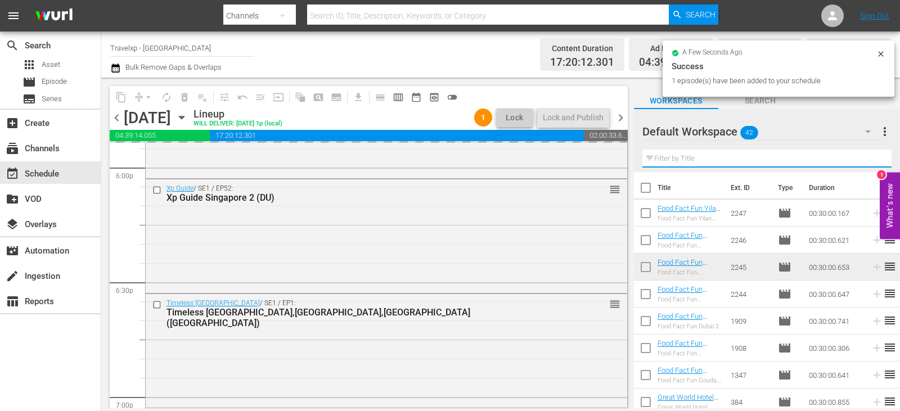
click at [872, 159] on input "text" at bounding box center [766, 159] width 249 height 18
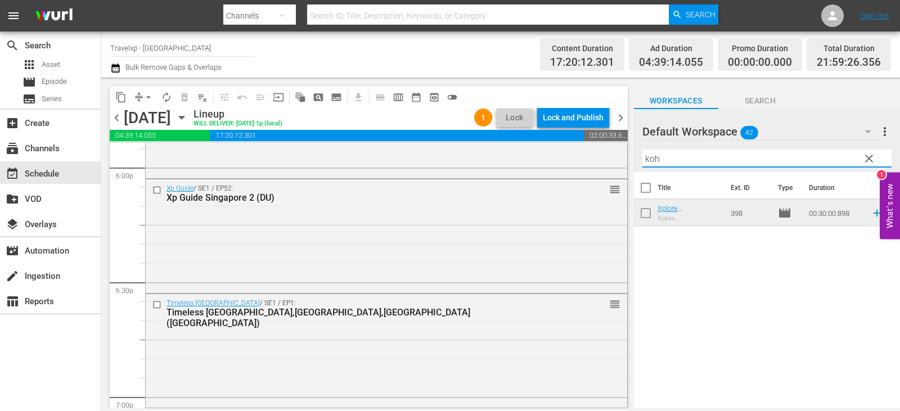
type input "koh"
click at [871, 212] on icon at bounding box center [877, 213] width 12 height 12
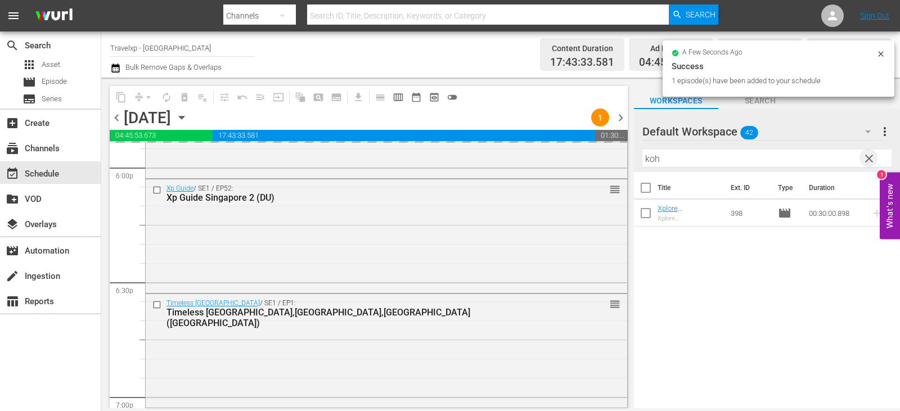
click at [868, 159] on span "clear" at bounding box center [869, 159] width 14 height 14
click at [868, 159] on input "koh" at bounding box center [766, 159] width 249 height 18
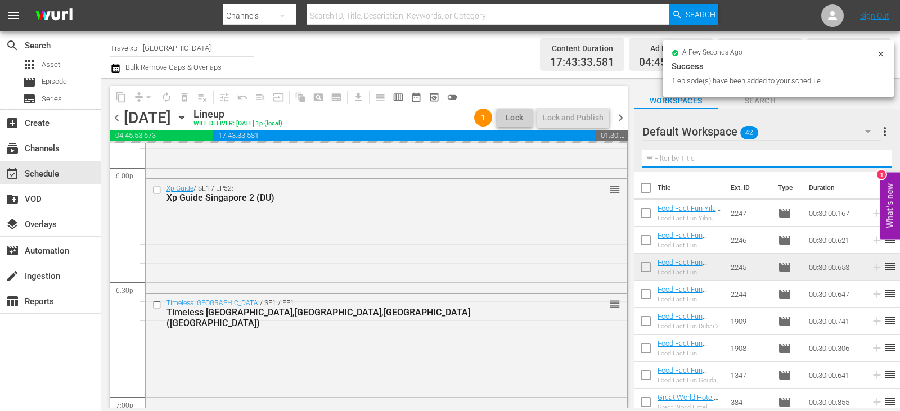
click at [868, 159] on input "text" at bounding box center [766, 159] width 249 height 18
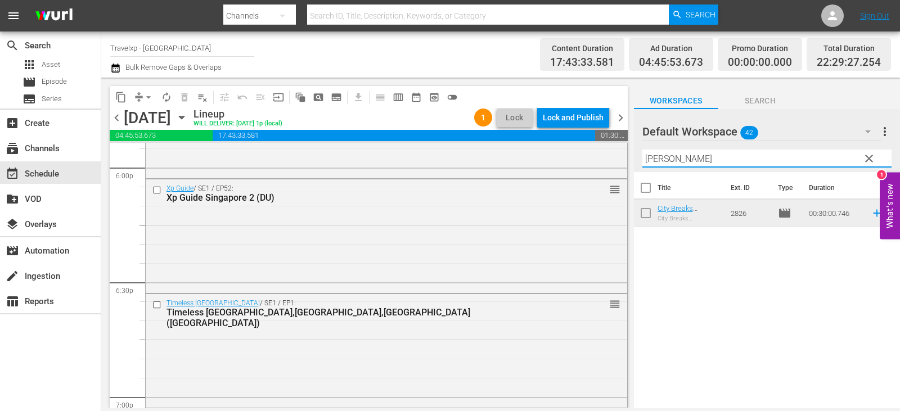
type input "frank"
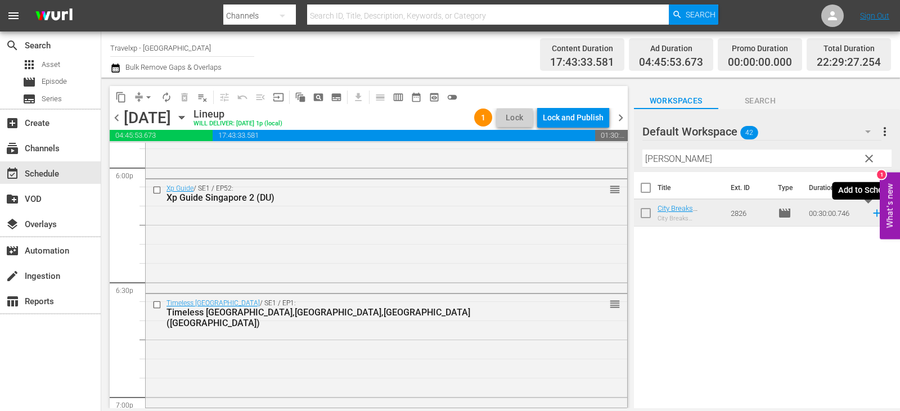
click at [871, 213] on icon at bounding box center [877, 213] width 12 height 12
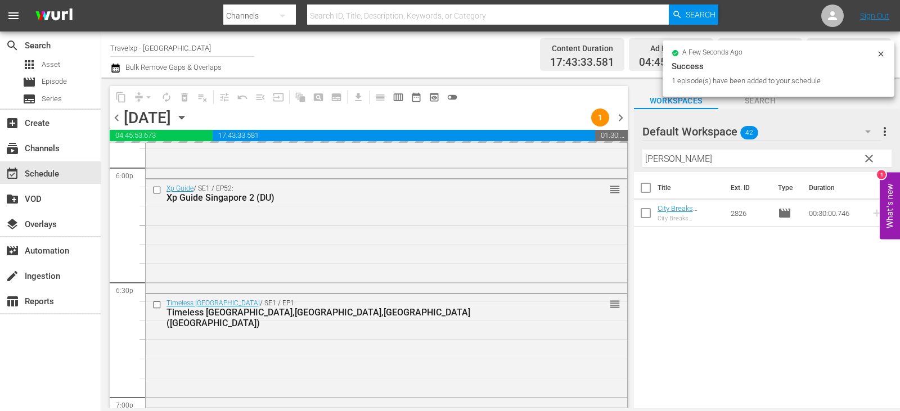
click at [871, 157] on span "clear" at bounding box center [869, 159] width 14 height 14
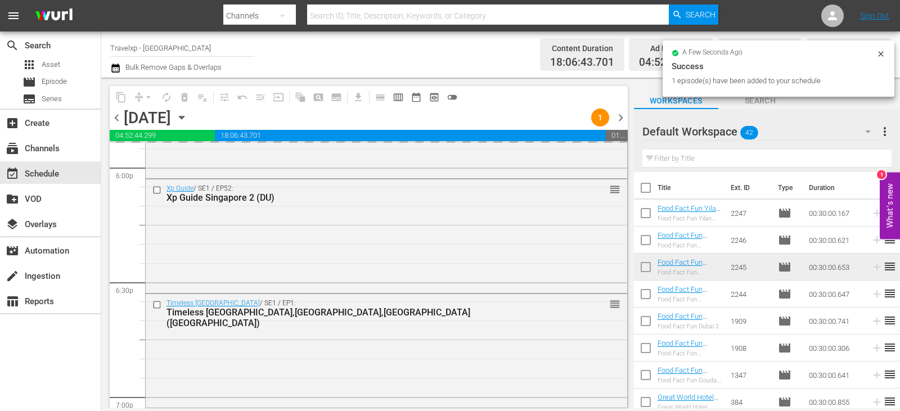
click at [871, 157] on input "text" at bounding box center [766, 159] width 249 height 18
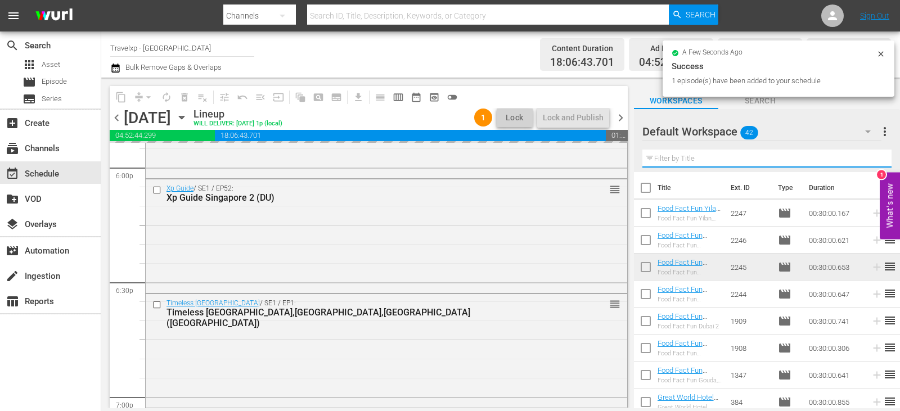
click at [871, 157] on input "text" at bounding box center [766, 159] width 249 height 18
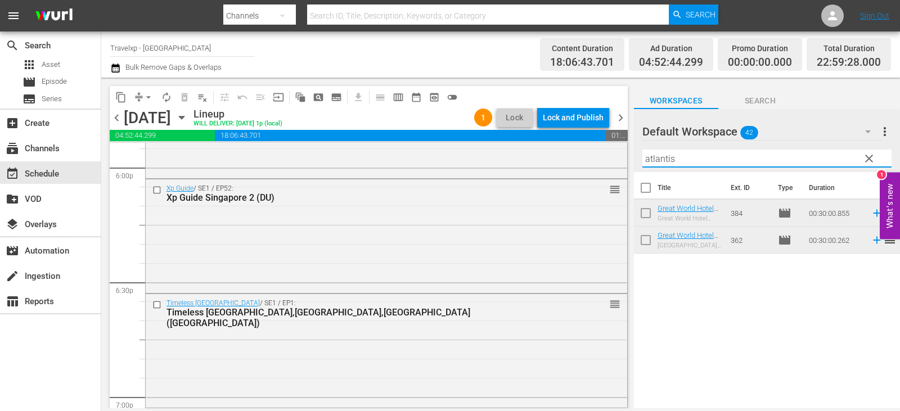
type input "atlantis"
click at [873, 241] on icon at bounding box center [876, 240] width 7 height 7
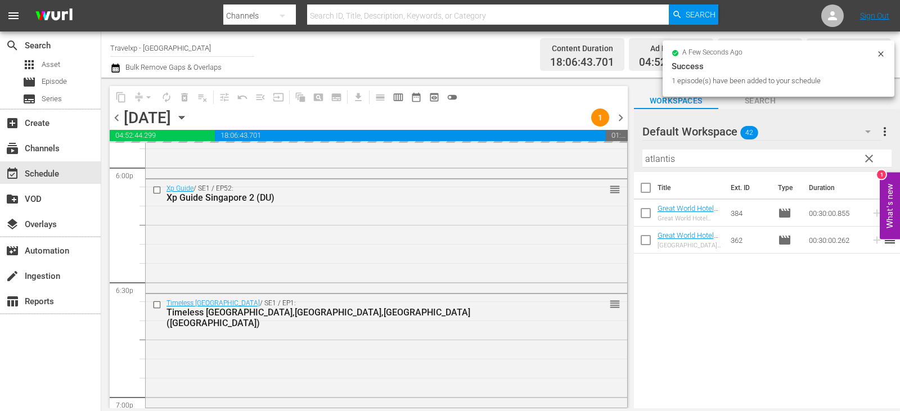
click at [870, 157] on span "clear" at bounding box center [869, 159] width 14 height 14
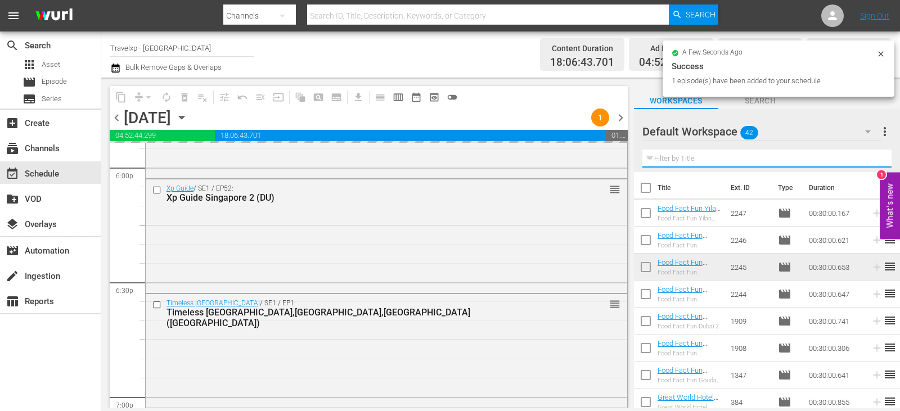
click at [870, 157] on input "text" at bounding box center [766, 159] width 249 height 18
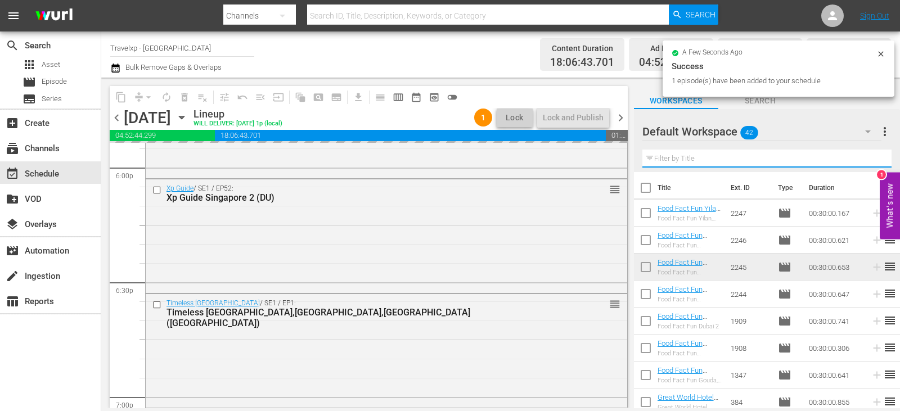
click at [870, 157] on input "text" at bounding box center [766, 159] width 249 height 18
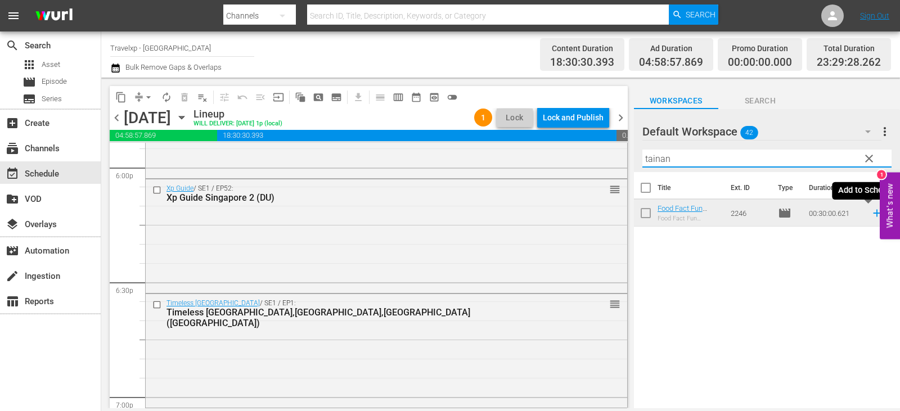
type input "tainan"
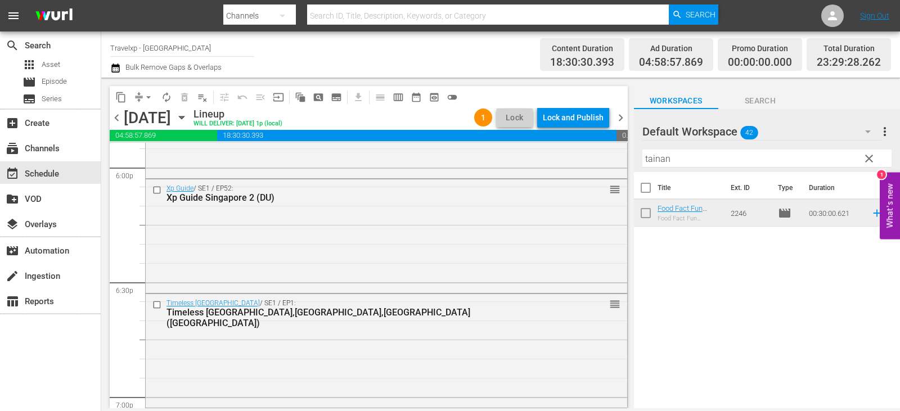
click at [883, 215] on span "reorder" at bounding box center [890, 213] width 14 height 14
click at [873, 214] on icon at bounding box center [876, 213] width 7 height 7
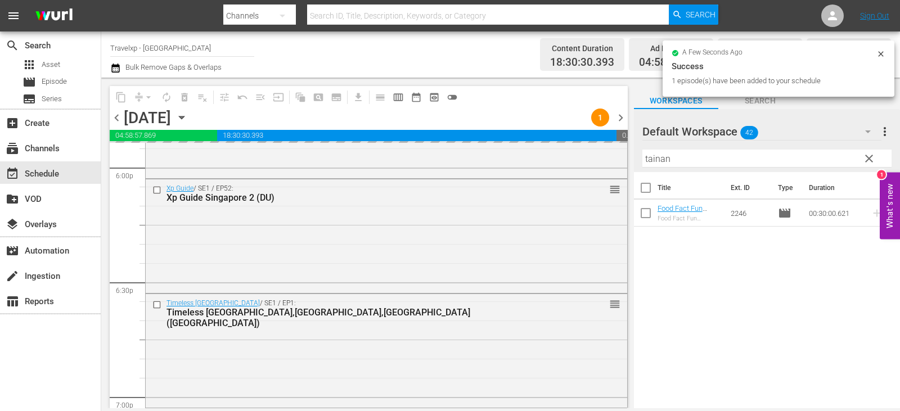
scroll to position [5243, 0]
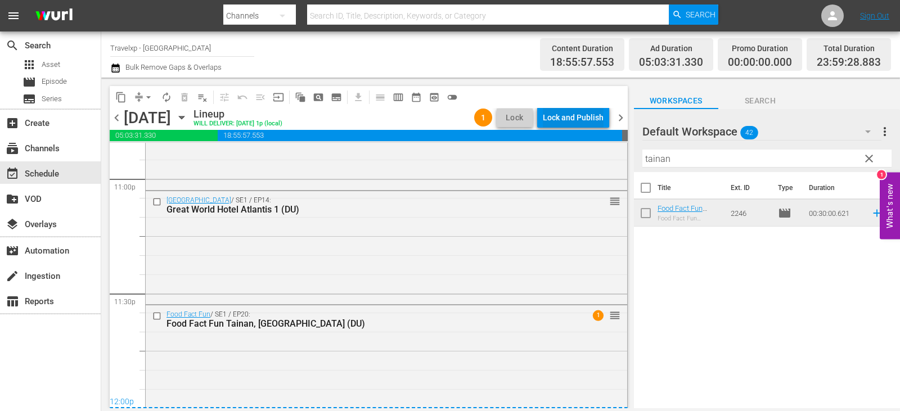
click at [570, 122] on div "Lock and Publish" at bounding box center [573, 117] width 61 height 20
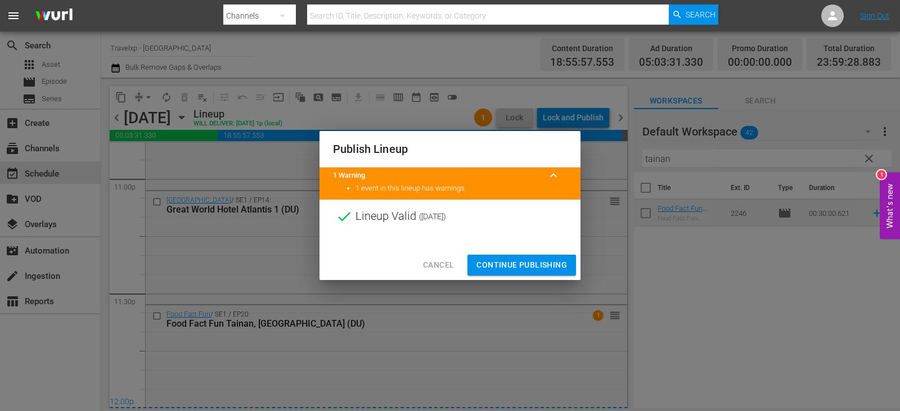
click at [525, 262] on span "Continue Publishing" at bounding box center [521, 265] width 91 height 14
